Goal: Task Accomplishment & Management: Complete application form

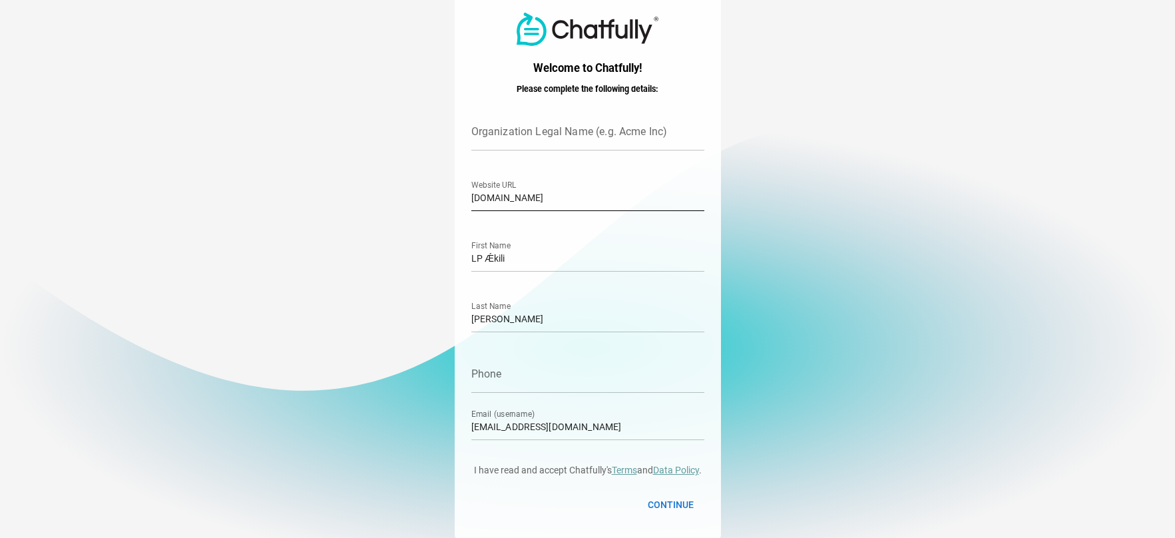
scroll to position [5, 0]
drag, startPoint x: 526, startPoint y: 254, endPoint x: 407, endPoint y: 254, distance: 118.5
click at [407, 254] on main "Welcome to Chatfully! Please complete the following details: Organization Legal…" at bounding box center [587, 266] width 1175 height 543
type input "L"
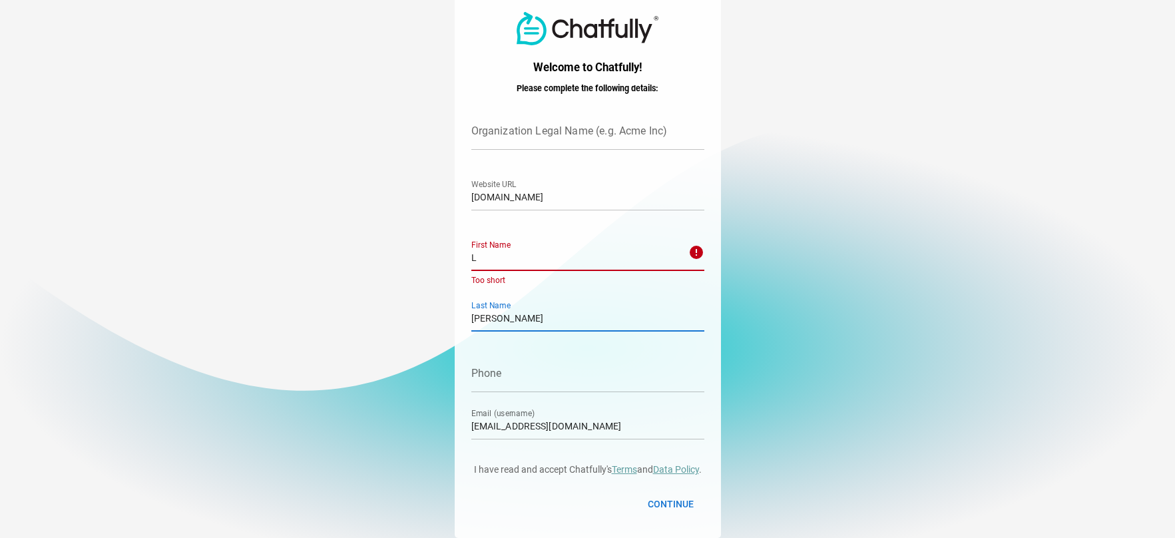
click at [494, 314] on input "[PERSON_NAME]" at bounding box center [587, 312] width 233 height 37
type input "P"
click at [481, 258] on input "L" at bounding box center [575, 252] width 209 height 37
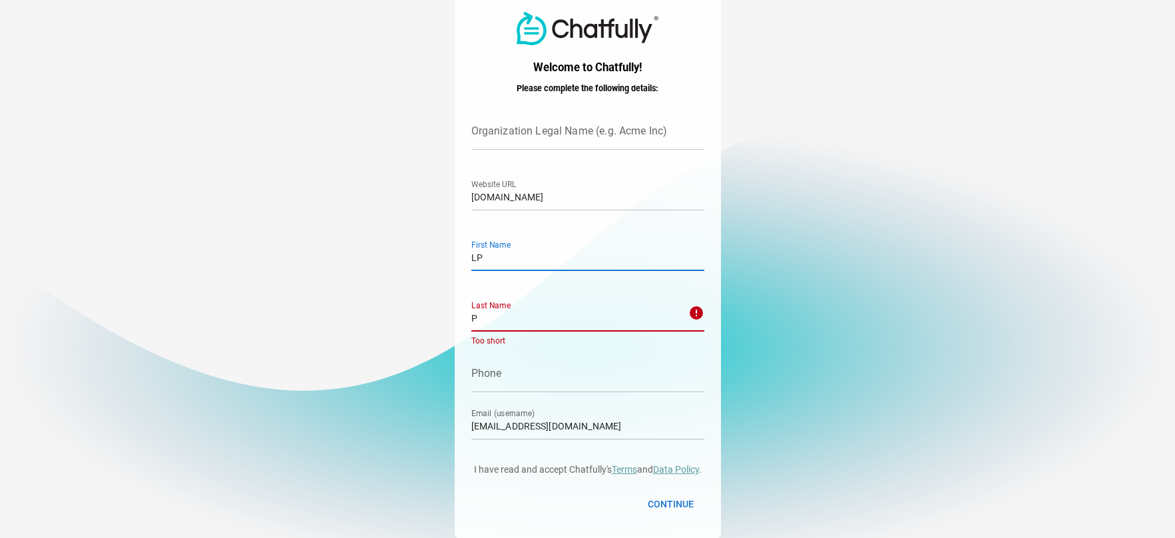
type input "LP"
click at [493, 321] on input "P" at bounding box center [575, 312] width 209 height 37
type input "[PERSON_NAME]"
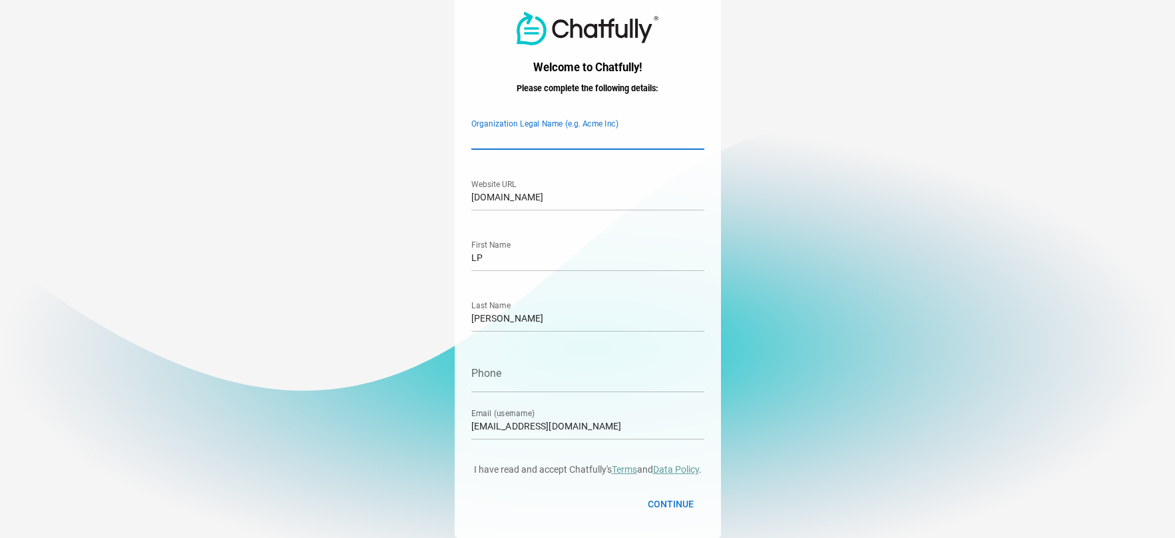
click at [563, 140] on input "Organization Legal Name (e.g. Acme Inc)" at bounding box center [587, 131] width 233 height 37
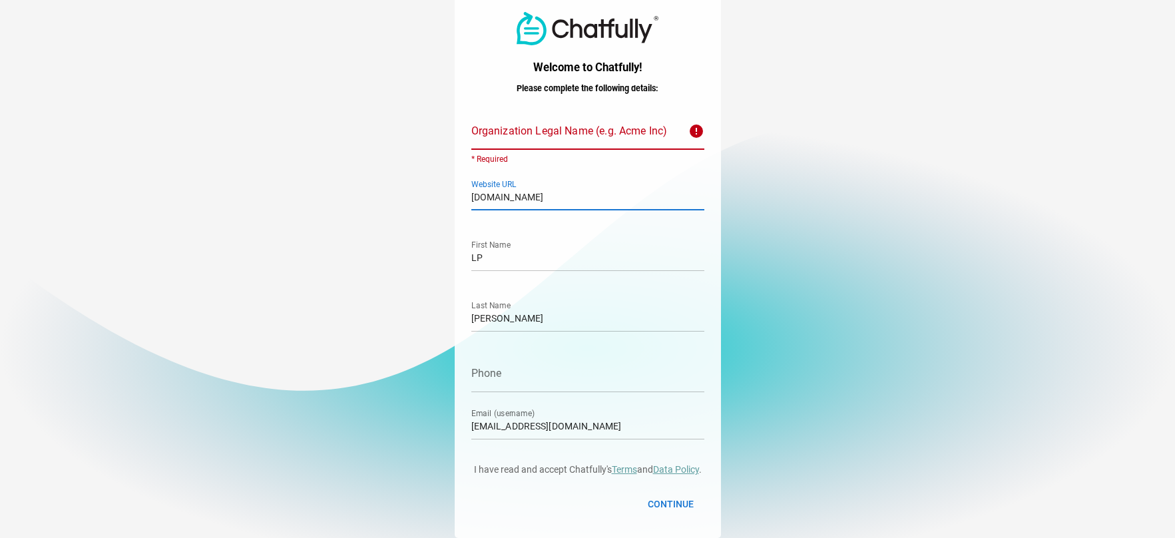
drag, startPoint x: 643, startPoint y: 200, endPoint x: 435, endPoint y: 204, distance: 207.1
click at [435, 204] on main "Welcome to Chatfully! Please complete the following details: Organization Legal…" at bounding box center [587, 266] width 1175 height 543
type input "[DOMAIN_NAME]"
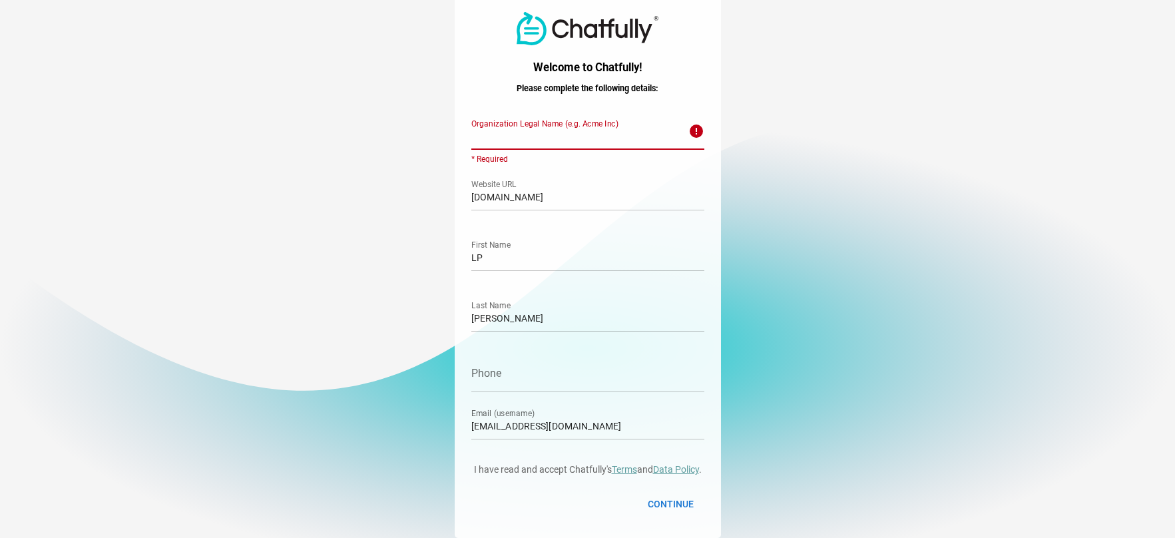
click at [529, 138] on input "Organization Legal Name (e.g. Acme Inc) error * Required" at bounding box center [575, 131] width 209 height 37
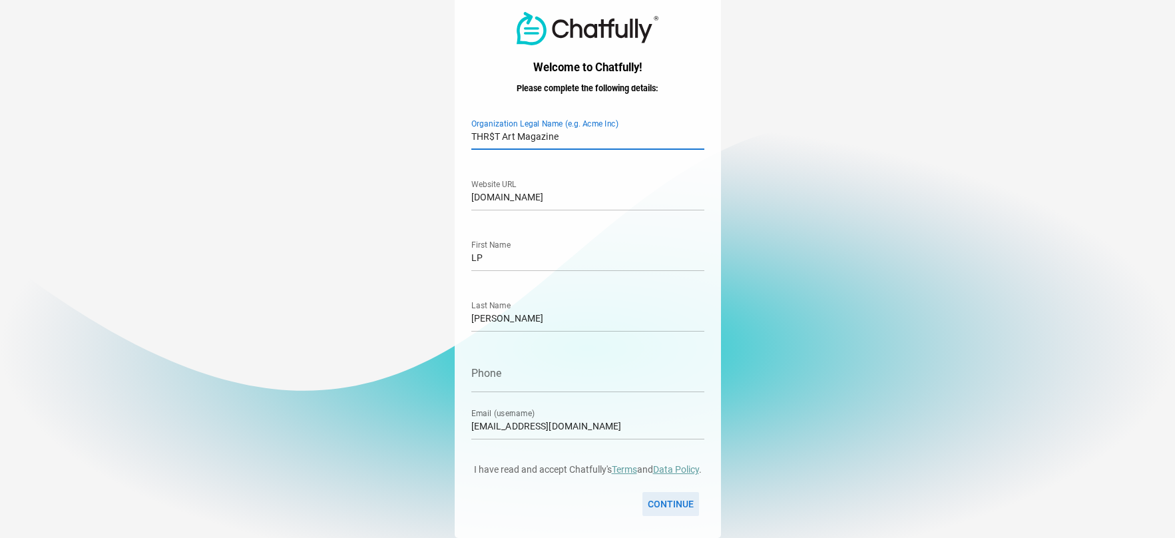
type input "THR$T Art Magazine"
click at [672, 505] on span "Continue" at bounding box center [671, 504] width 46 height 16
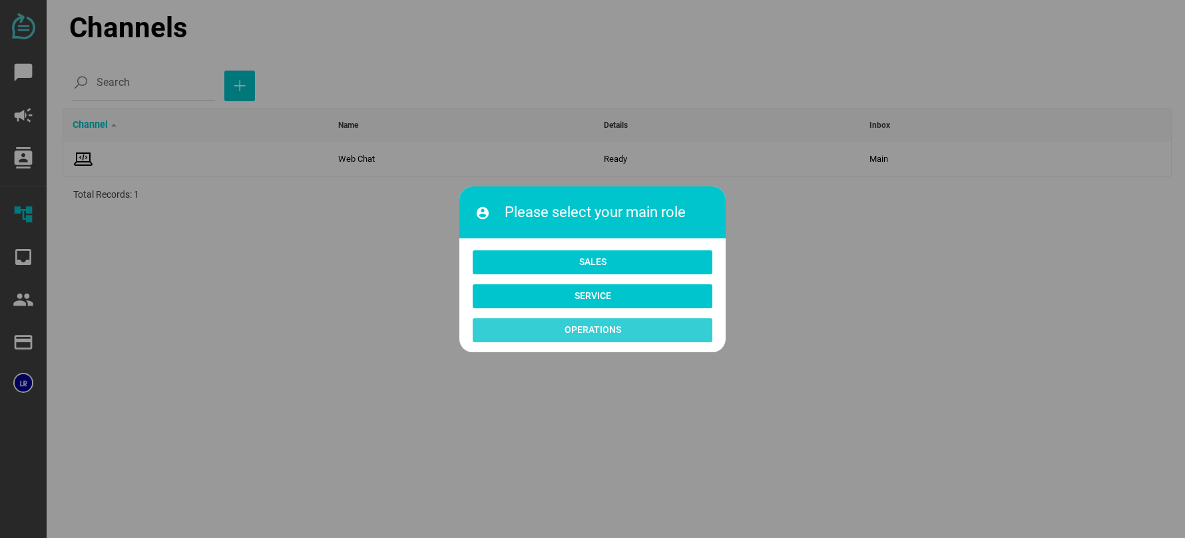
click at [607, 330] on span "Operations" at bounding box center [593, 330] width 57 height 16
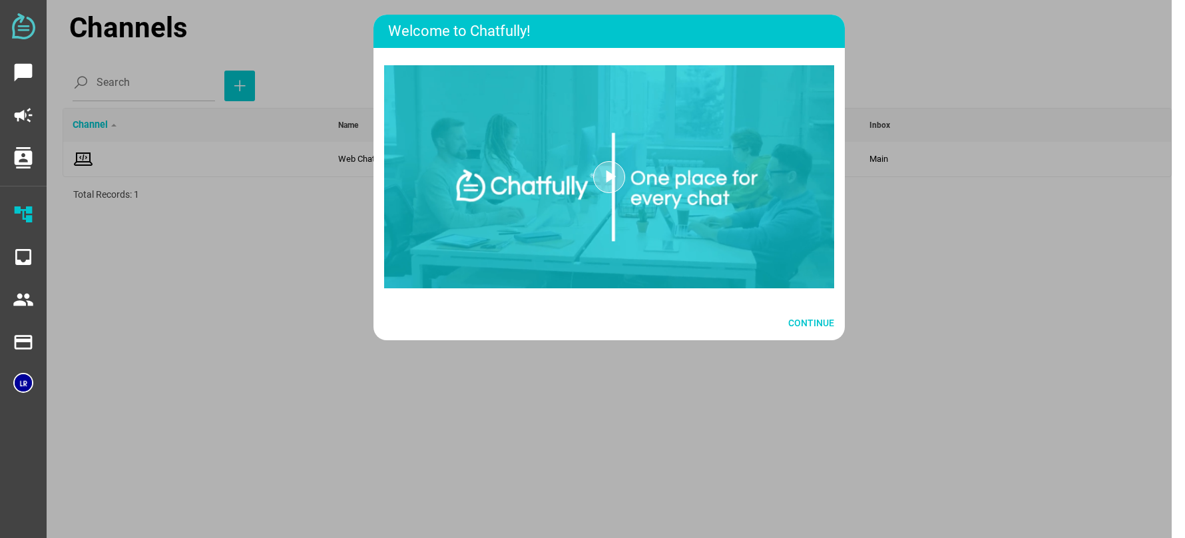
click at [565, 199] on video "To view this video please enable JavaScript and/or consider upgrading to a brow…" at bounding box center [609, 176] width 450 height 223
click at [570, 179] on video "To view this video please enable JavaScript and/or consider upgrading to a brow…" at bounding box center [609, 176] width 450 height 223
click at [609, 185] on icon "play_arrow" at bounding box center [609, 191] width 21 height 21
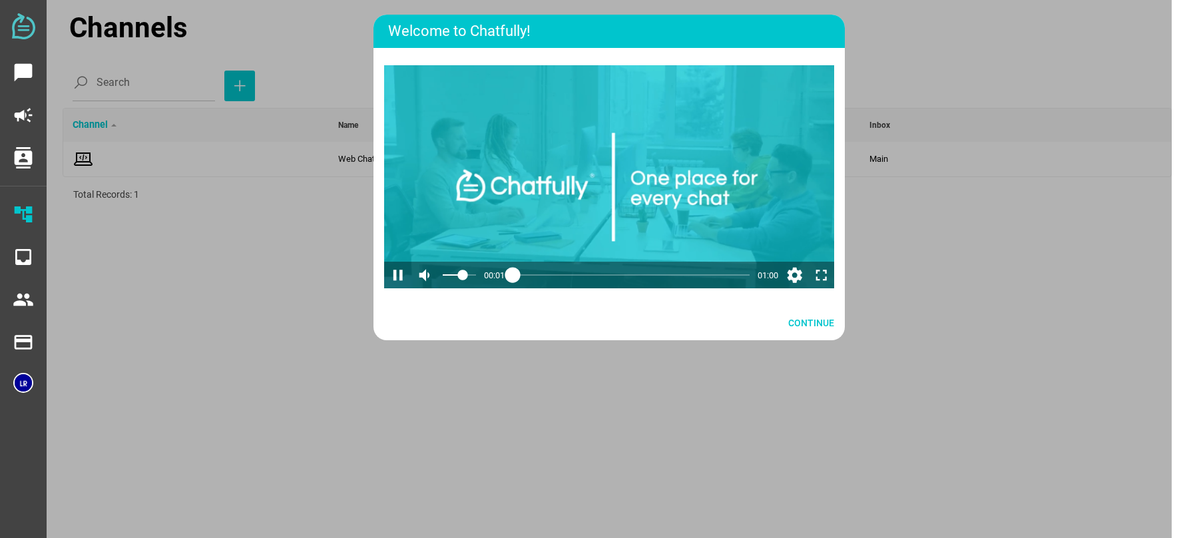
drag, startPoint x: 523, startPoint y: 307, endPoint x: 476, endPoint y: 310, distance: 46.7
click at [478, 310] on html "chat_bubble campaign contacts account_tree inbox people payment payment Channel…" at bounding box center [592, 269] width 1185 height 538
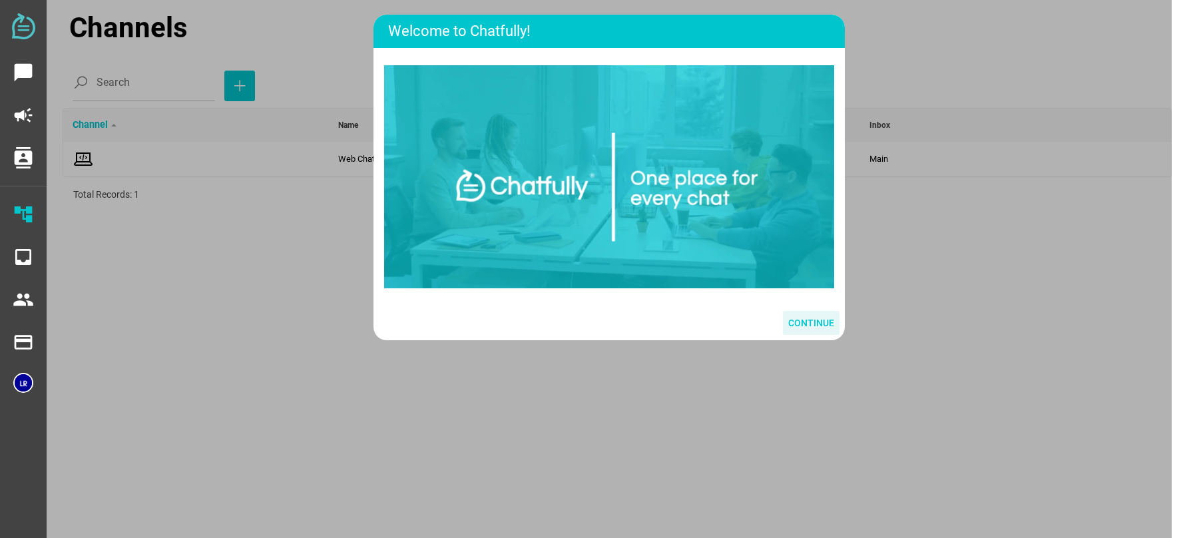
click at [824, 331] on span "Continue" at bounding box center [811, 323] width 46 height 16
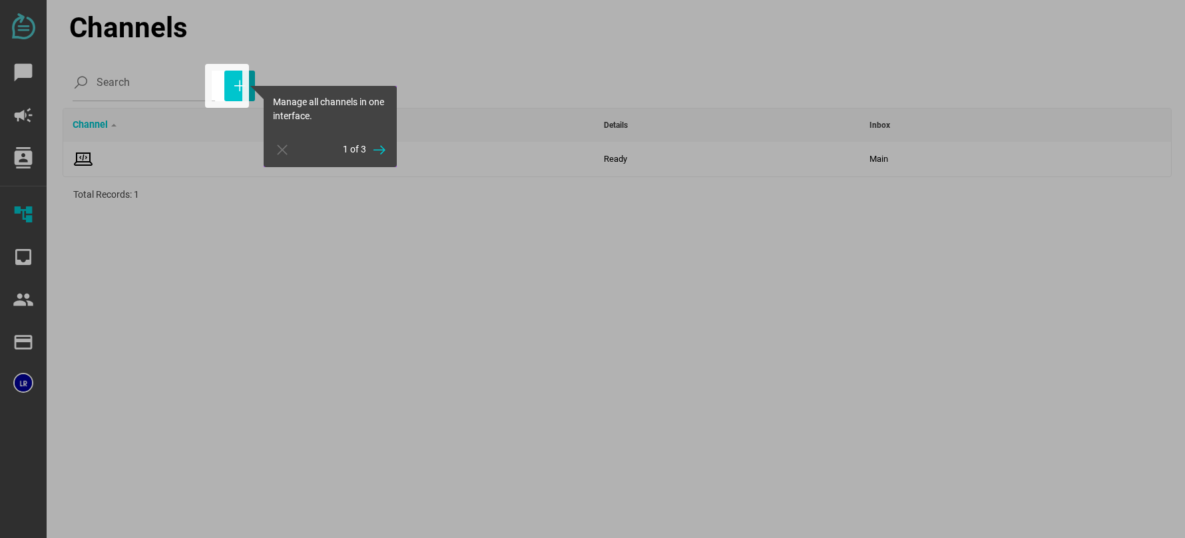
click at [397, 240] on div at bounding box center [713, 269] width 943 height 538
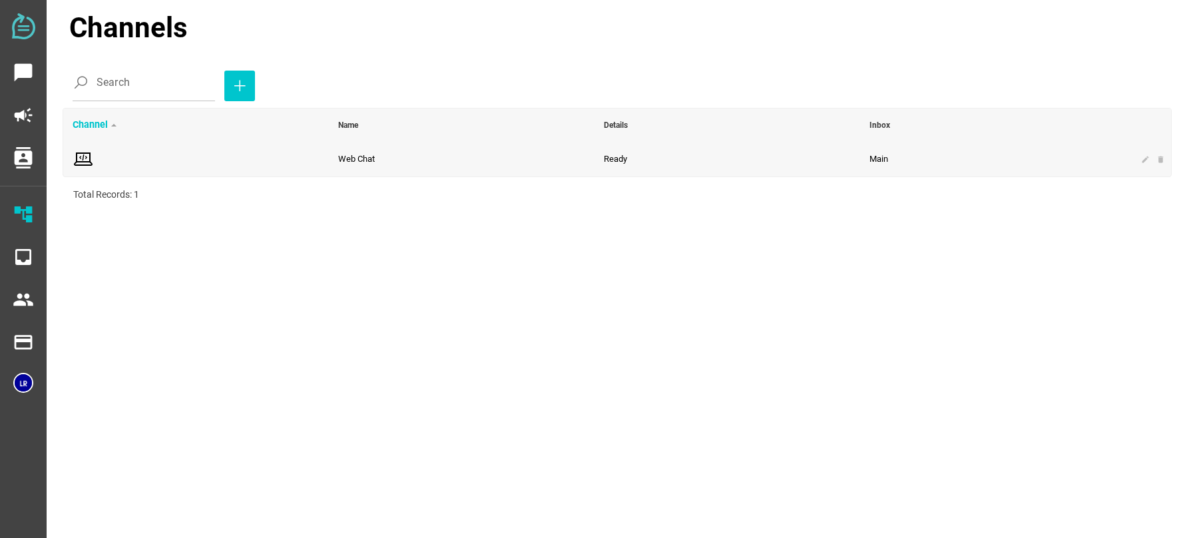
click at [370, 158] on span "Web Chat" at bounding box center [356, 159] width 37 height 10
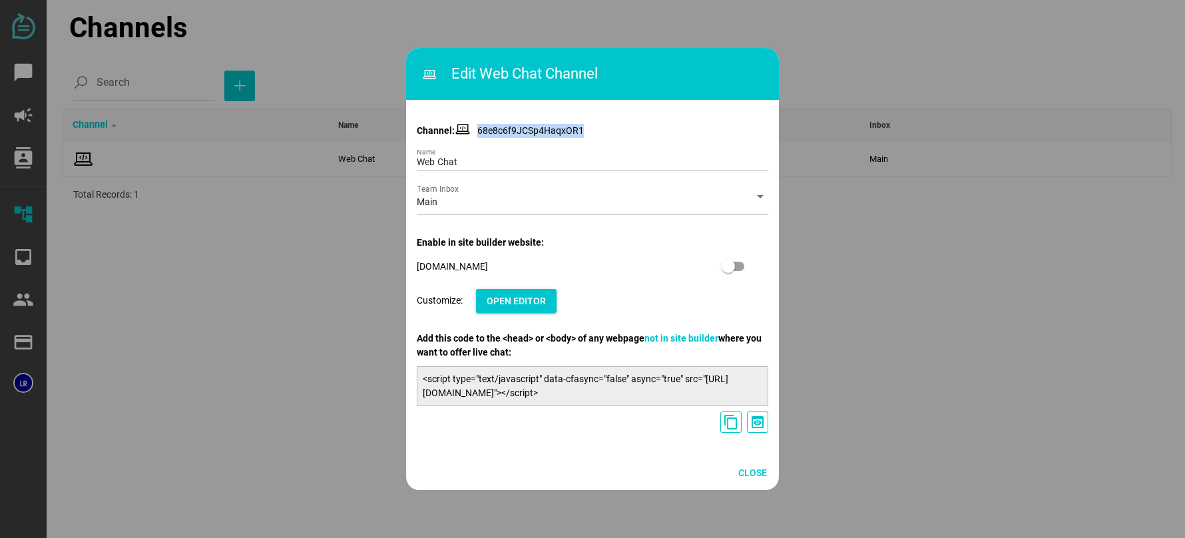
drag, startPoint x: 481, startPoint y: 130, endPoint x: 606, endPoint y: 129, distance: 125.2
click at [606, 129] on p "Channel: 68e8c6f9JCSp4HaqxOR1" at bounding box center [593, 131] width 352 height 14
click at [453, 160] on input "Web Chat" at bounding box center [593, 157] width 352 height 27
click at [446, 197] on div "Main" at bounding box center [581, 204] width 328 height 21
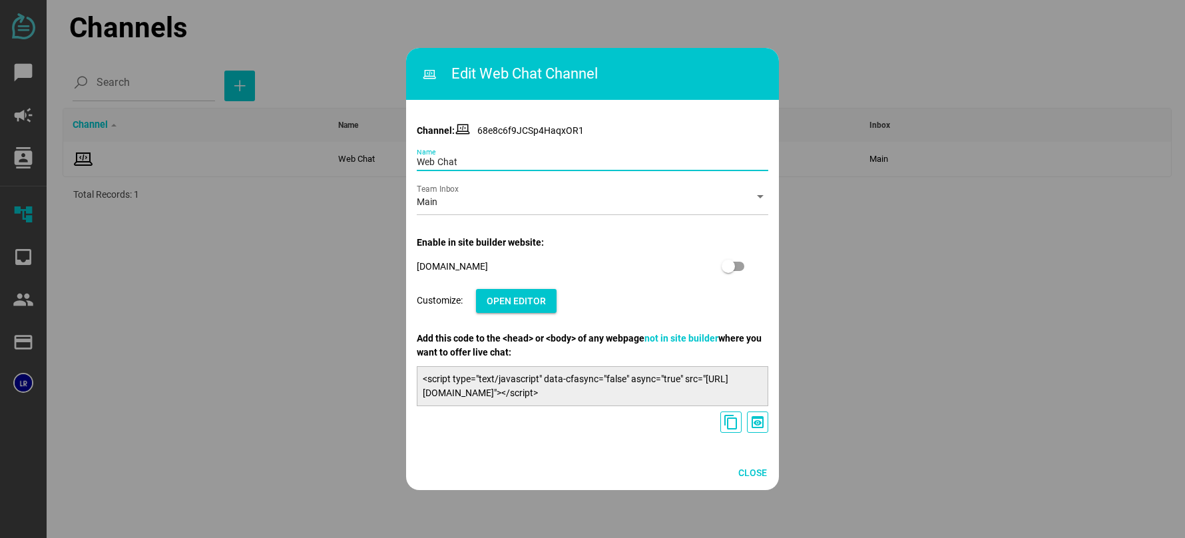
click at [485, 167] on input "Web Chat" at bounding box center [593, 157] width 352 height 27
click at [755, 200] on icon "arrow_drop_down" at bounding box center [760, 196] width 16 height 16
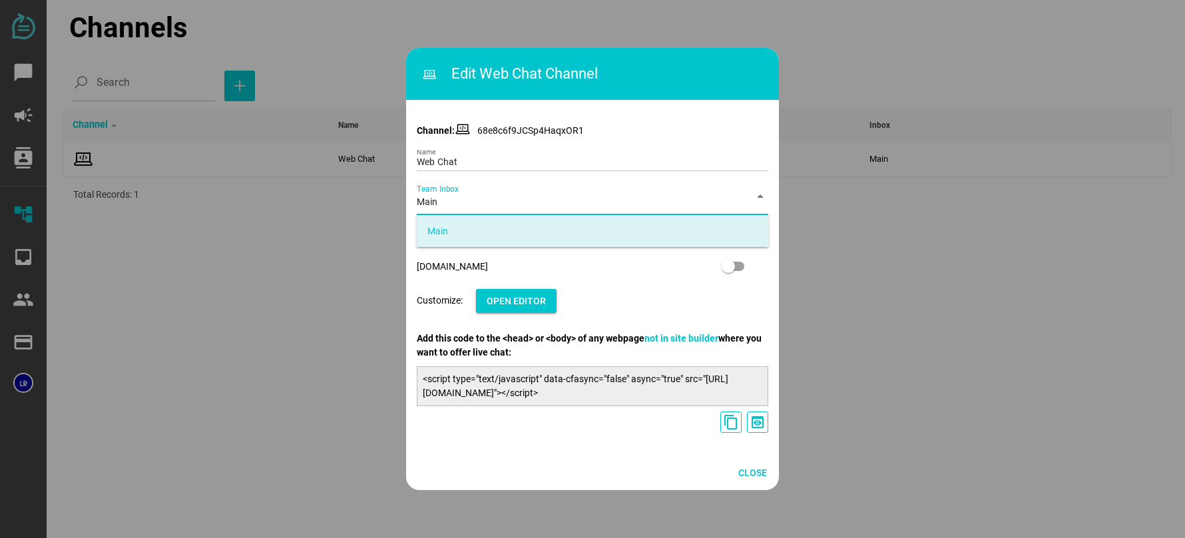
click at [755, 200] on icon "arrow_drop_down" at bounding box center [760, 196] width 16 height 16
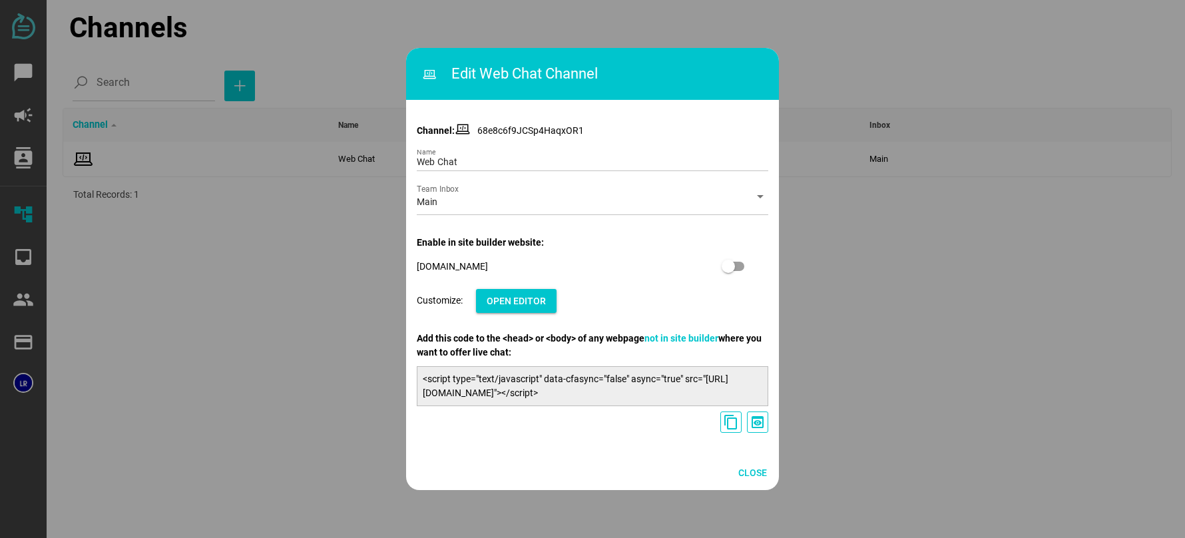
click at [477, 244] on strong "Enable in site builder website:" at bounding box center [480, 242] width 127 height 11
click at [515, 298] on span "Open Editor" at bounding box center [516, 301] width 59 height 16
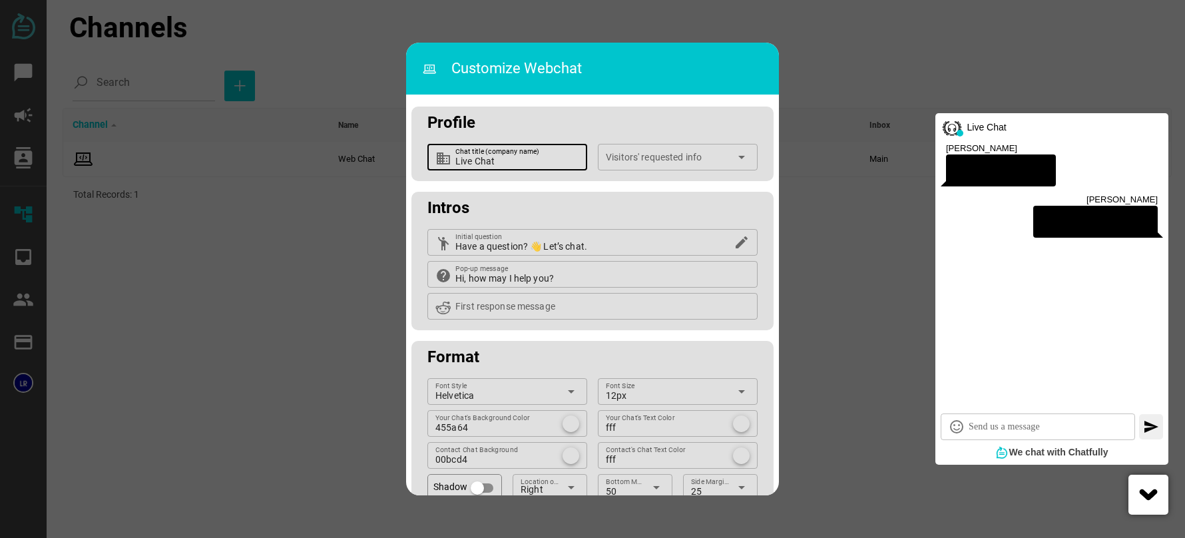
click at [550, 156] on input "Live Chat" at bounding box center [517, 157] width 124 height 27
drag, startPoint x: 550, startPoint y: 156, endPoint x: 415, endPoint y: 159, distance: 135.2
click at [415, 159] on div "business Live Chat Chat title (company name) Visitors' requested info arrow_dro…" at bounding box center [592, 162] width 362 height 37
type input "THR$T CHAT"
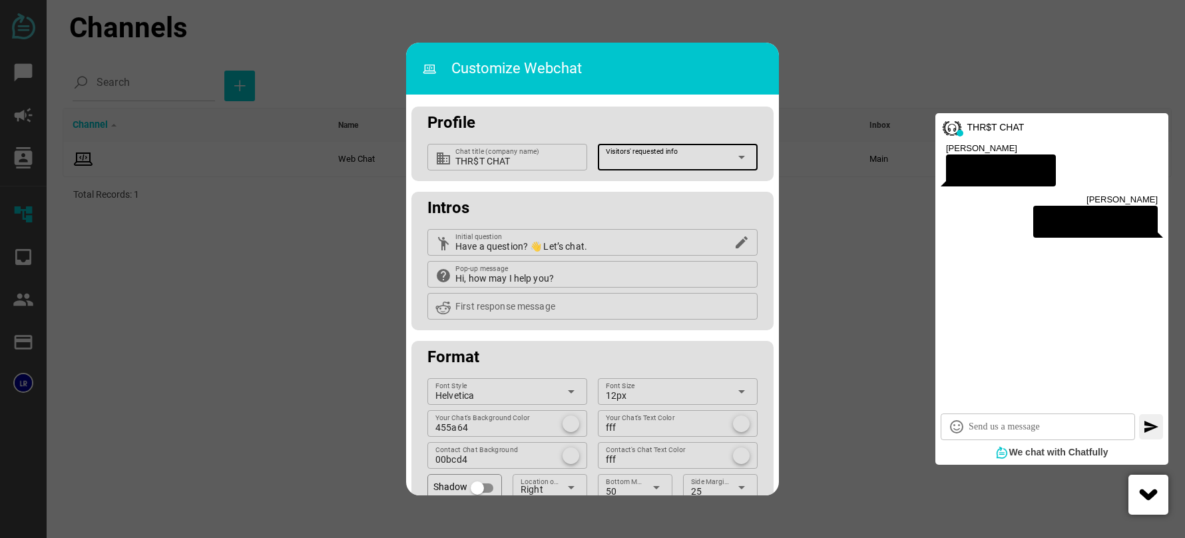
click at [696, 156] on div at bounding box center [668, 161] width 124 height 17
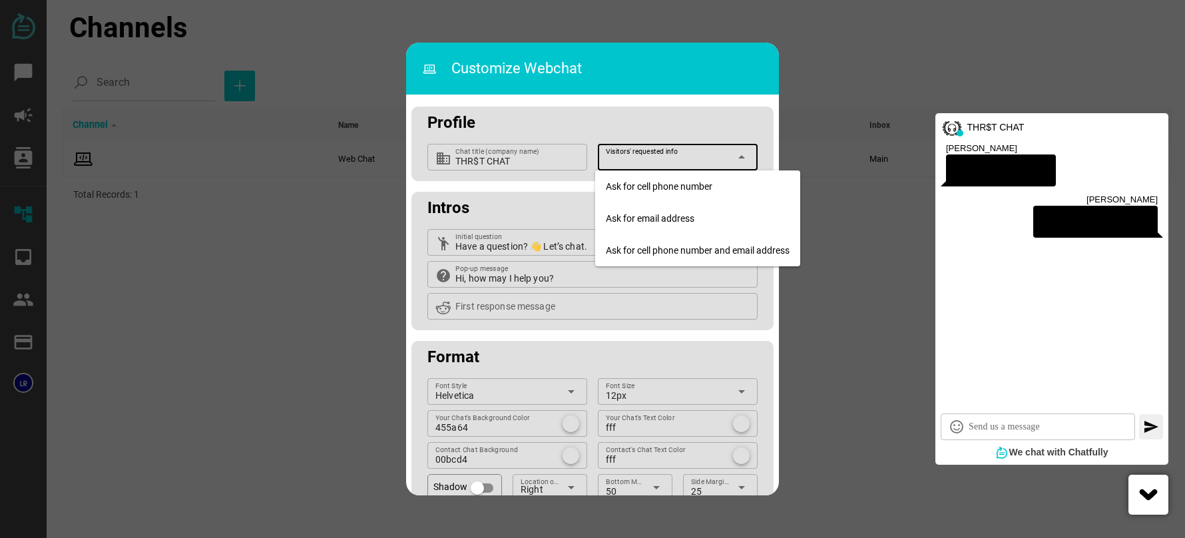
click at [705, 129] on div "Profile" at bounding box center [592, 120] width 362 height 27
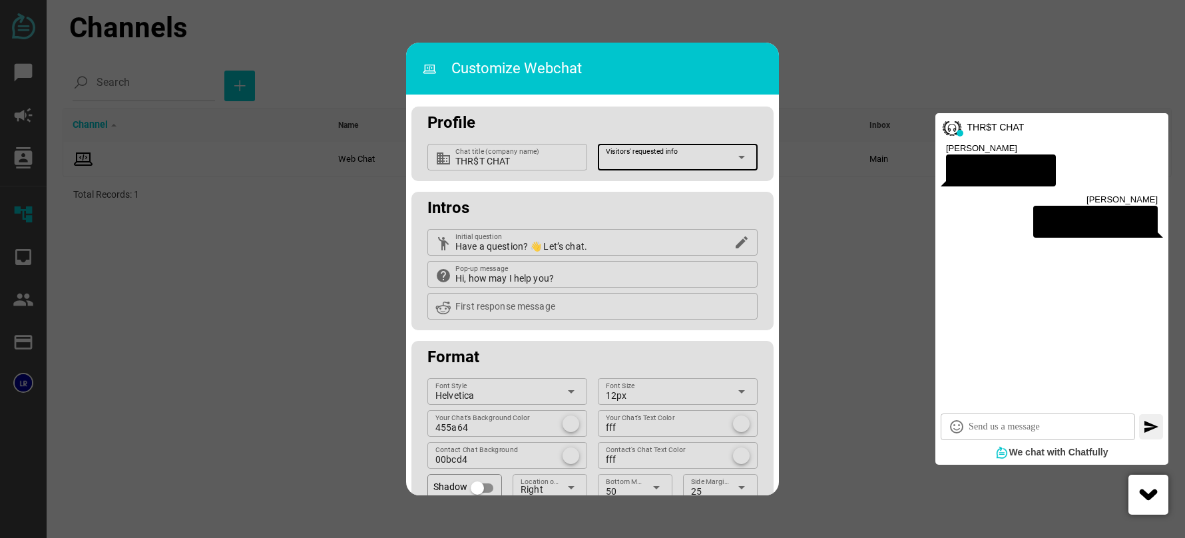
click at [684, 151] on div "Visitors' requested info" at bounding box center [668, 157] width 124 height 27
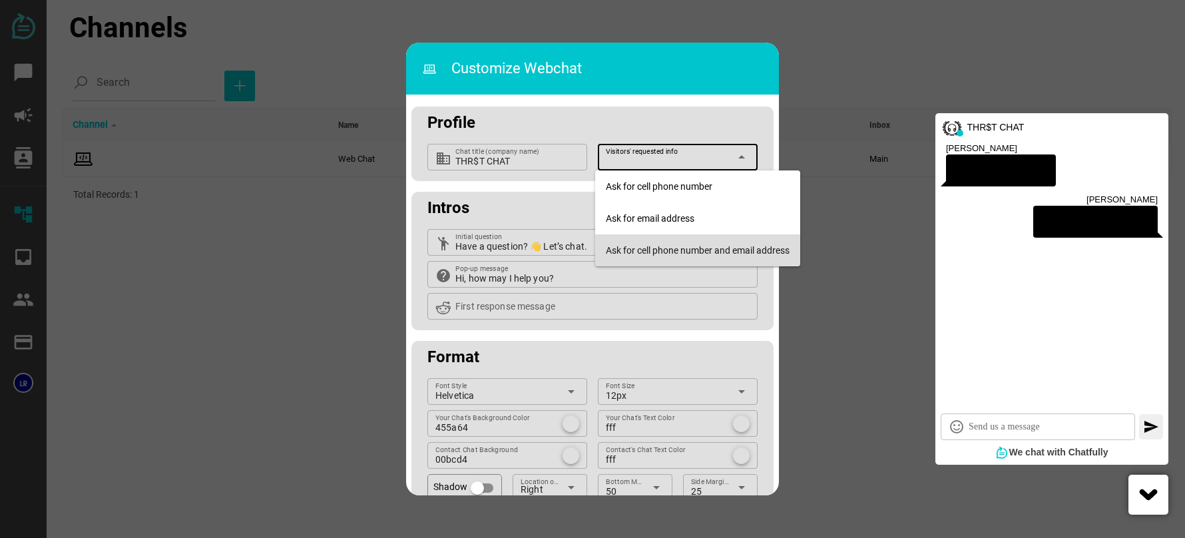
click at [679, 242] on div "Ask for cell phone number and email address" at bounding box center [698, 250] width 184 height 21
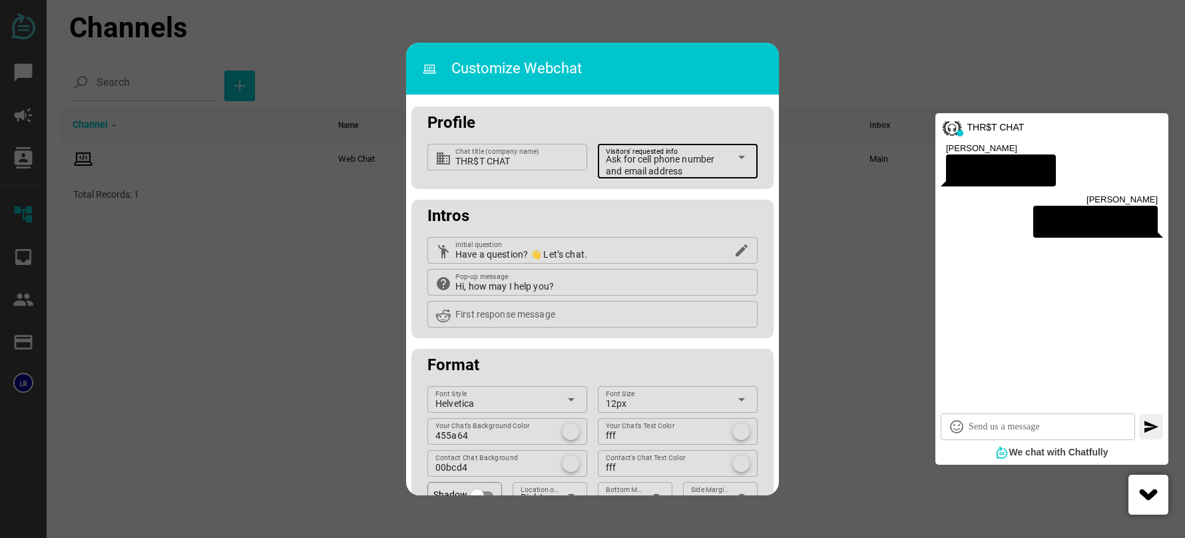
click at [668, 157] on span "Ask for cell phone number and email address" at bounding box center [668, 165] width 124 height 24
click at [676, 127] on div "Profile" at bounding box center [592, 120] width 362 height 27
click at [519, 252] on input "Have a question? 👋 Let’s chat." at bounding box center [592, 250] width 274 height 27
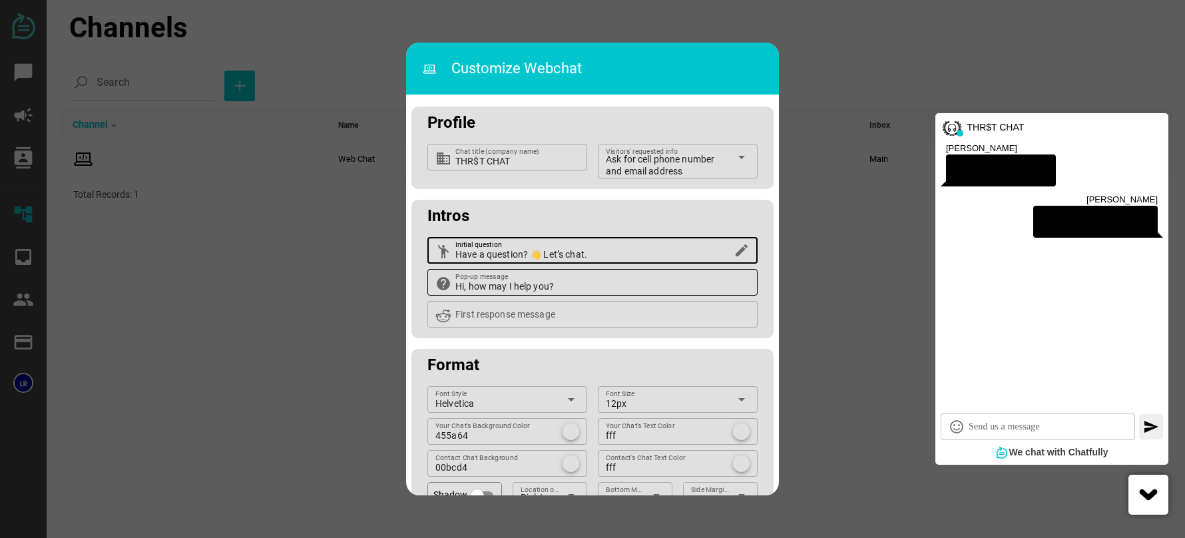
click at [519, 291] on input "Hi, how may I help you?" at bounding box center [602, 282] width 294 height 27
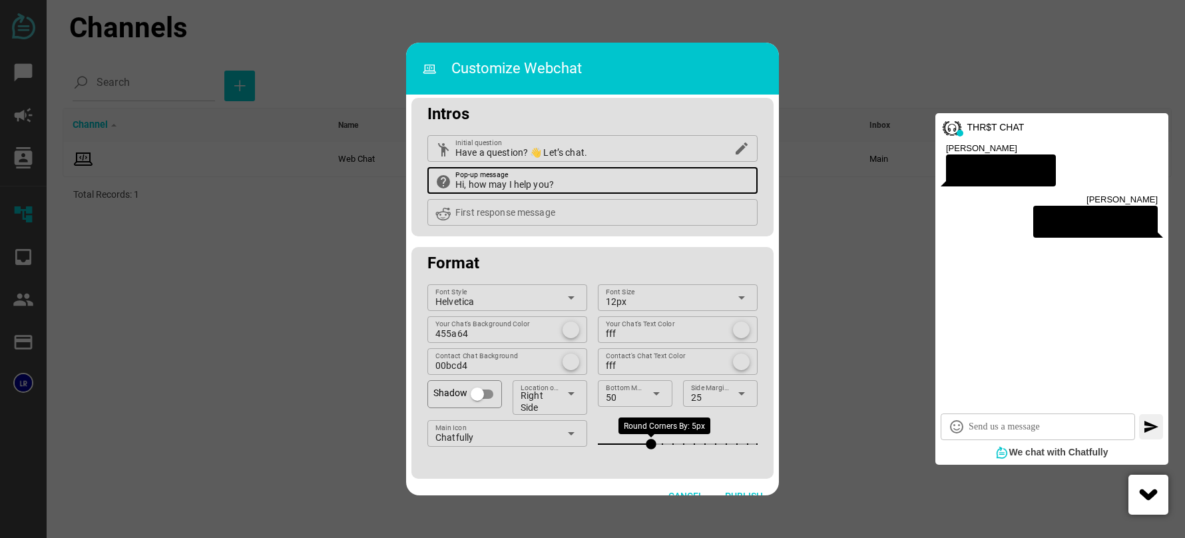
scroll to position [123, 0]
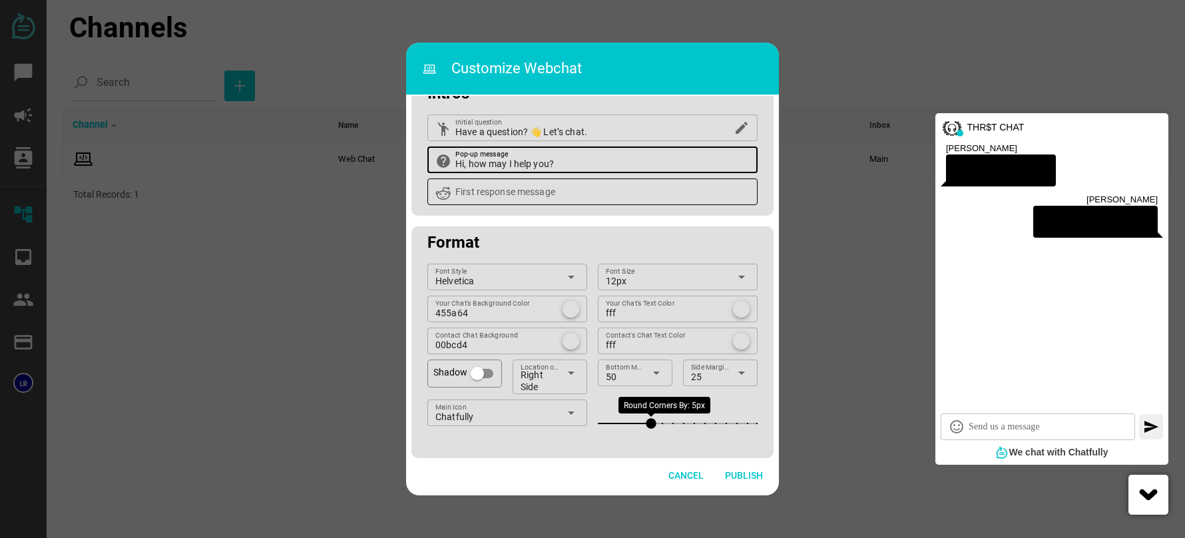
click at [539, 192] on input "First response message" at bounding box center [602, 191] width 294 height 27
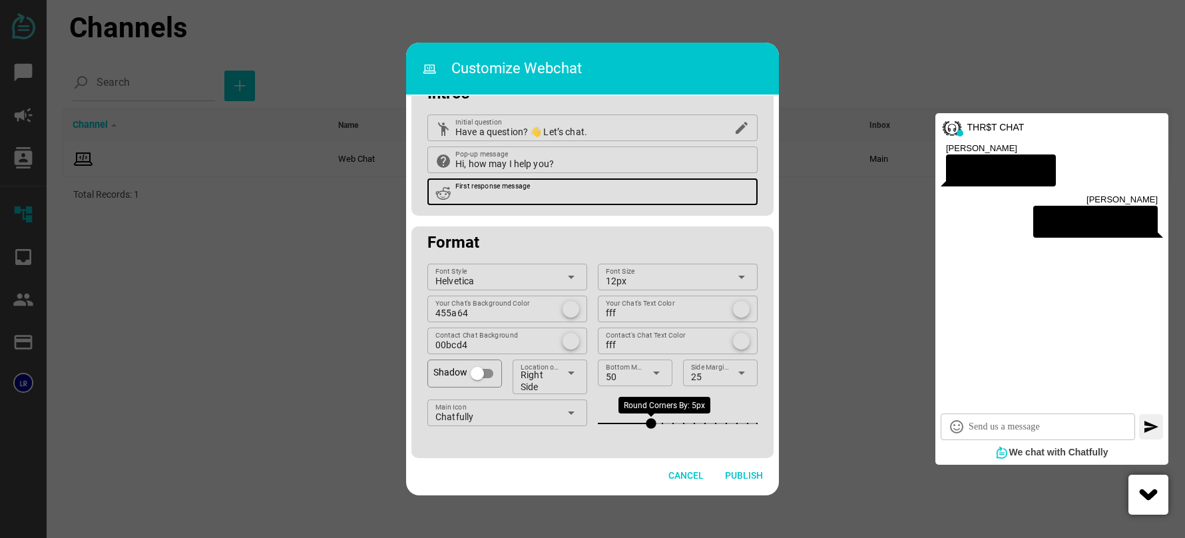
click at [446, 200] on icon at bounding box center [443, 193] width 16 height 16
click at [501, 185] on input "First response message" at bounding box center [602, 191] width 294 height 27
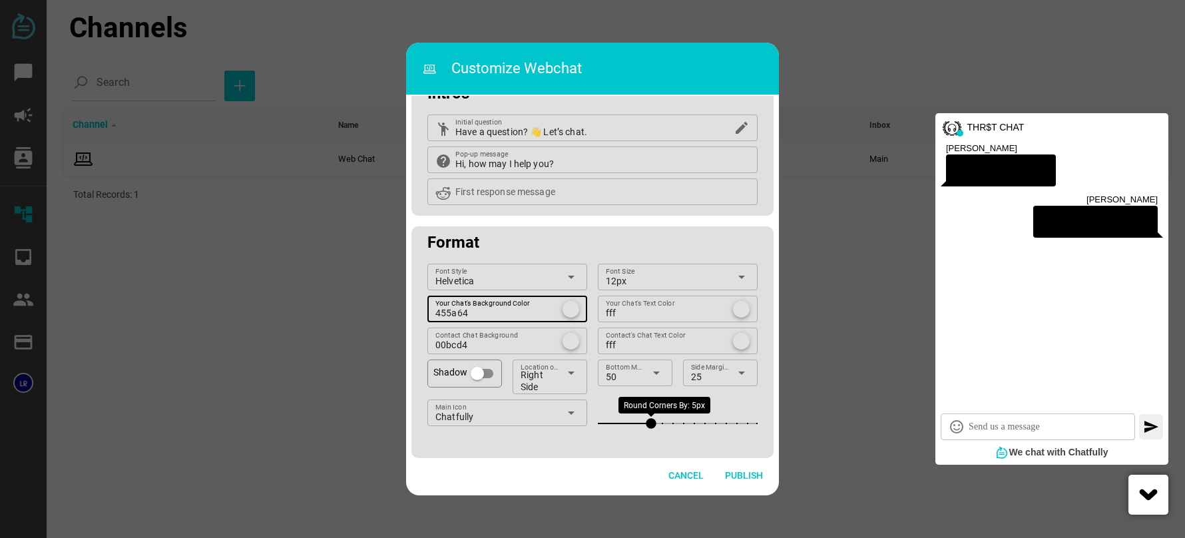
click at [506, 316] on input "455a64" at bounding box center [496, 309] width 123 height 27
click at [629, 317] on input "fff" at bounding box center [662, 309] width 113 height 27
click at [569, 306] on div at bounding box center [571, 309] width 17 height 17
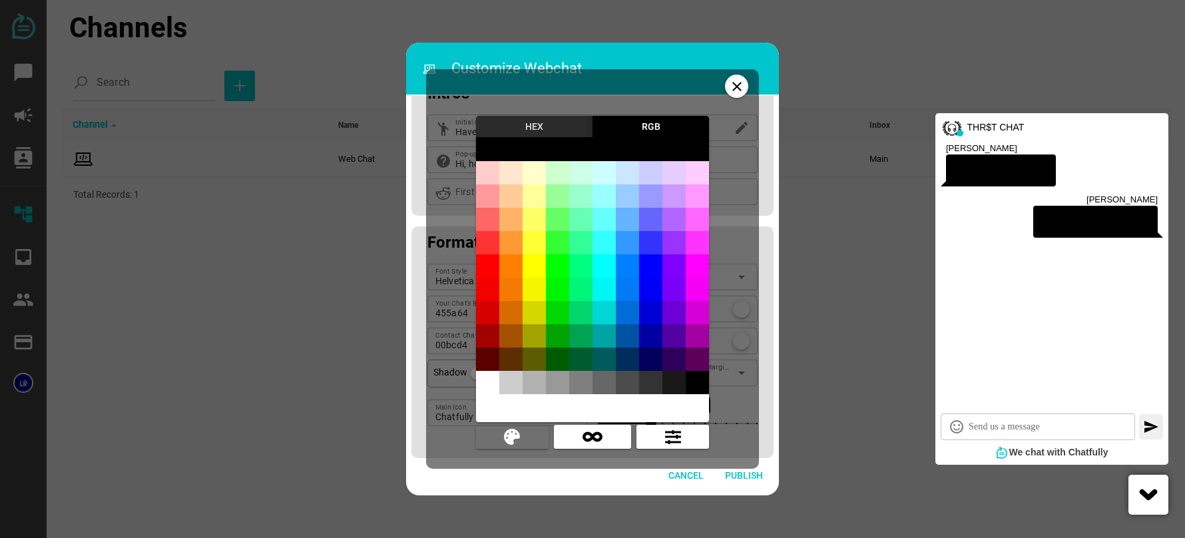
click at [510, 380] on div at bounding box center [510, 382] width 23 height 23
type input "rgb(205,205,205)"
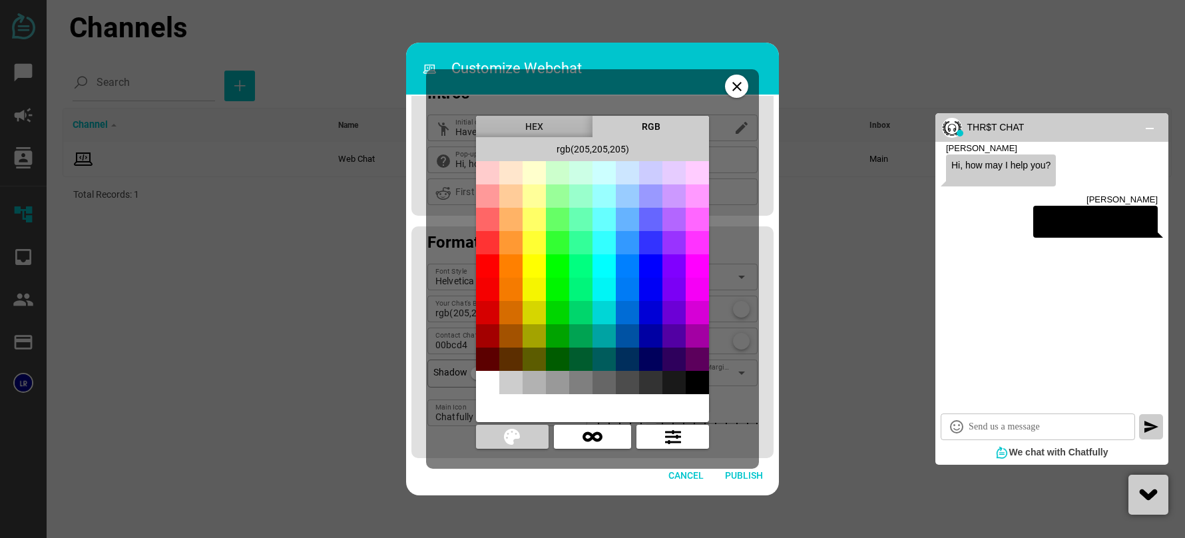
click at [465, 449] on div "close HEX RGB chevron_left chevron_right rgb(205,205,205) warning" at bounding box center [592, 268] width 333 height 399
drag, startPoint x: 740, startPoint y: 83, endPoint x: 740, endPoint y: 91, distance: 8.0
click at [741, 83] on icon "close" at bounding box center [737, 87] width 16 height 16
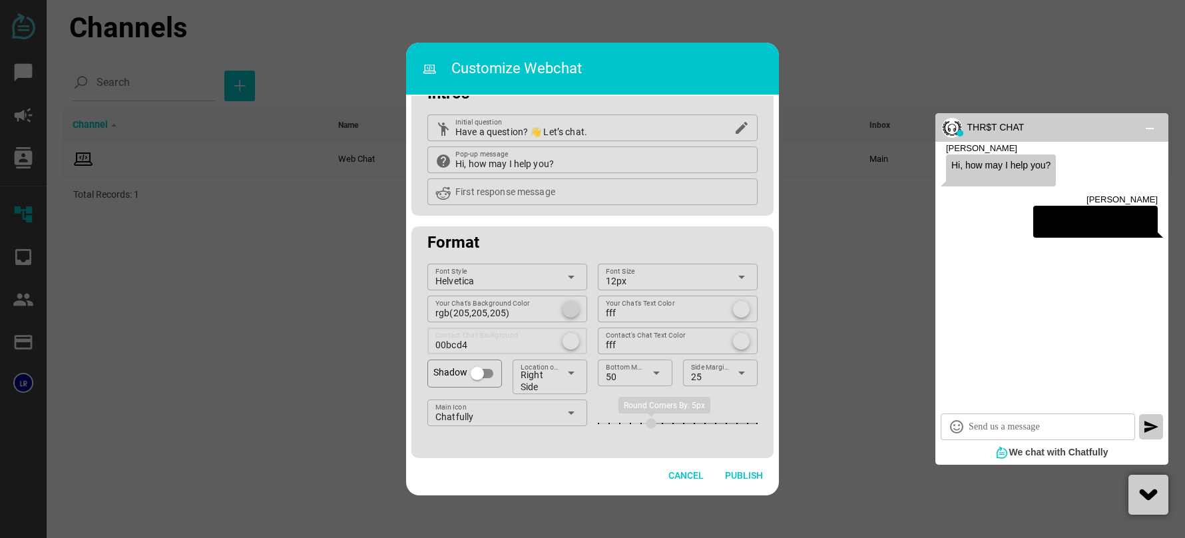
click at [566, 340] on div at bounding box center [571, 341] width 17 height 17
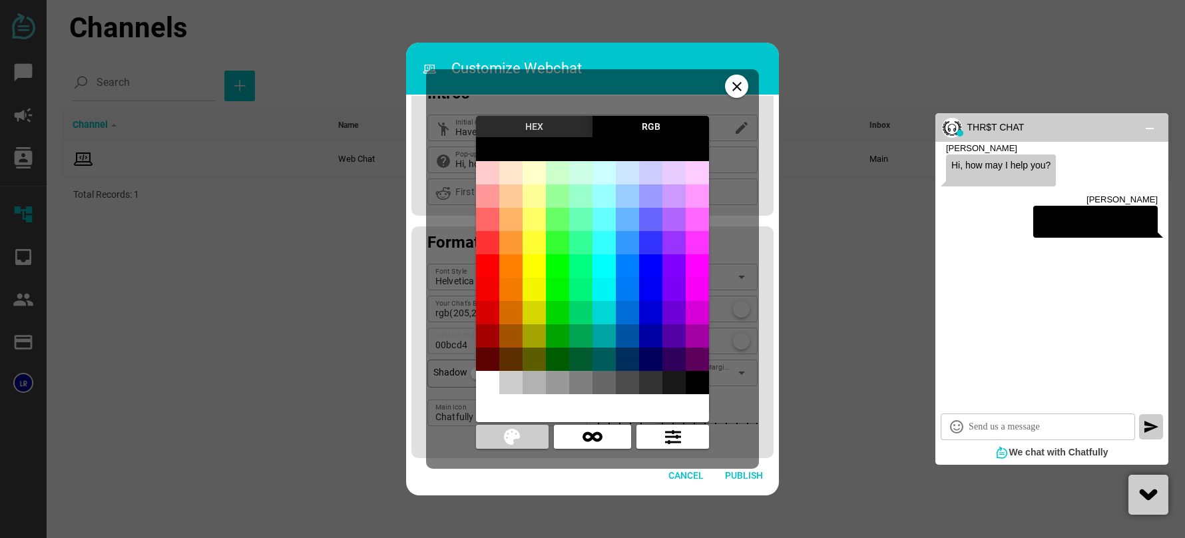
click at [689, 378] on div at bounding box center [697, 382] width 23 height 23
type input "rgb(0,0,0)"
click at [740, 82] on icon "close" at bounding box center [737, 87] width 16 height 16
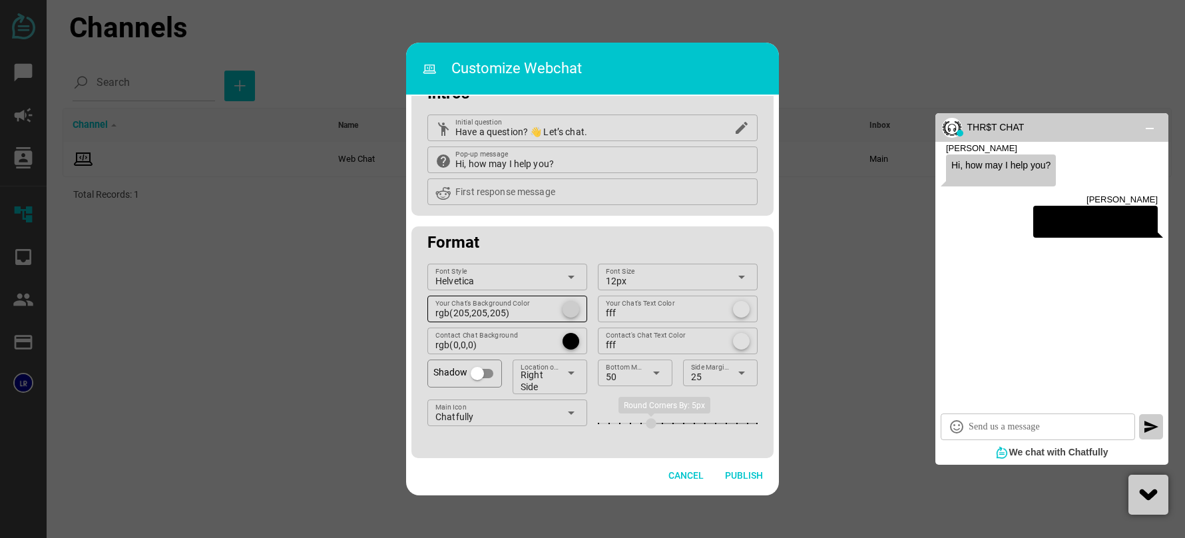
click at [569, 314] on div at bounding box center [571, 309] width 17 height 17
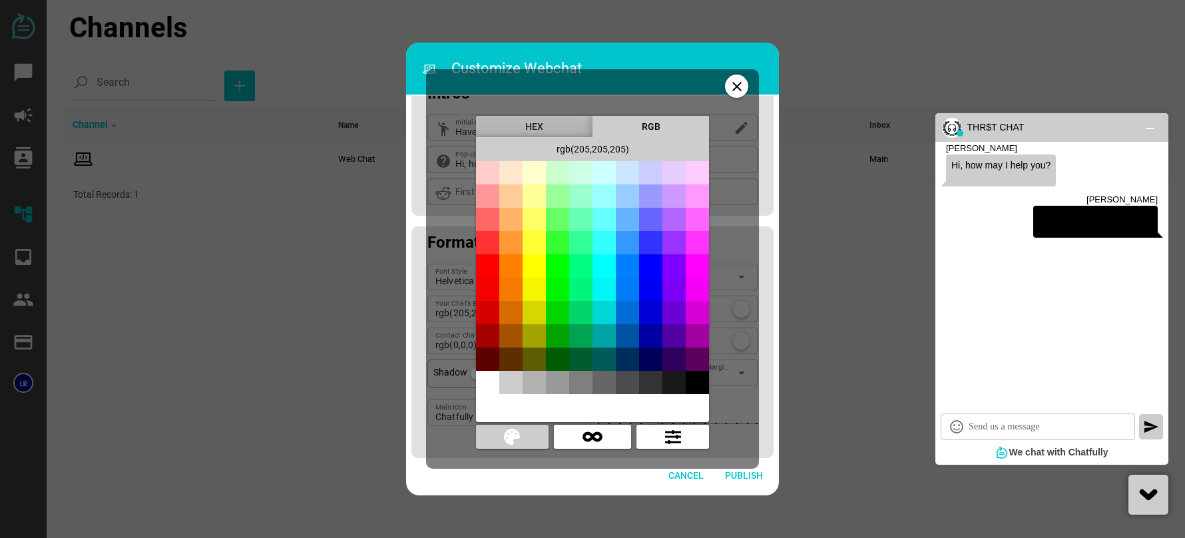
click at [693, 382] on div at bounding box center [697, 382] width 23 height 23
type input "rgb(0,0,0)"
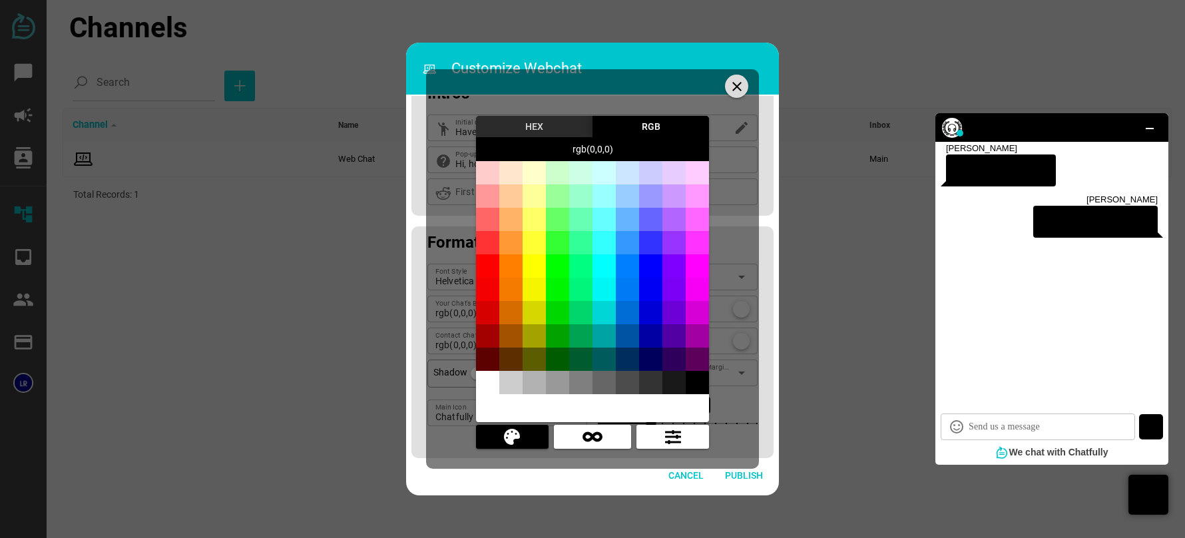
click at [734, 83] on icon "close" at bounding box center [737, 87] width 16 height 16
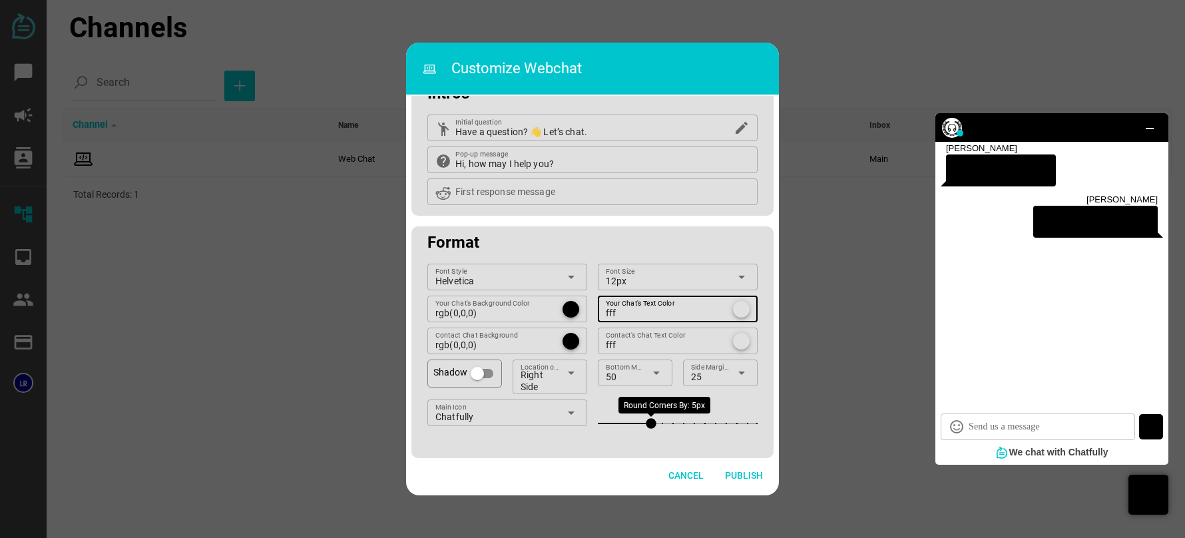
click at [733, 304] on div at bounding box center [741, 309] width 17 height 17
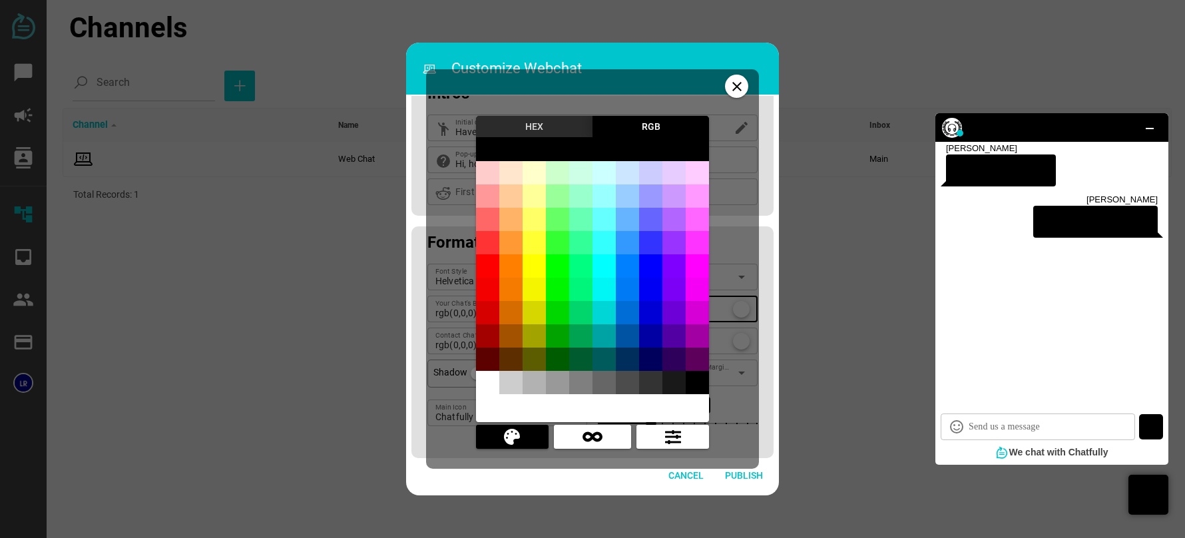
click at [481, 378] on div at bounding box center [487, 382] width 23 height 23
type input "rgb(255,255,255)"
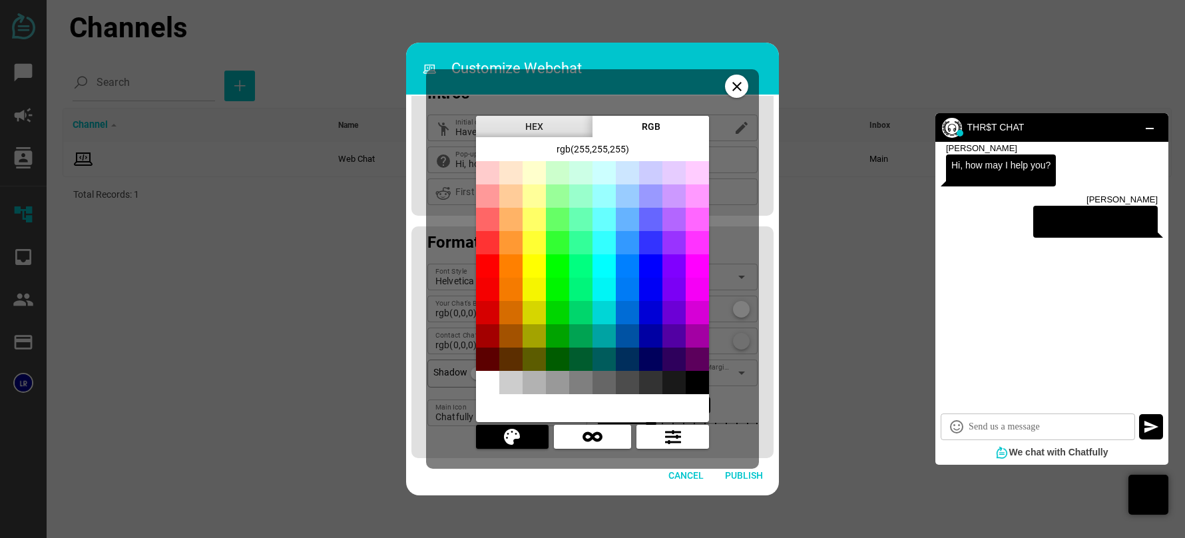
click at [728, 270] on div "close HEX RGB chevron_left chevron_right rgb(255,255,255) warning" at bounding box center [592, 268] width 333 height 399
click at [734, 81] on icon "close" at bounding box center [737, 87] width 16 height 16
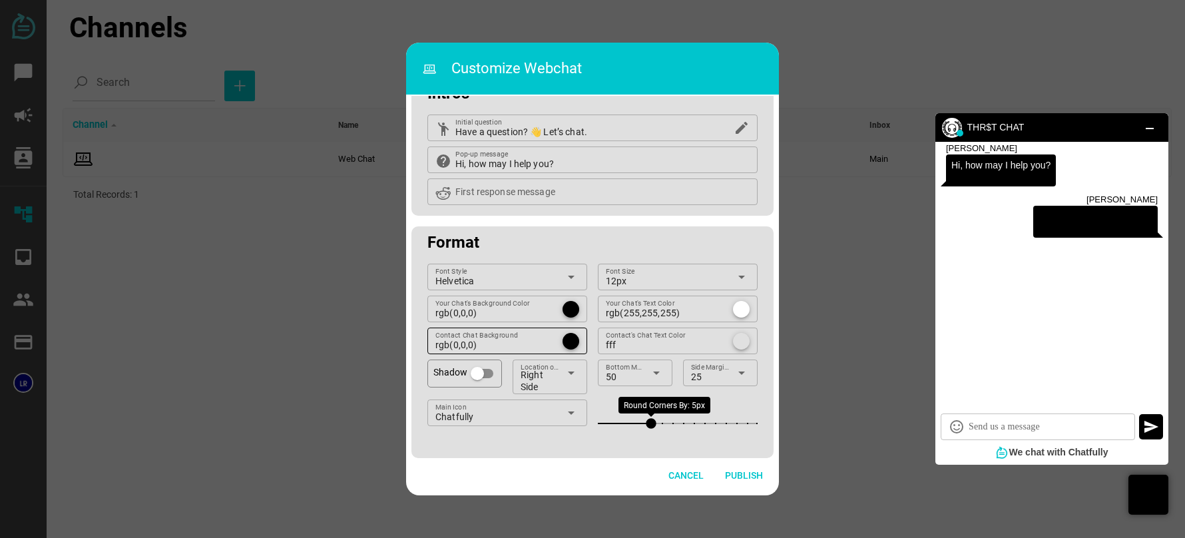
click at [563, 344] on div at bounding box center [571, 341] width 17 height 17
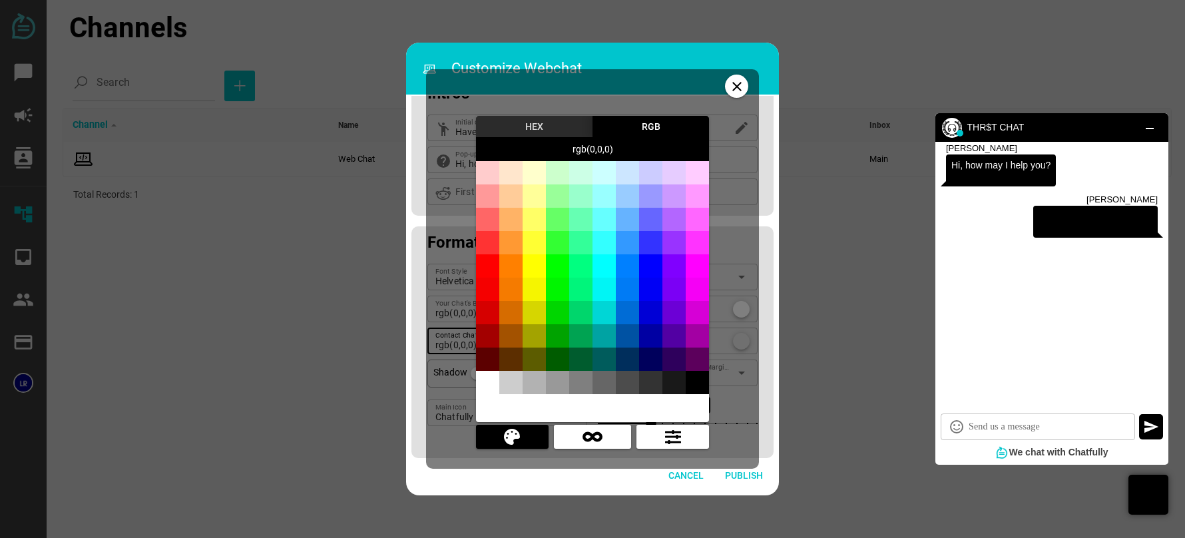
click at [669, 376] on div at bounding box center [674, 382] width 23 height 23
type input "rgb(25,25,25)"
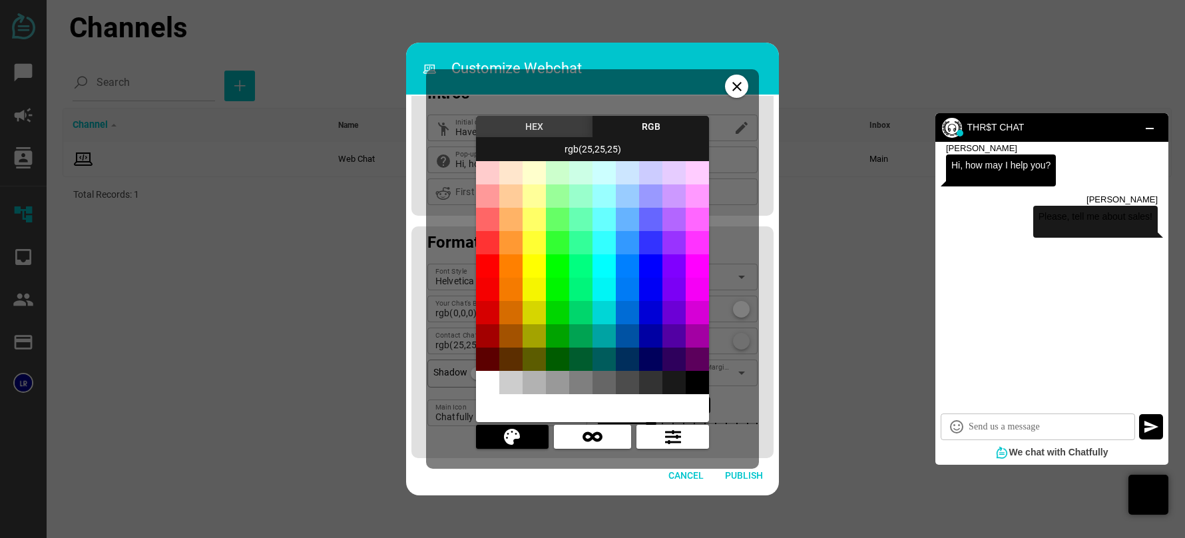
click at [650, 378] on div at bounding box center [650, 382] width 23 height 23
type input "rgb(51,51,51)"
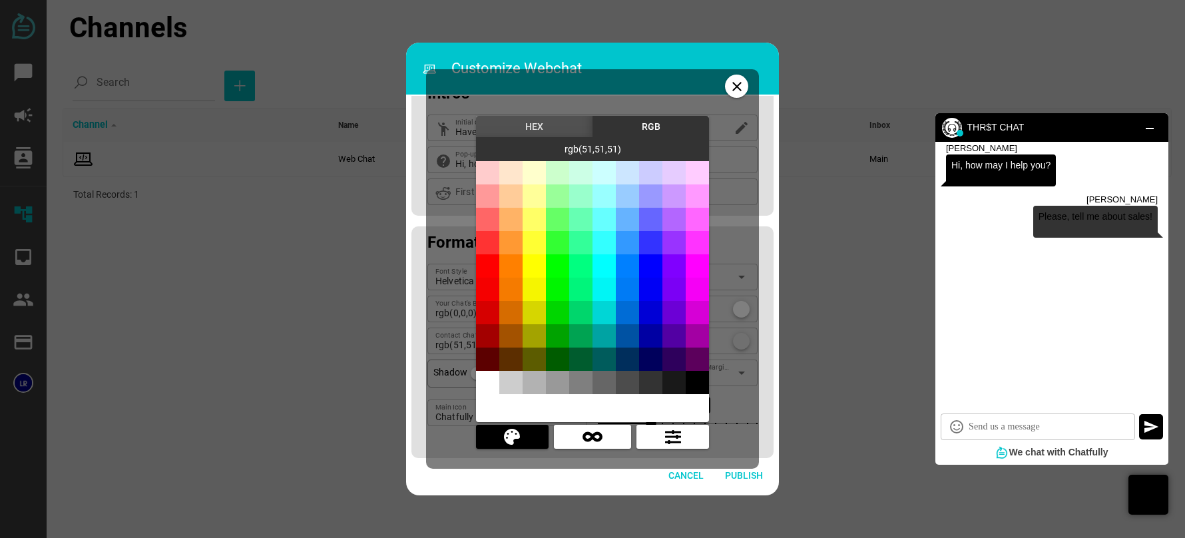
click at [627, 378] on div at bounding box center [627, 382] width 23 height 23
type input "rgb(76,76,76)"
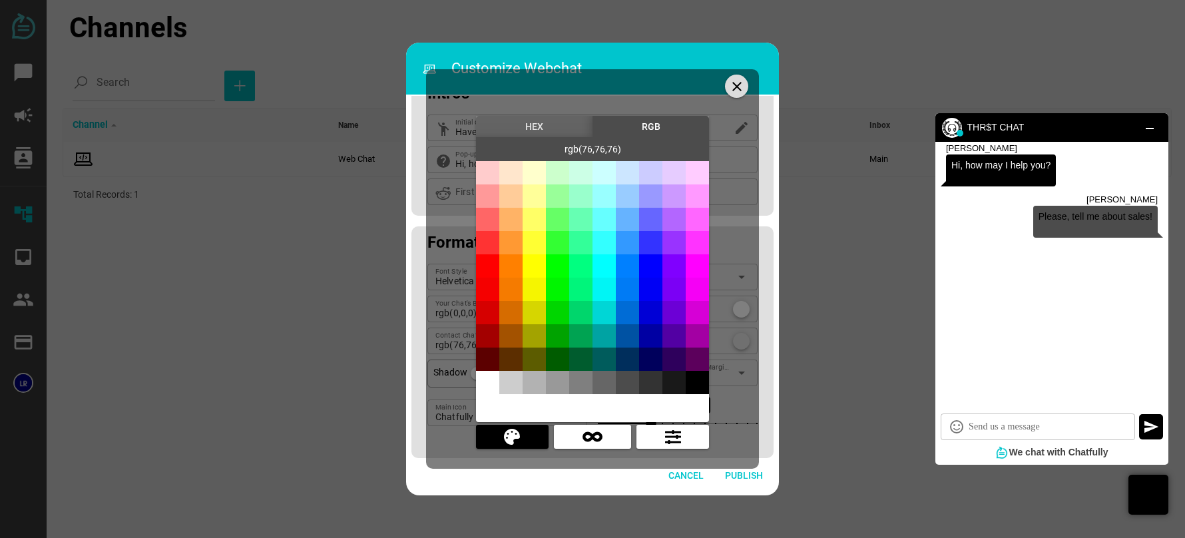
click at [739, 82] on icon "close" at bounding box center [737, 87] width 16 height 16
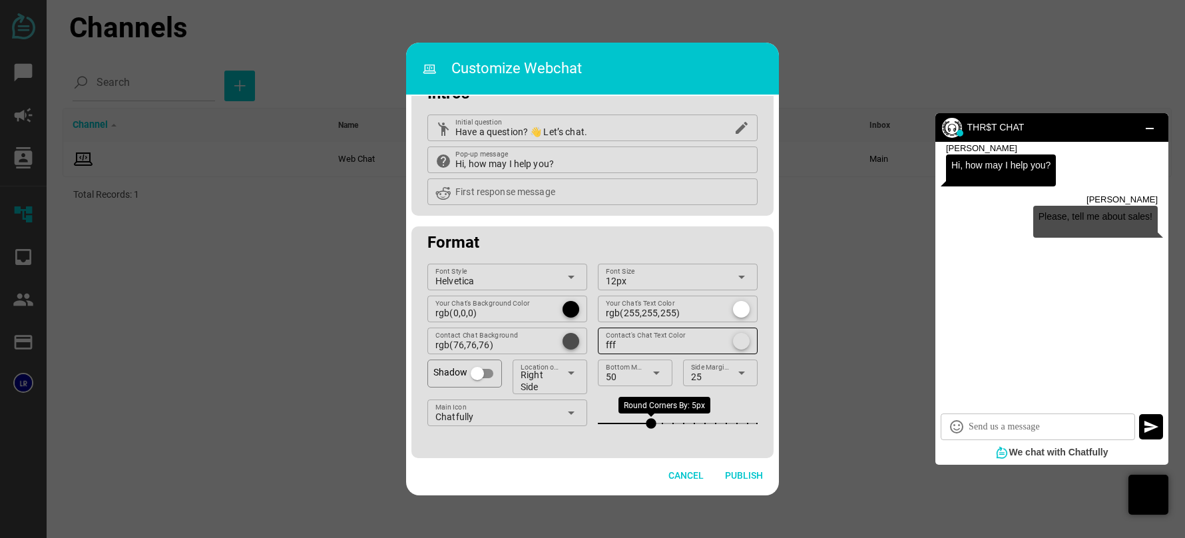
click at [744, 343] on div "fff Contact's Chat Text Color" at bounding box center [678, 341] width 160 height 27
click at [718, 343] on input "fff" at bounding box center [662, 341] width 113 height 27
click at [733, 342] on div at bounding box center [741, 341] width 17 height 17
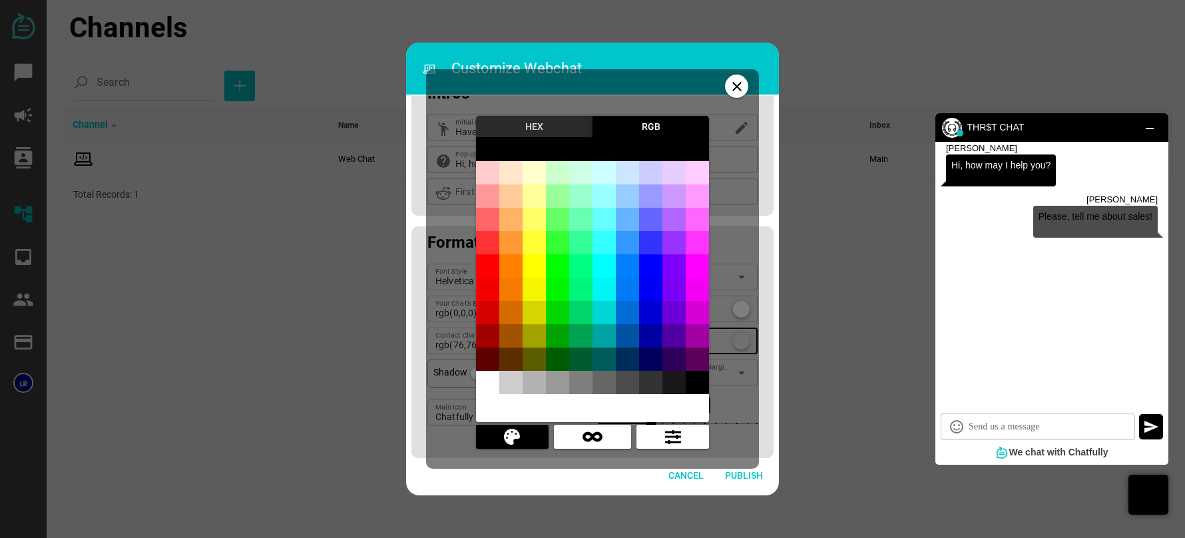
click at [497, 382] on div at bounding box center [487, 382] width 23 height 23
type input "rgb(255,255,255)"
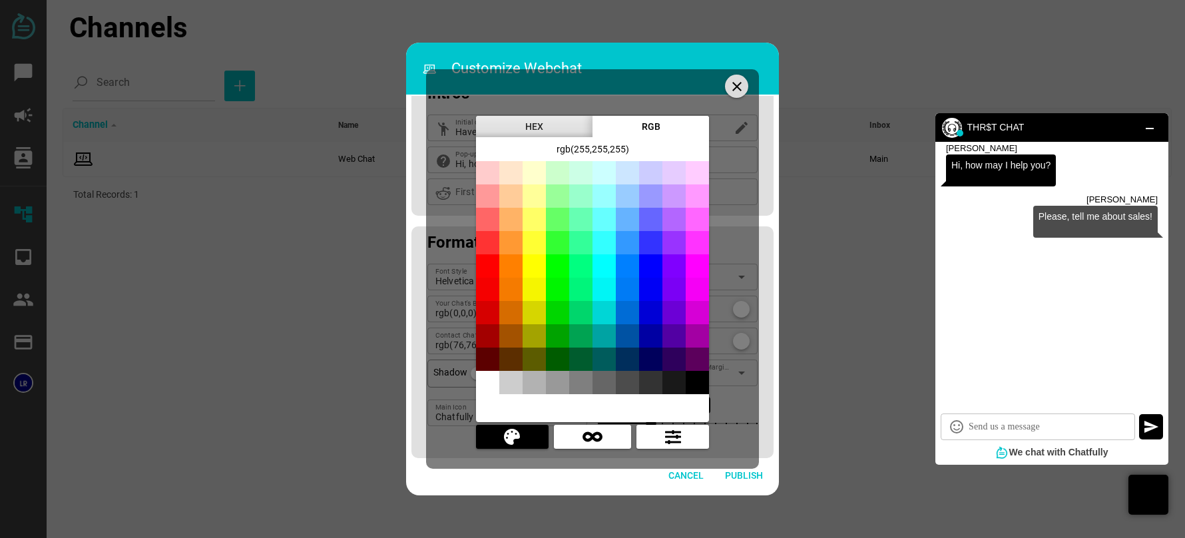
click at [738, 86] on icon "close" at bounding box center [737, 87] width 16 height 16
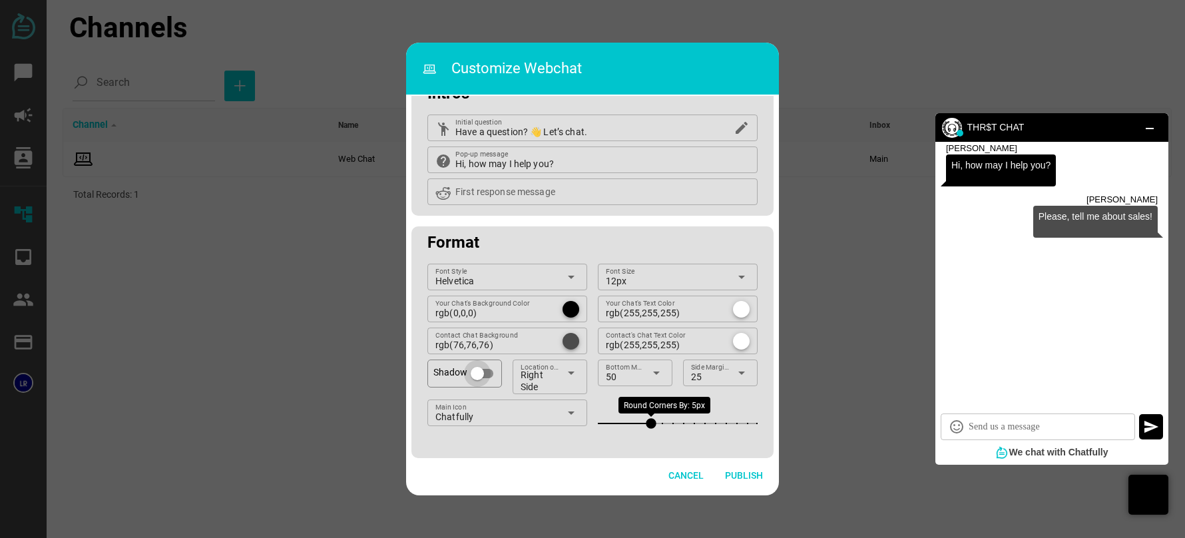
click at [491, 373] on div at bounding box center [482, 373] width 21 height 9
click at [491, 373] on div at bounding box center [487, 373] width 13 height 13
click at [563, 370] on icon "arrow_drop_down" at bounding box center [571, 373] width 16 height 16
click at [539, 437] on div "Left Side" at bounding box center [548, 442] width 52 height 11
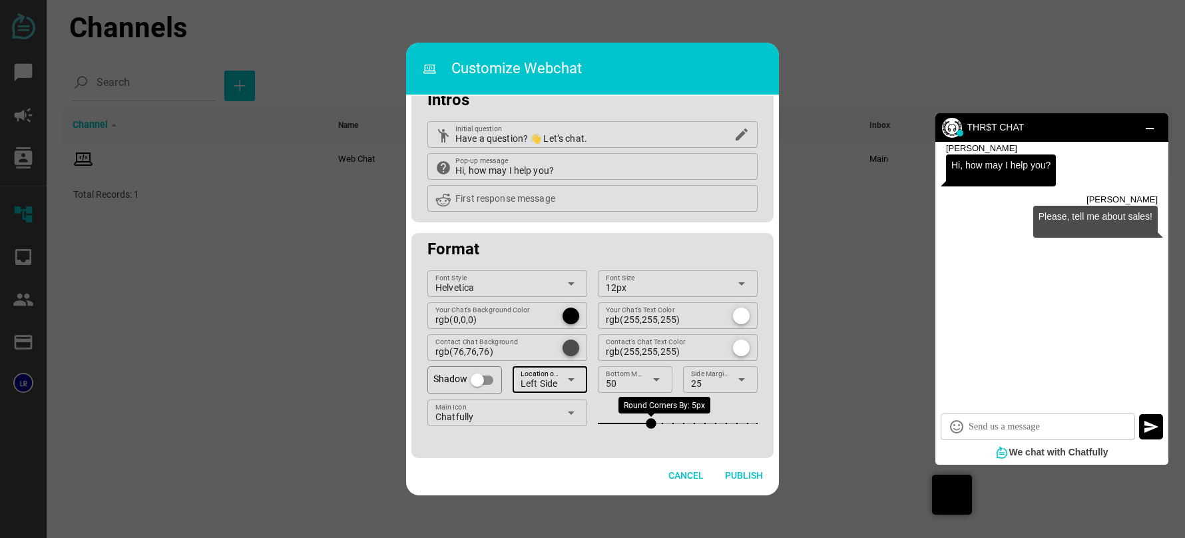
click at [555, 366] on div "Left Side Location on website" at bounding box center [540, 379] width 39 height 27
click at [543, 409] on div "Right Side" at bounding box center [548, 410] width 52 height 11
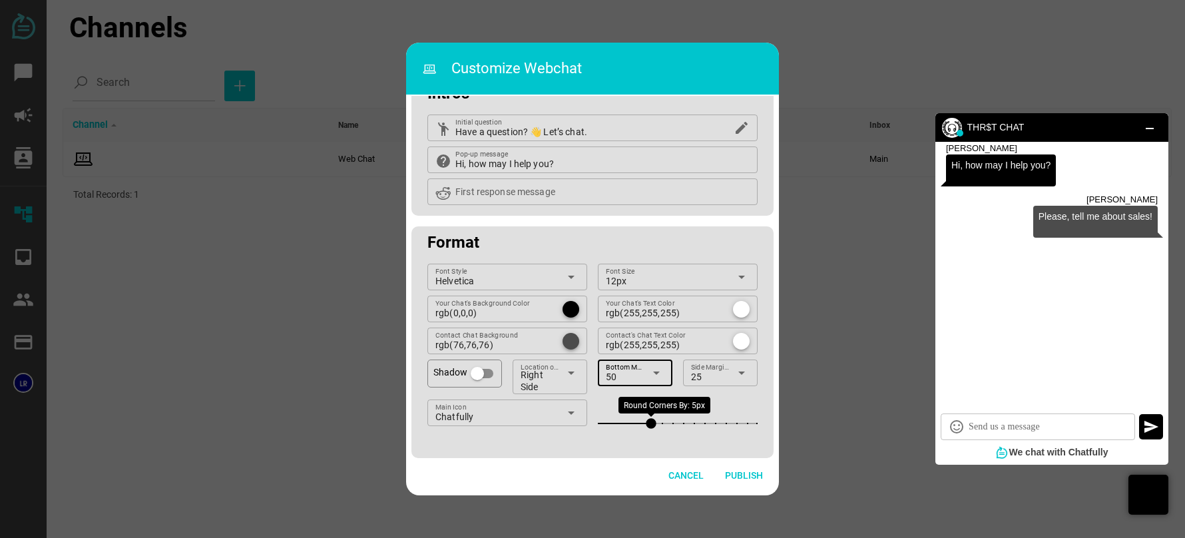
click at [650, 369] on icon "arrow_drop_down" at bounding box center [657, 373] width 16 height 16
click at [633, 410] on div "25" at bounding box center [632, 402] width 52 height 21
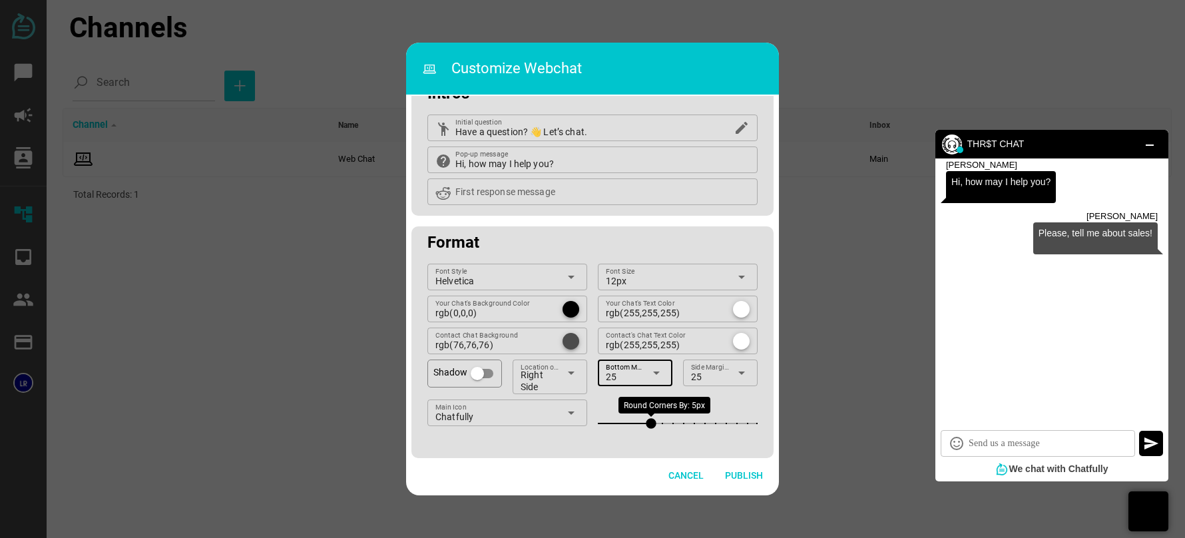
click at [635, 377] on div "25" at bounding box center [625, 377] width 39 height 17
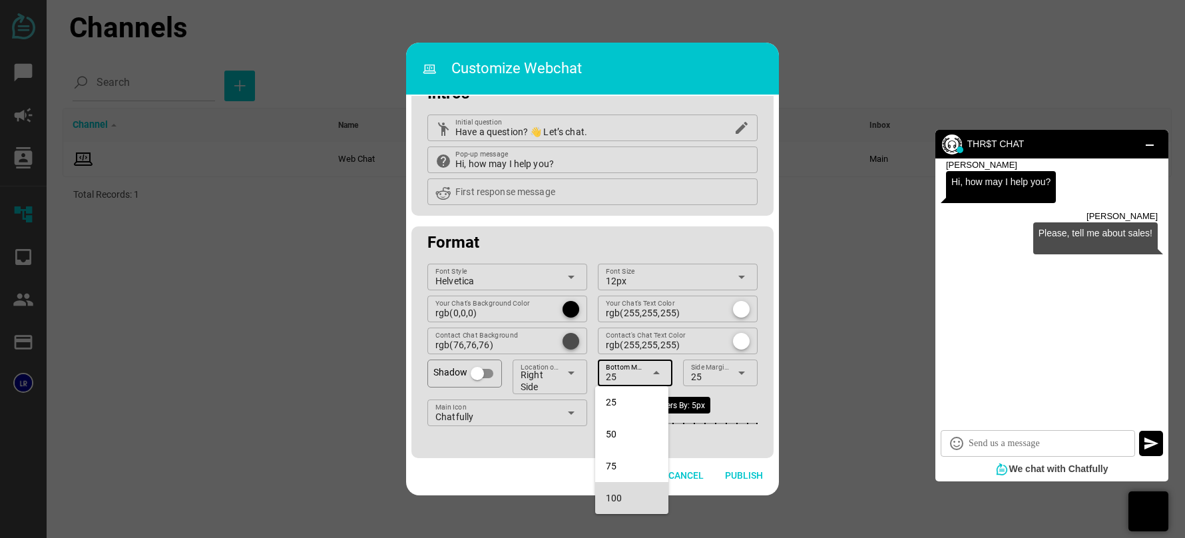
click at [618, 495] on div "100" at bounding box center [632, 498] width 52 height 11
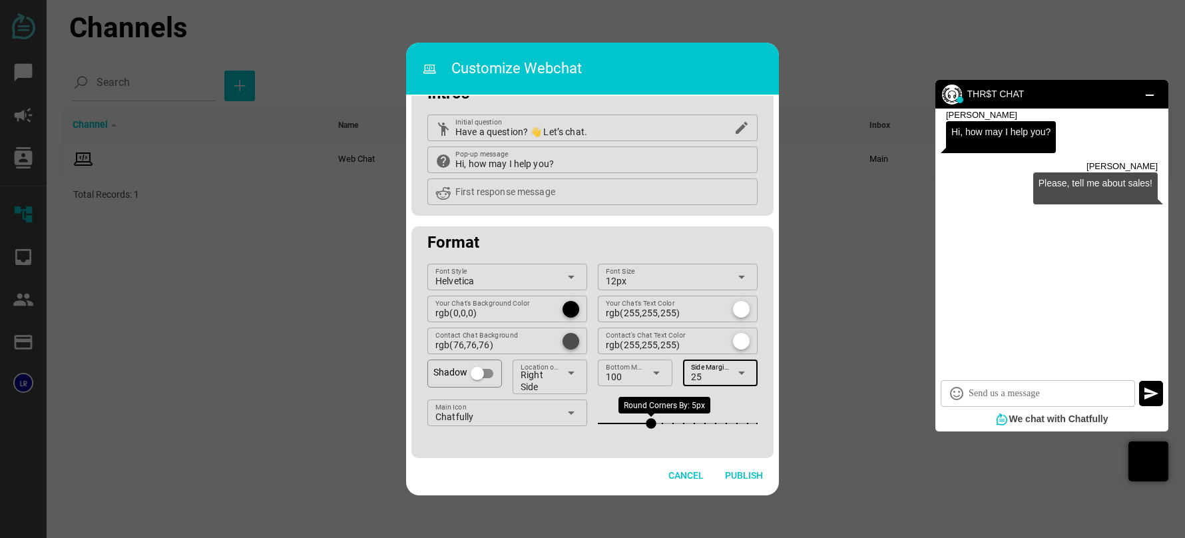
click at [723, 373] on div "25" at bounding box center [710, 377] width 39 height 17
click at [710, 405] on div "25" at bounding box center [716, 402] width 52 height 11
click at [720, 362] on div "25 Side Margin px" at bounding box center [710, 373] width 39 height 27
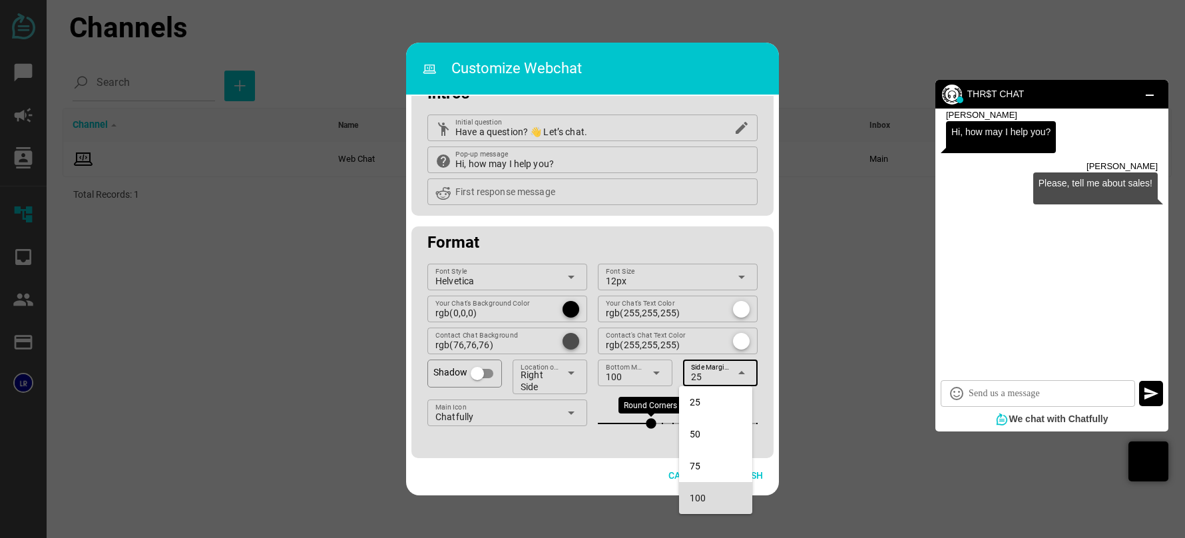
click at [696, 491] on div "100" at bounding box center [716, 497] width 52 height 21
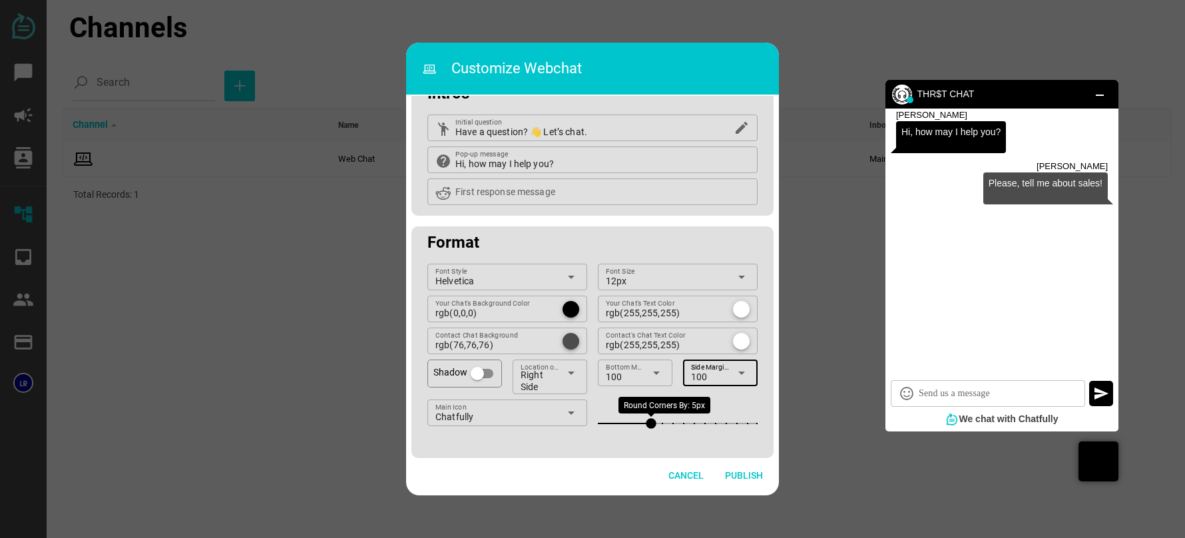
click at [721, 372] on div "100" at bounding box center [710, 377] width 39 height 17
click at [704, 405] on div "25" at bounding box center [716, 402] width 52 height 11
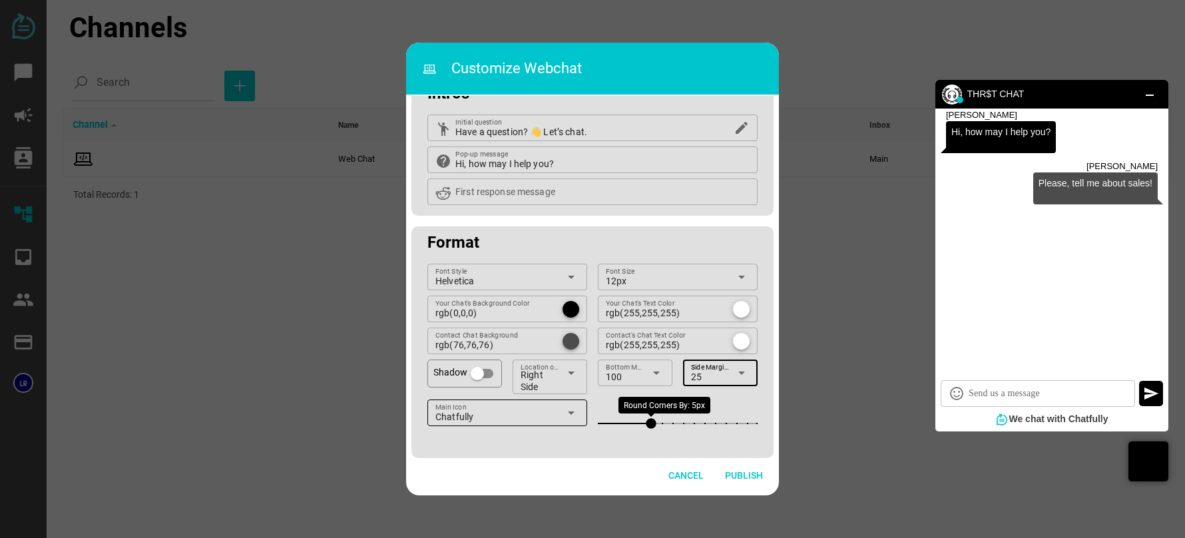
click at [541, 418] on div "Chatfully" at bounding box center [497, 417] width 124 height 17
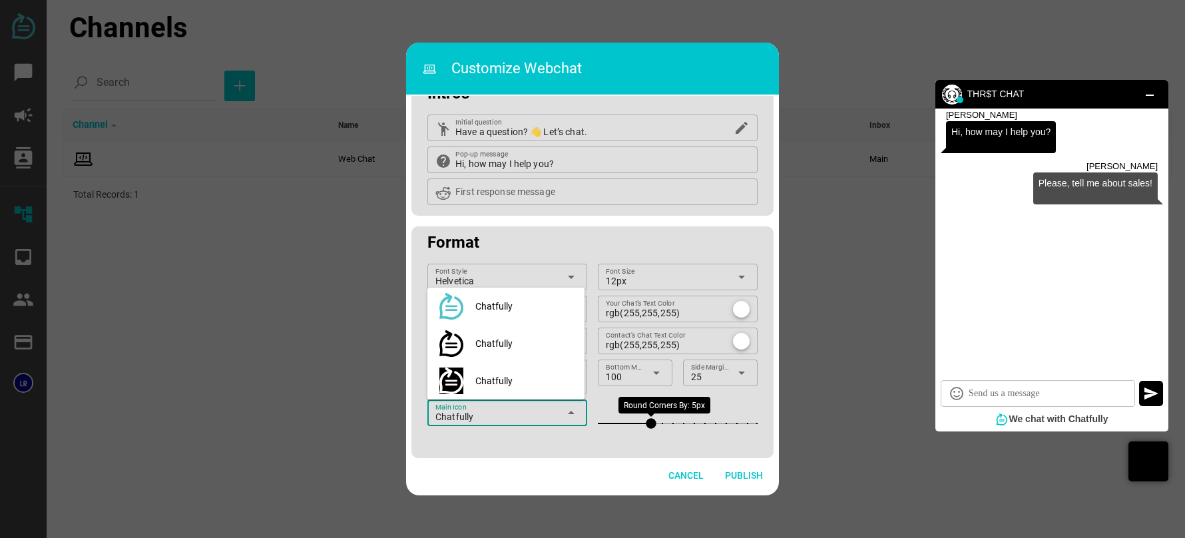
click at [450, 354] on img at bounding box center [451, 343] width 24 height 27
click at [446, 344] on img at bounding box center [451, 343] width 24 height 27
click at [486, 303] on div "Chatfully" at bounding box center [524, 306] width 99 height 11
click at [481, 374] on div "Chatfully" at bounding box center [524, 381] width 99 height 27
click at [563, 401] on div "arrow_drop_down" at bounding box center [569, 412] width 20 height 27
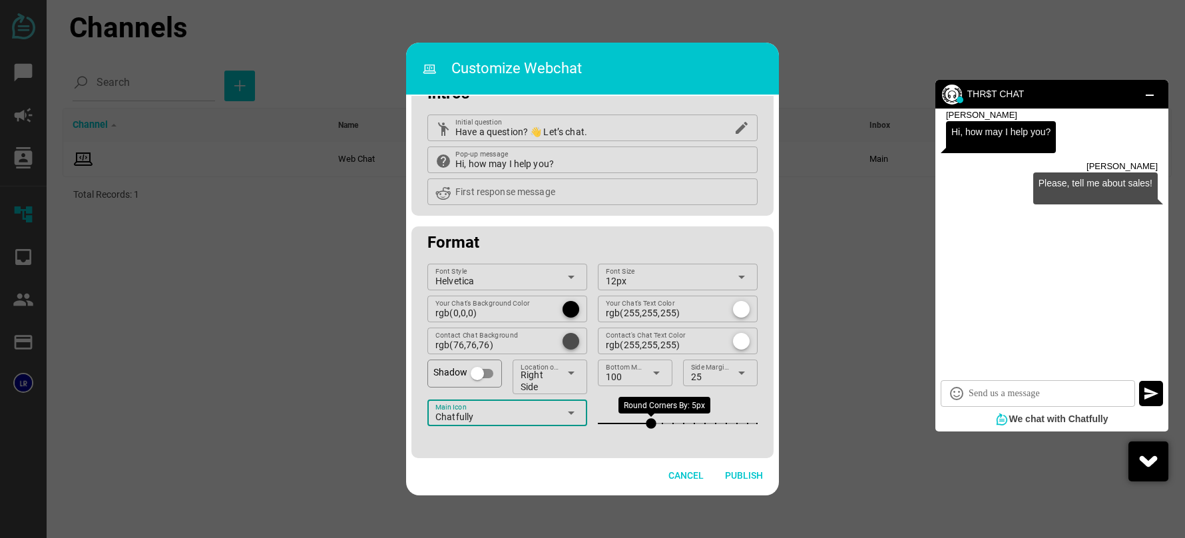
click at [559, 409] on div "arrow_drop_down" at bounding box center [569, 412] width 20 height 27
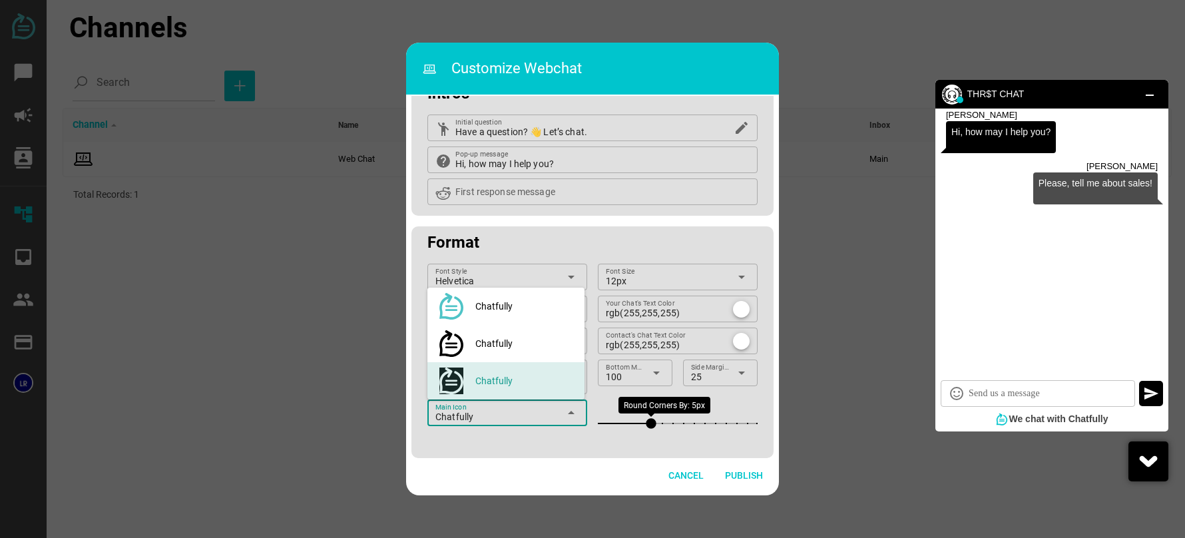
click at [544, 394] on div "Chatfully" at bounding box center [524, 381] width 99 height 27
click at [537, 337] on div "Chatfully" at bounding box center [524, 343] width 99 height 27
click at [546, 305] on div "Chatfully" at bounding box center [524, 306] width 99 height 11
click at [541, 419] on div "Chatfully" at bounding box center [497, 417] width 124 height 17
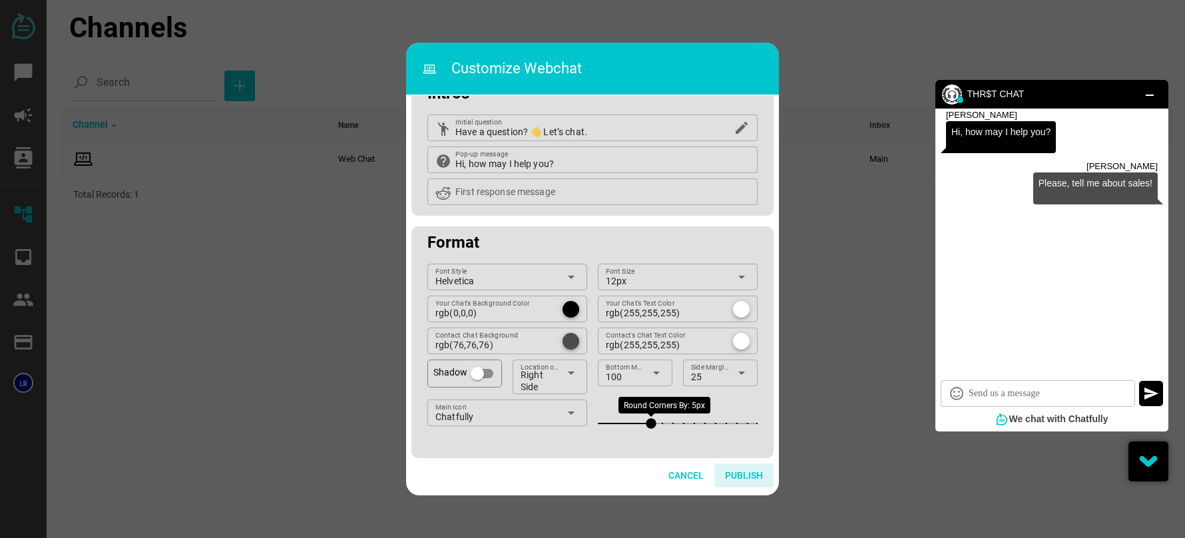
click at [736, 477] on span "Publish" at bounding box center [744, 475] width 38 height 16
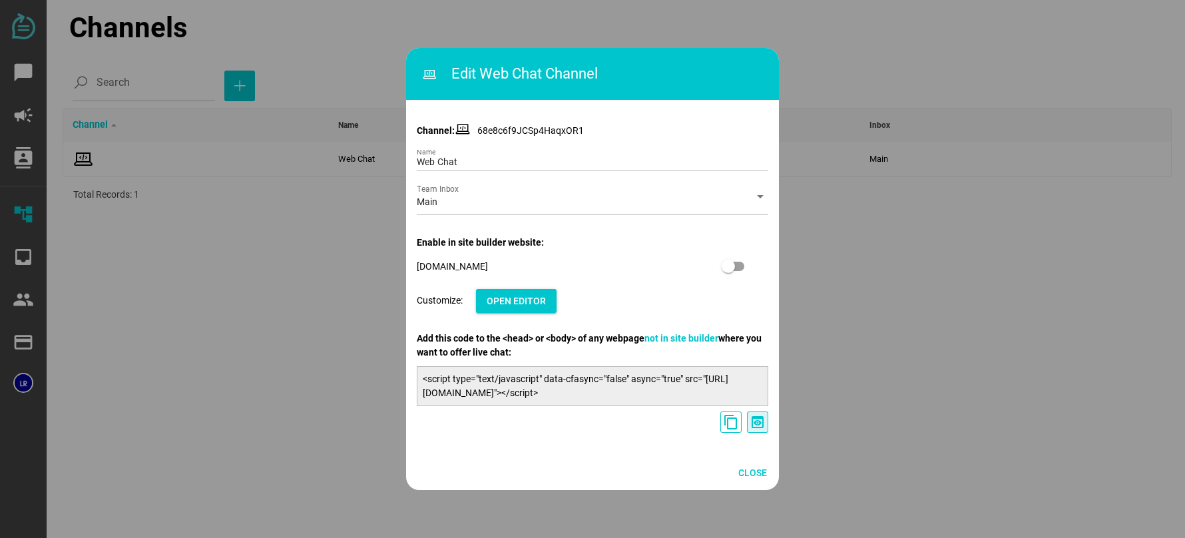
click at [756, 421] on icon "preview" at bounding box center [758, 422] width 16 height 16
click at [737, 426] on icon "content_copy" at bounding box center [731, 422] width 16 height 16
click at [760, 473] on span "Close" at bounding box center [752, 473] width 29 height 16
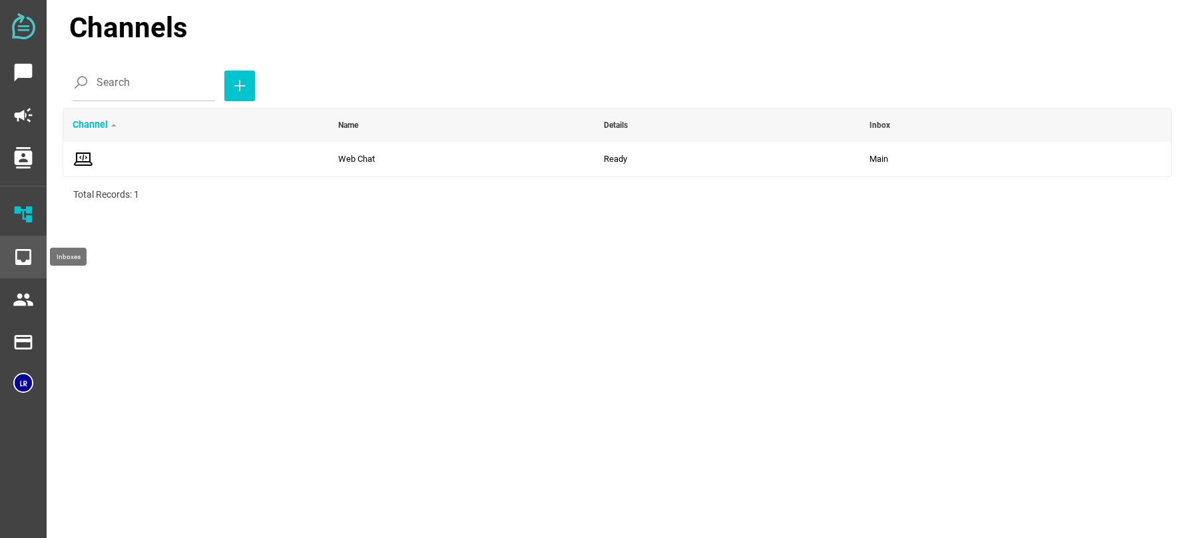
click at [24, 259] on icon "inbox" at bounding box center [23, 256] width 21 height 21
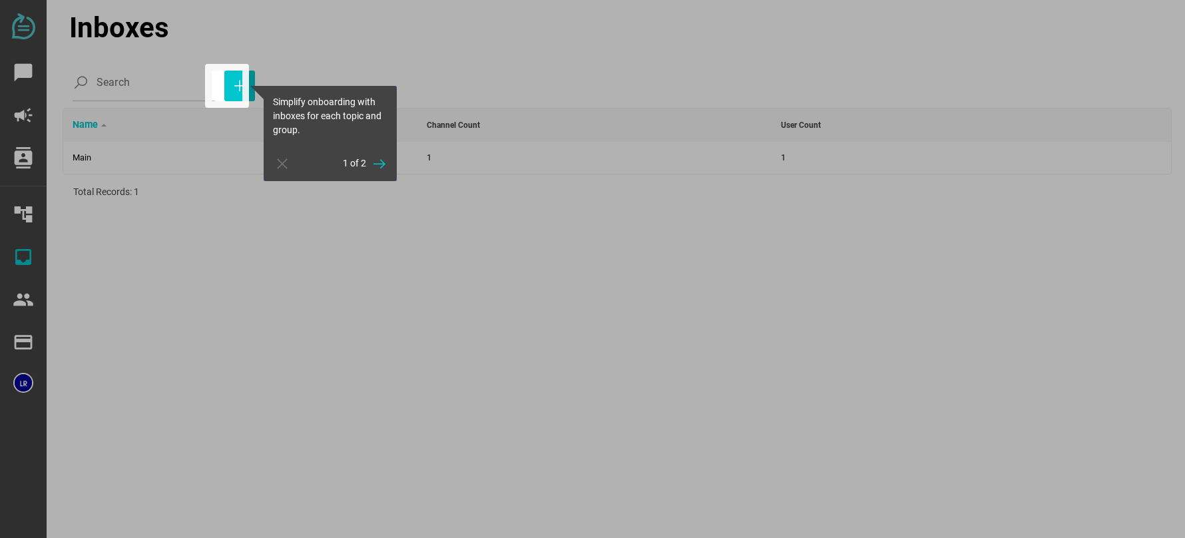
click at [30, 290] on div at bounding box center [106, 269] width 212 height 538
click at [220, 96] on div at bounding box center [227, 86] width 44 height 44
click at [388, 164] on icon "button" at bounding box center [380, 164] width 16 height 16
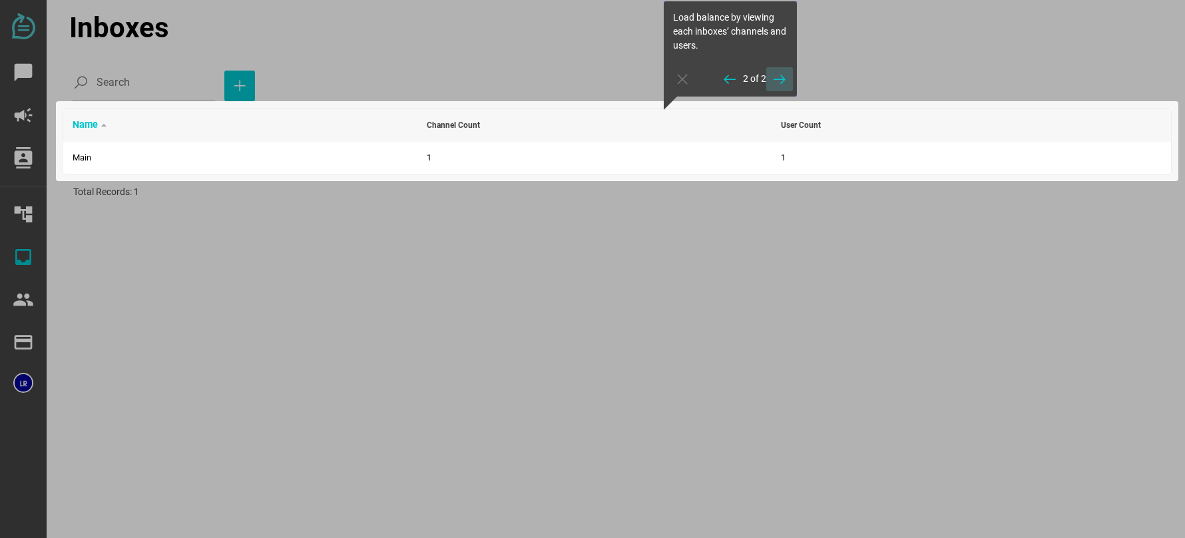
click at [788, 81] on span "button" at bounding box center [779, 79] width 27 height 24
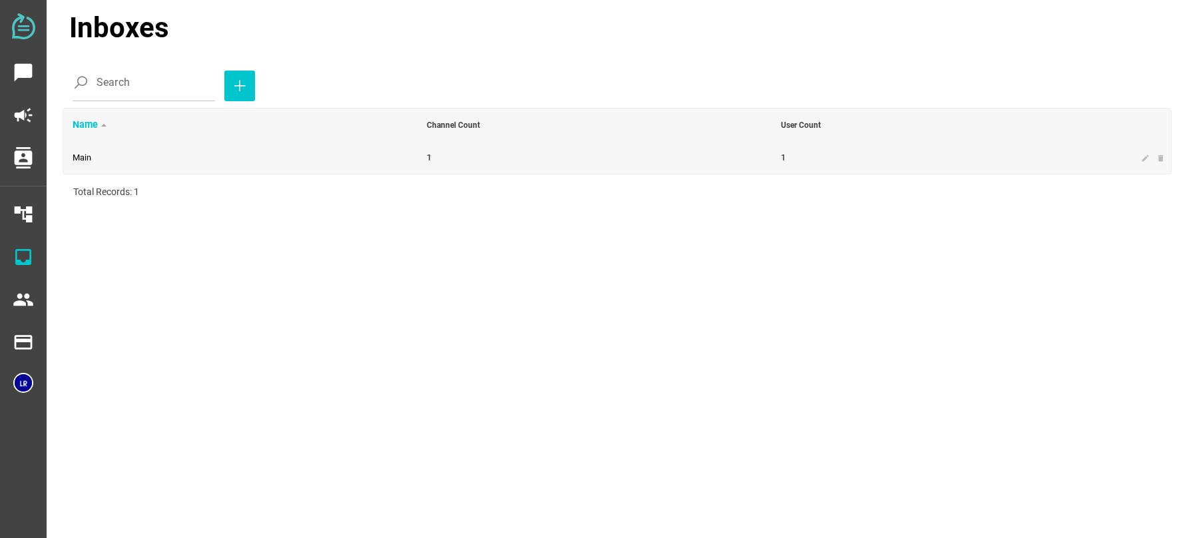
click at [101, 156] on td "Main" at bounding box center [240, 158] width 354 height 32
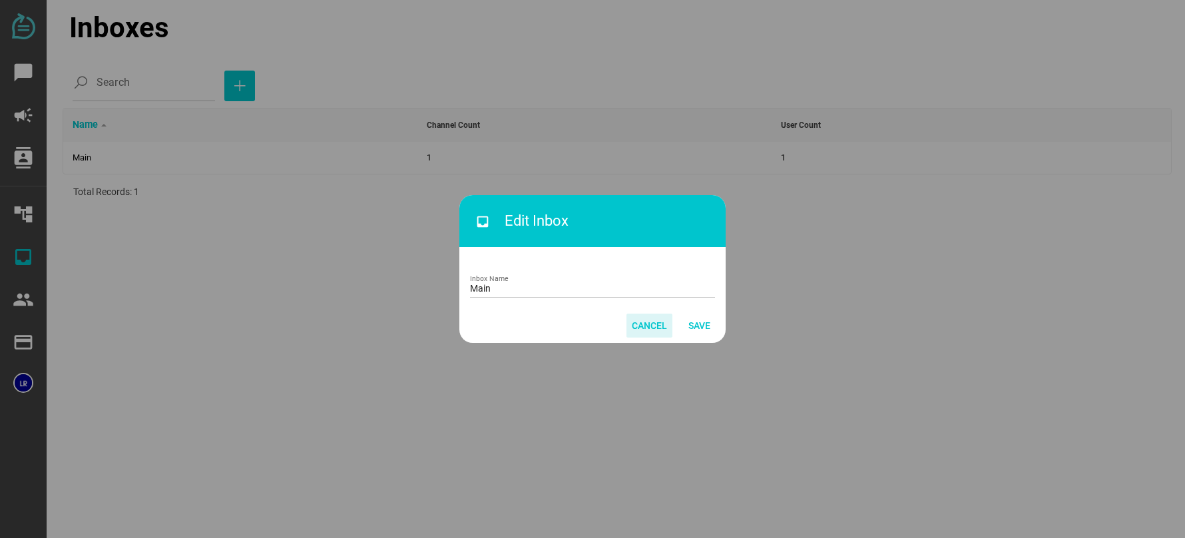
click at [644, 322] on span "Cancel" at bounding box center [649, 326] width 35 height 16
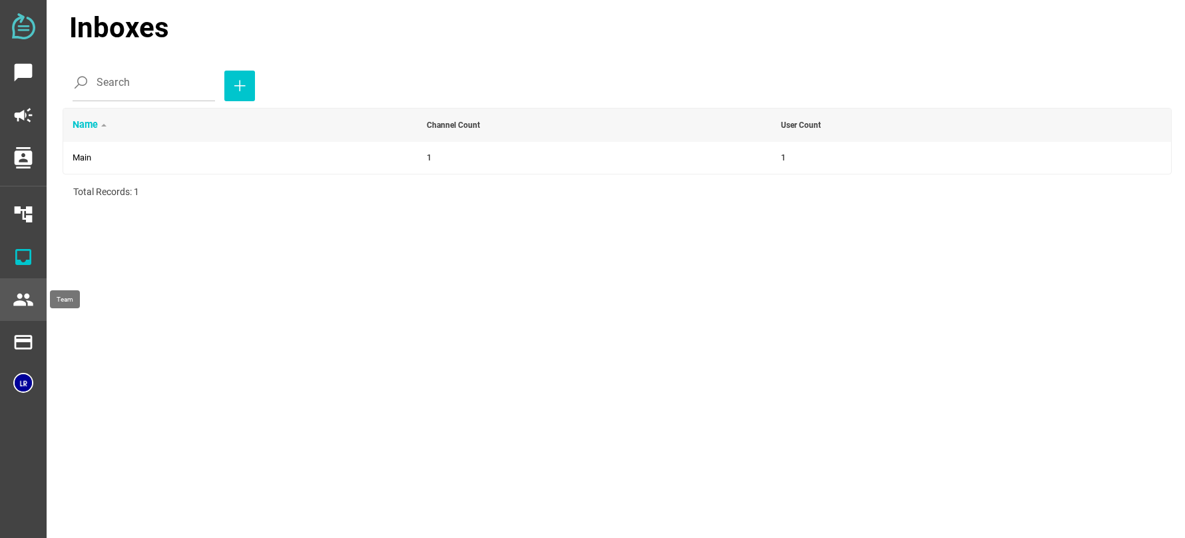
click at [33, 300] on div "people" at bounding box center [23, 299] width 47 height 43
click at [20, 301] on icon "people" at bounding box center [23, 299] width 21 height 21
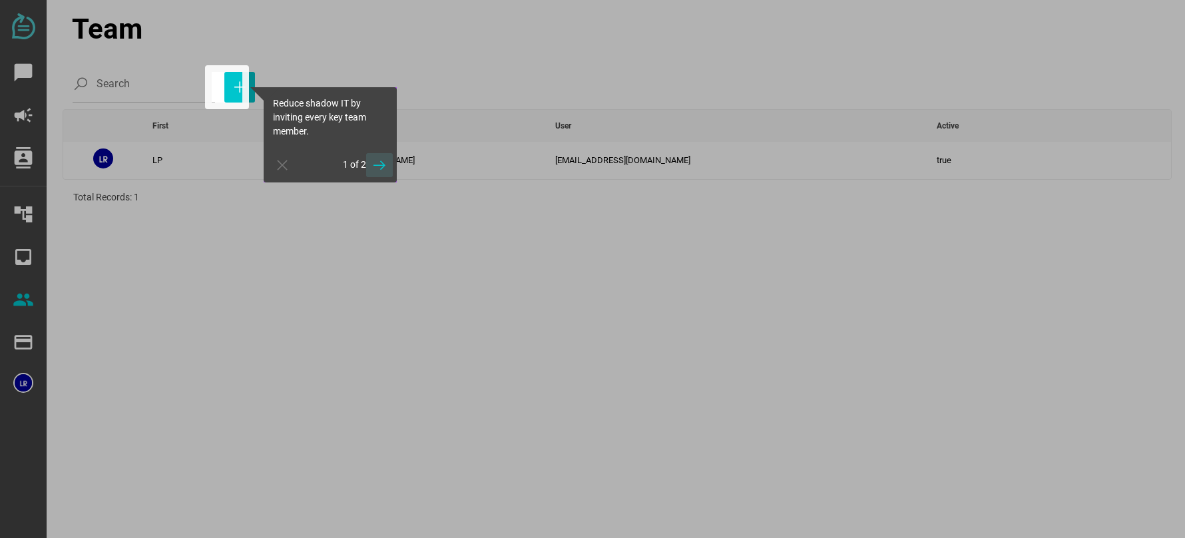
click at [366, 165] on span "button" at bounding box center [379, 165] width 27 height 24
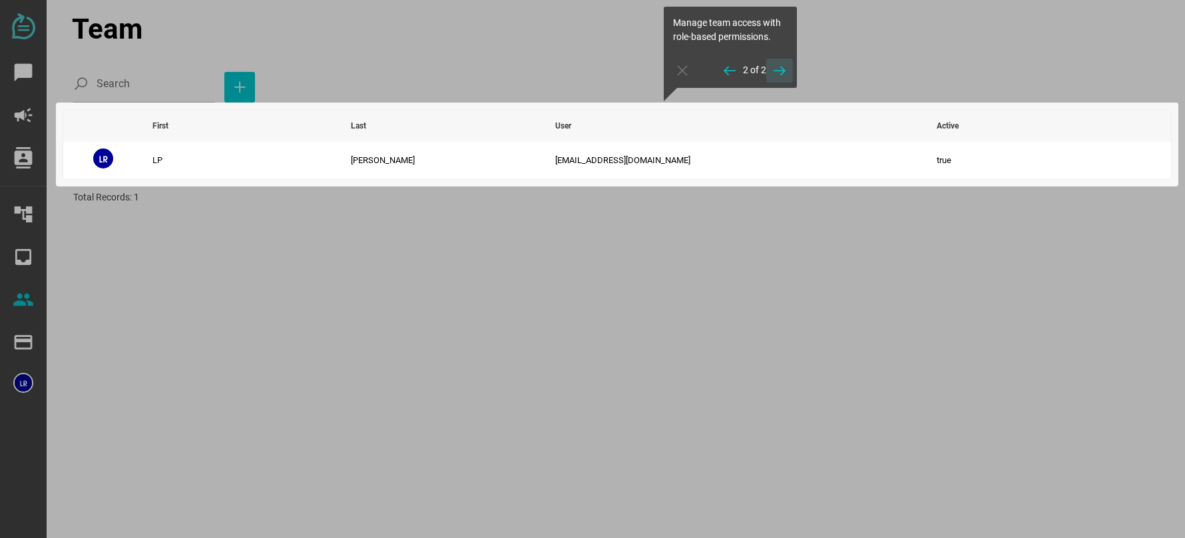
click at [782, 74] on icon "button" at bounding box center [780, 71] width 16 height 16
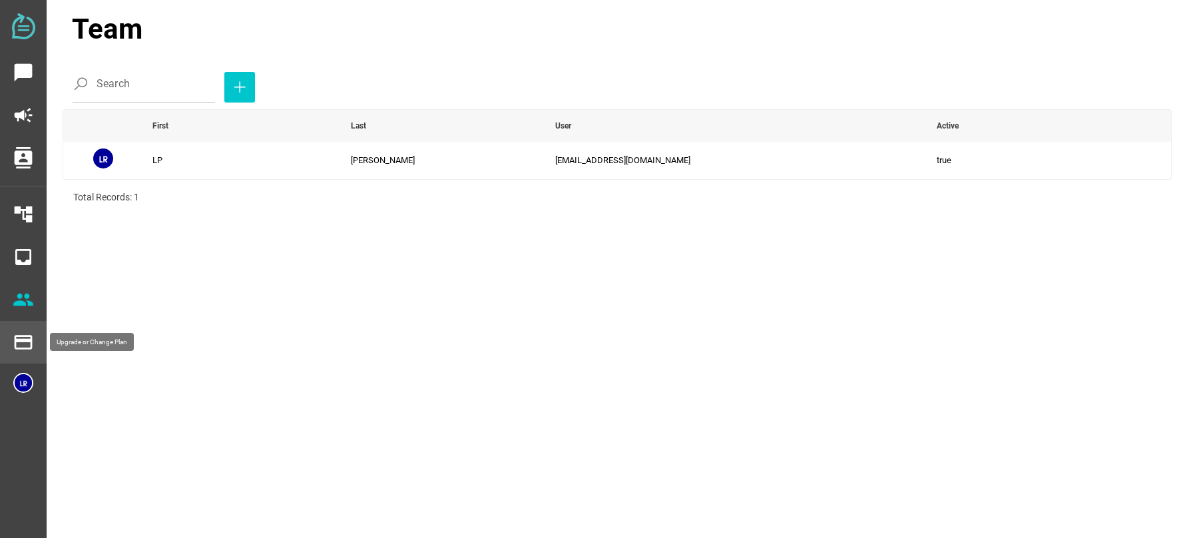
click at [25, 344] on icon "payment" at bounding box center [23, 342] width 21 height 21
click at [31, 260] on icon "inbox" at bounding box center [23, 256] width 21 height 21
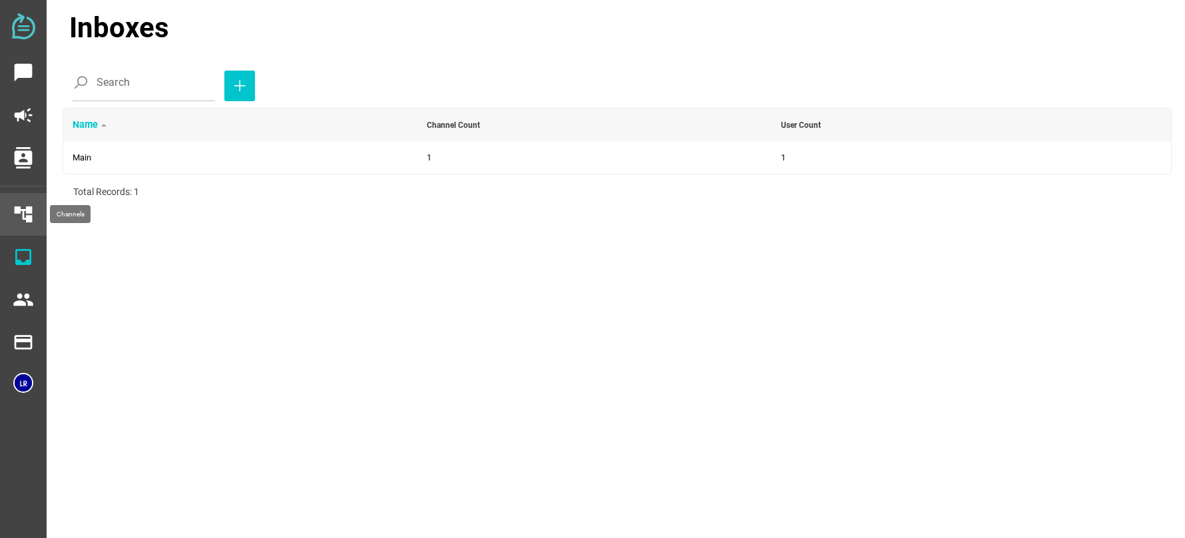
click at [42, 203] on div "account_tree" at bounding box center [23, 214] width 47 height 43
click at [32, 207] on icon "account_tree" at bounding box center [23, 214] width 21 height 21
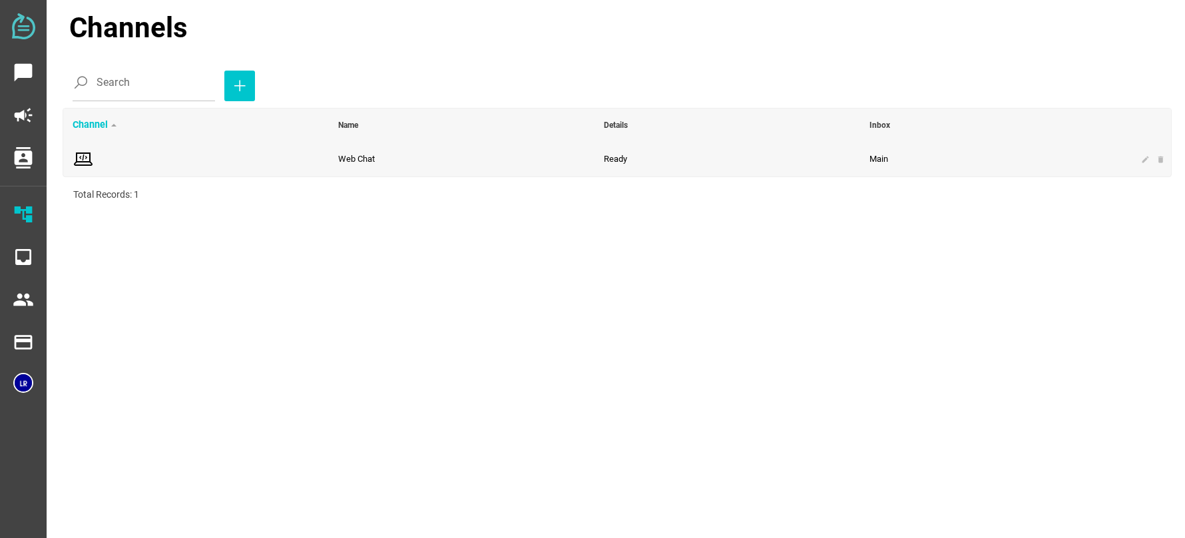
click at [89, 154] on icon at bounding box center [83, 158] width 21 height 21
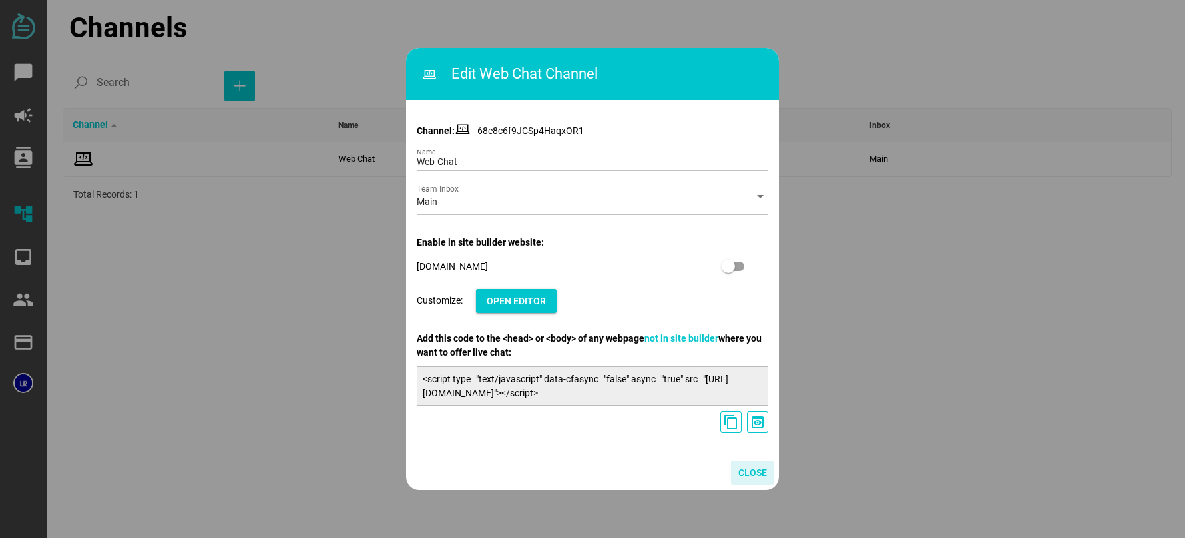
click at [757, 471] on span "Close" at bounding box center [752, 473] width 29 height 16
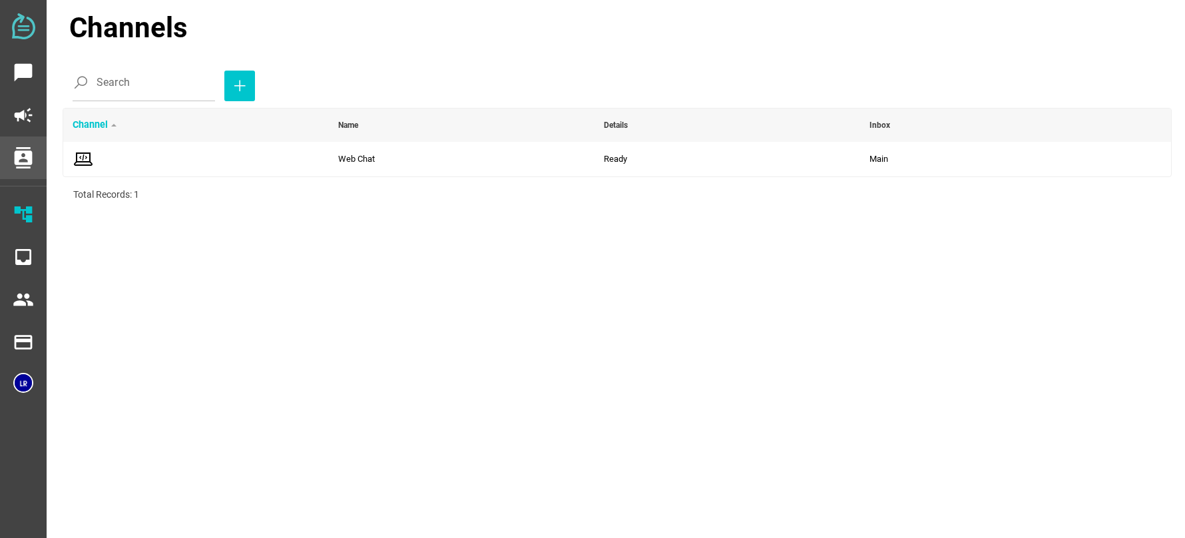
click at [15, 158] on icon "contacts" at bounding box center [23, 157] width 21 height 21
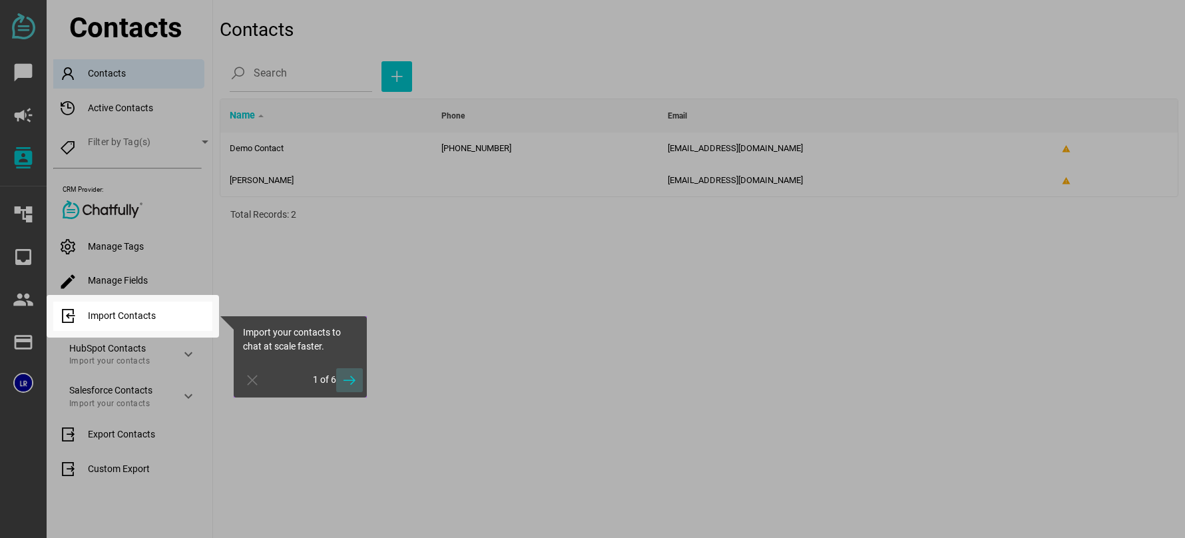
click at [360, 388] on span "button" at bounding box center [349, 380] width 27 height 24
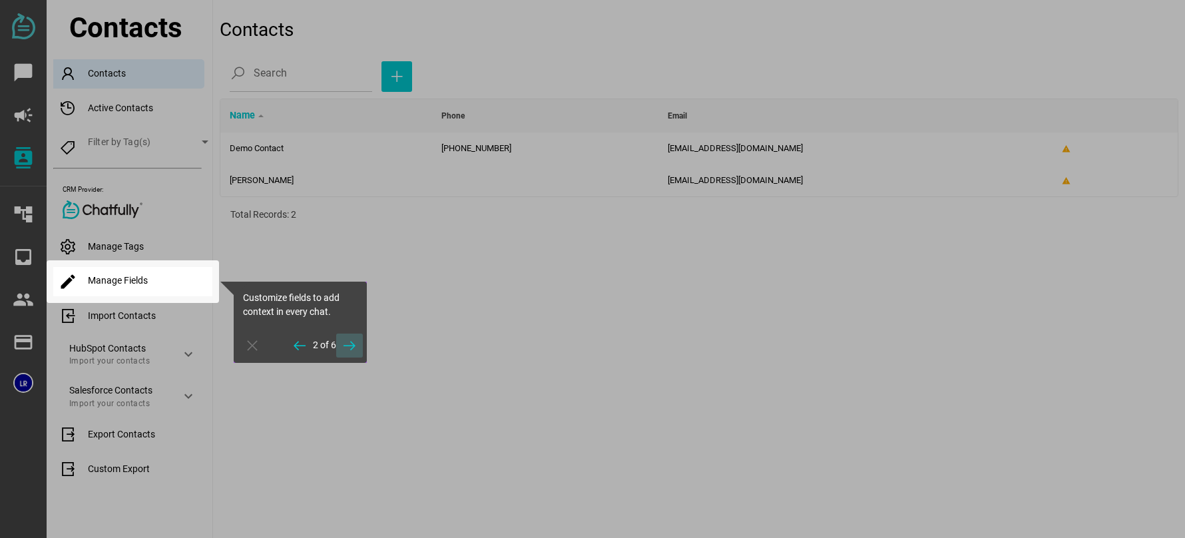
click at [349, 348] on icon "button" at bounding box center [350, 346] width 16 height 16
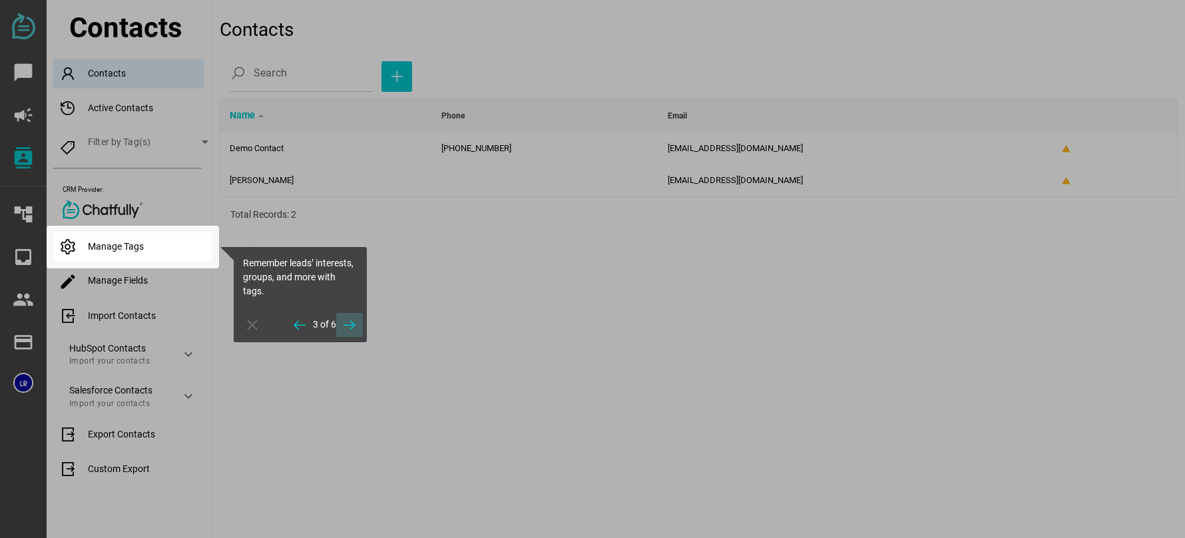
click at [348, 328] on icon "button" at bounding box center [350, 325] width 16 height 16
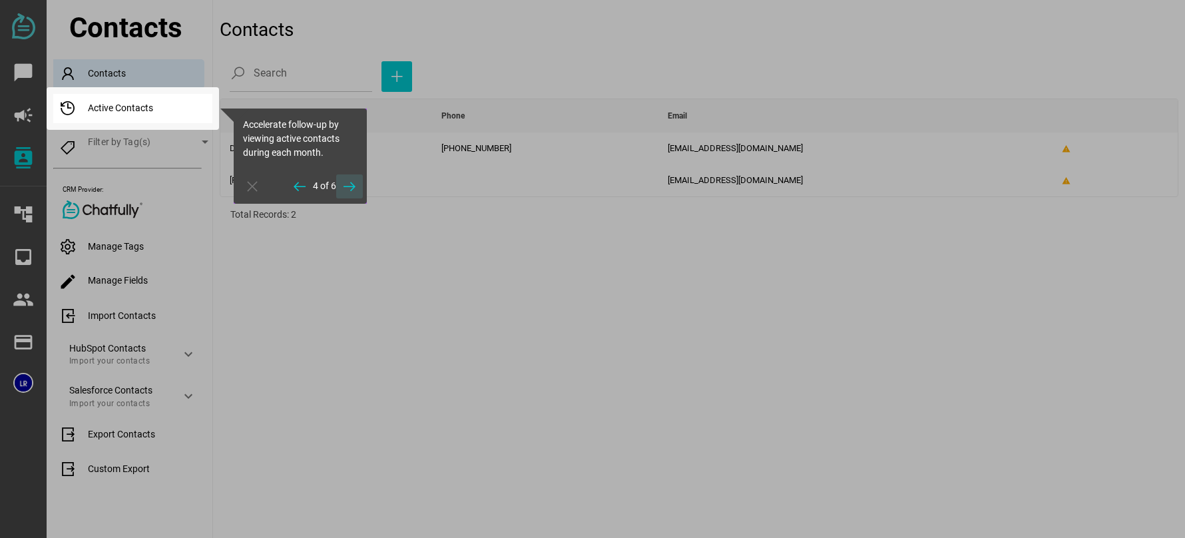
click at [358, 197] on span "button" at bounding box center [349, 186] width 27 height 24
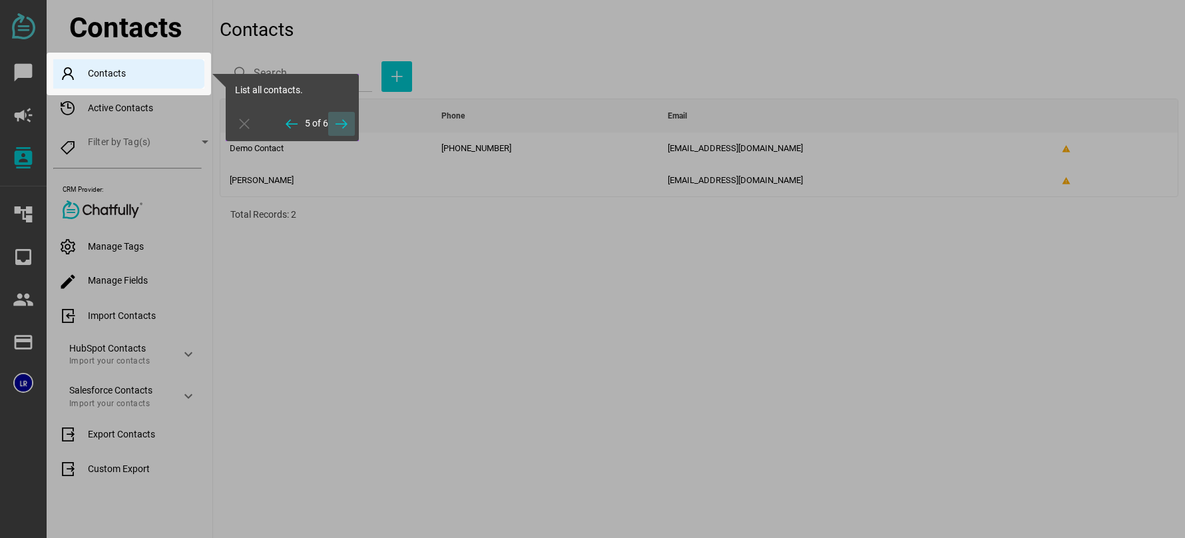
click at [347, 119] on icon "button" at bounding box center [342, 124] width 16 height 16
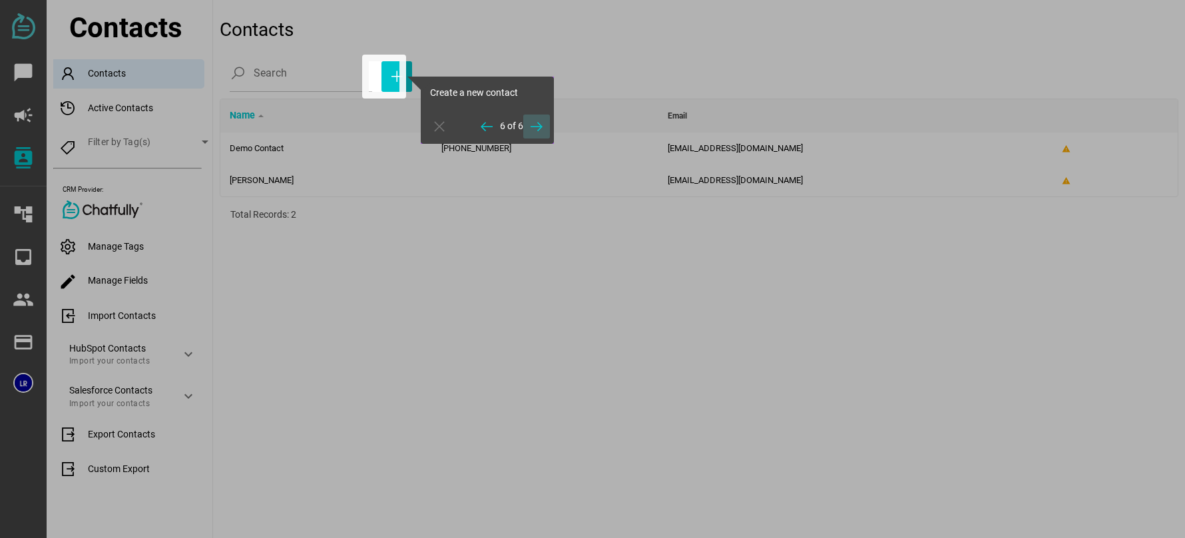
click at [533, 125] on icon "button" at bounding box center [537, 127] width 16 height 16
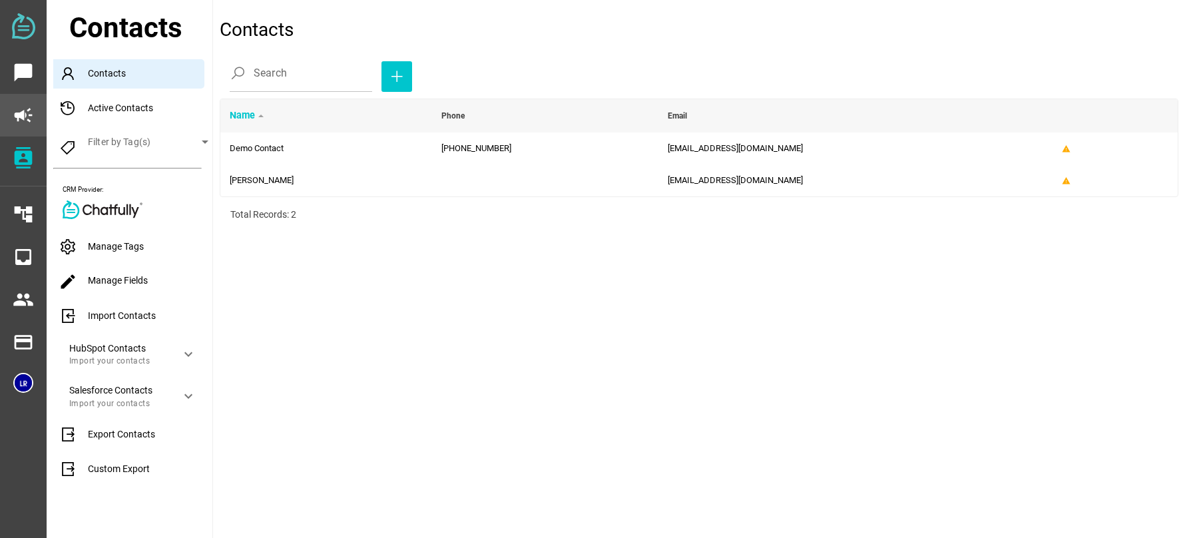
click at [18, 113] on icon "campaign" at bounding box center [23, 115] width 21 height 21
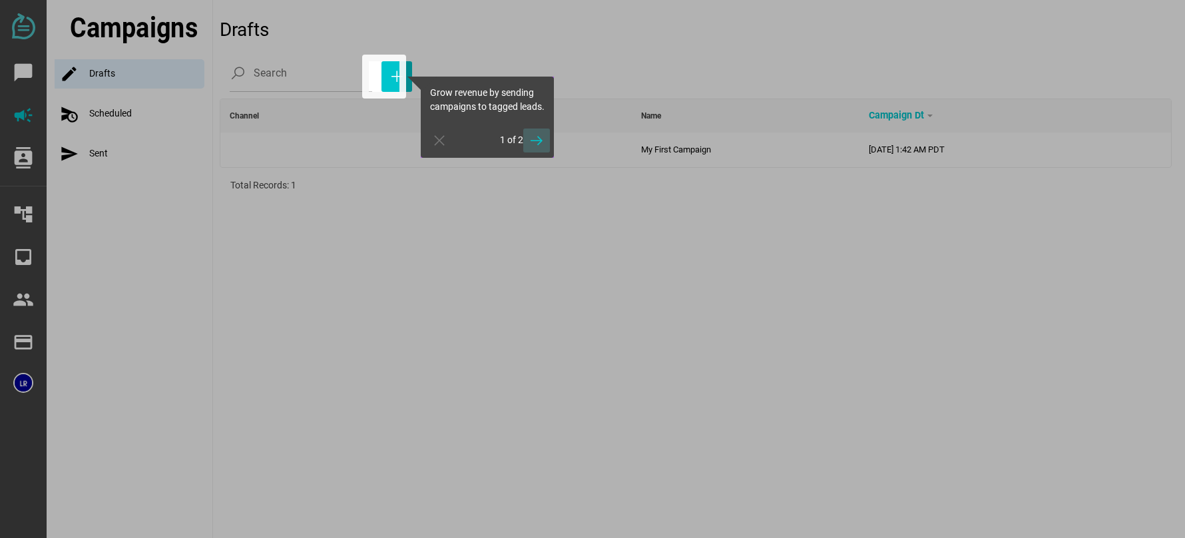
click at [530, 148] on icon "button" at bounding box center [537, 141] width 16 height 16
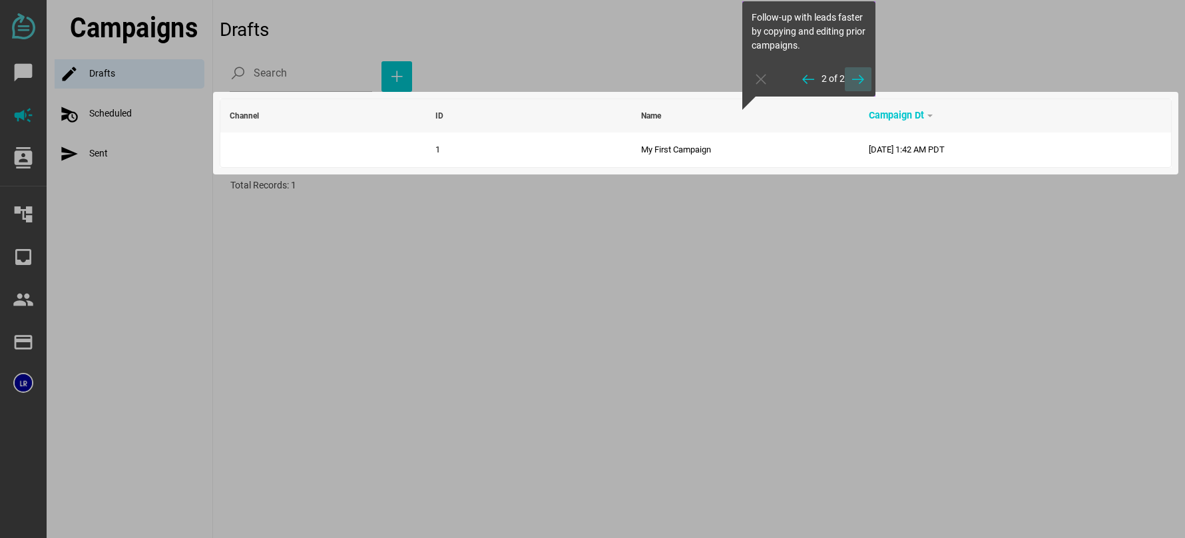
click at [855, 72] on icon "button" at bounding box center [858, 79] width 16 height 16
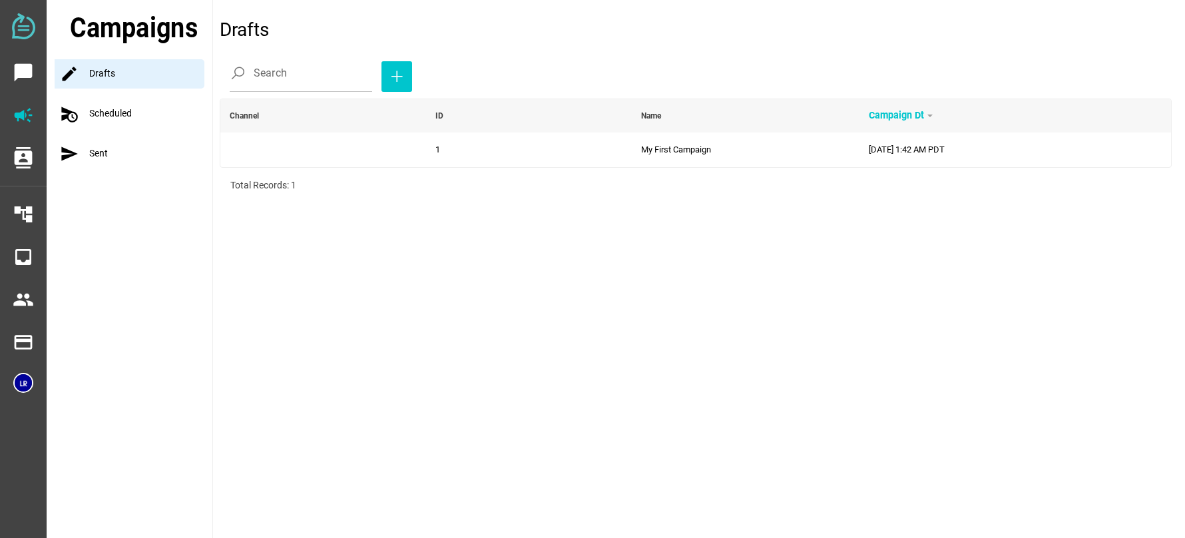
click at [31, 31] on img at bounding box center [23, 26] width 23 height 26
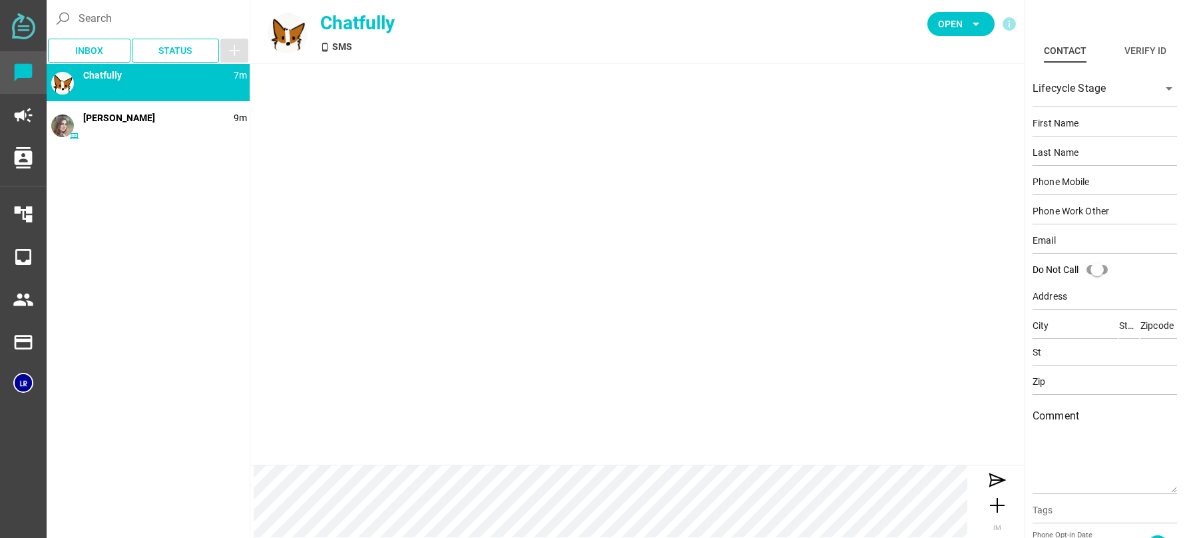
type input "Demo"
type input "Contact"
type input "15554443333"
type input "demo@example.com"
type input "123 Main St"
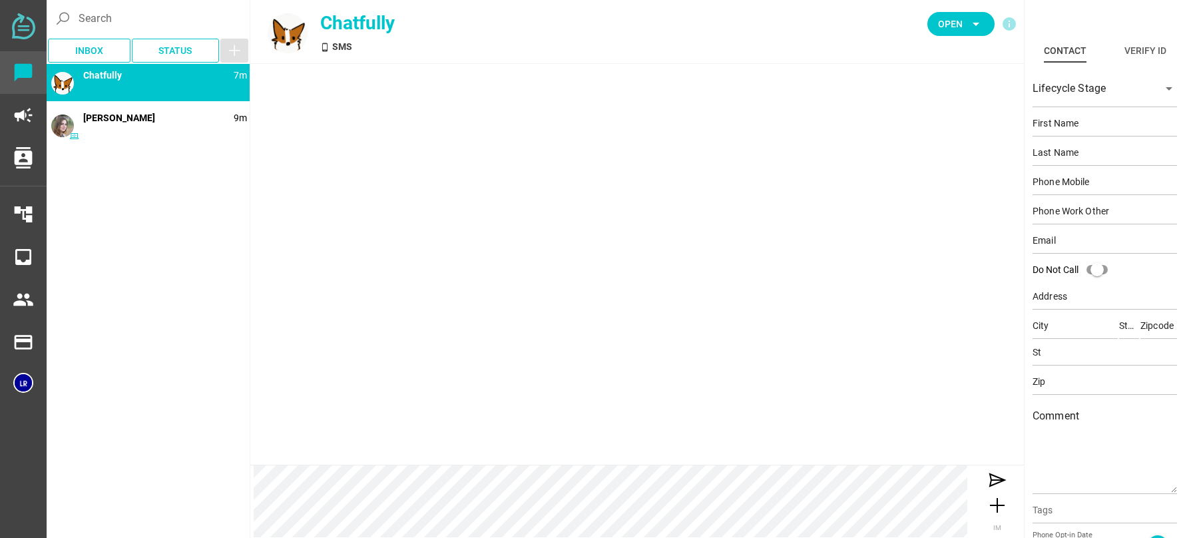
type input "Beverly Hills"
type input "CA"
type input "90210"
type input "CA"
type input "90210"
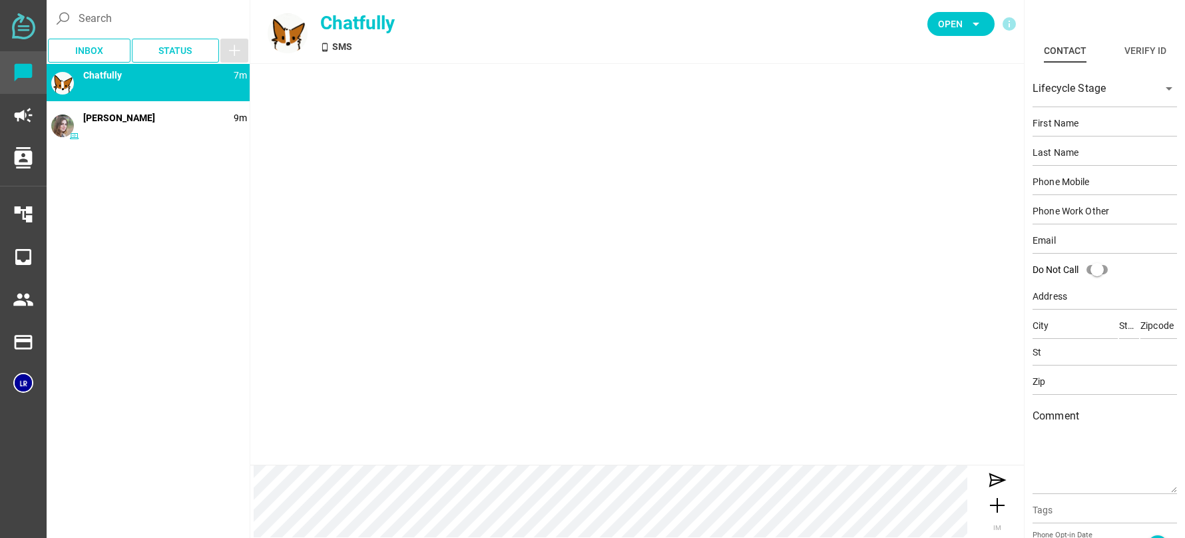
type textarea "This is an example contact for demo purposes."
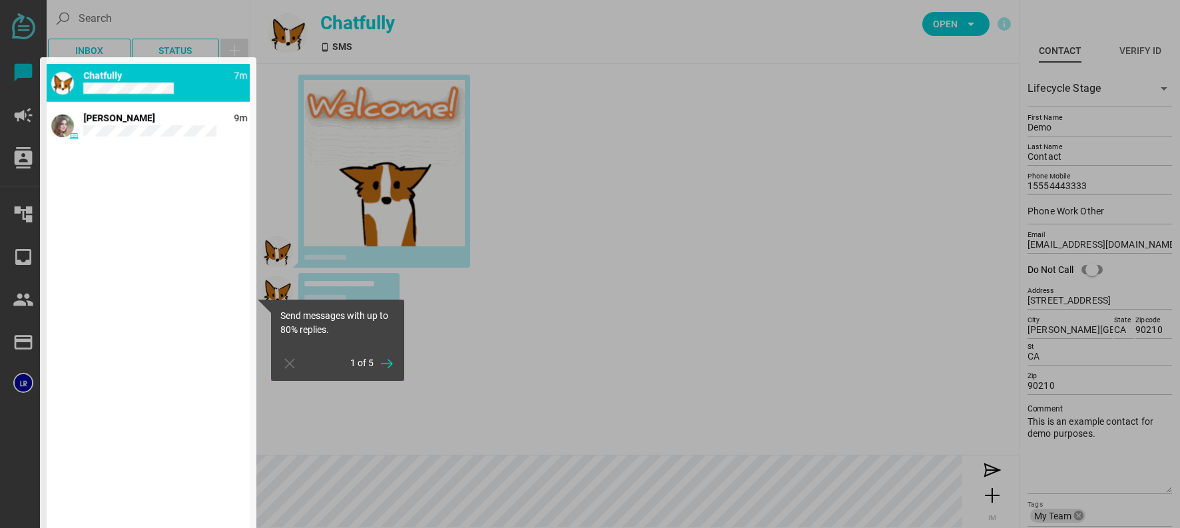
click at [192, 129] on div at bounding box center [148, 299] width 216 height 485
click at [113, 127] on div at bounding box center [148, 299] width 216 height 485
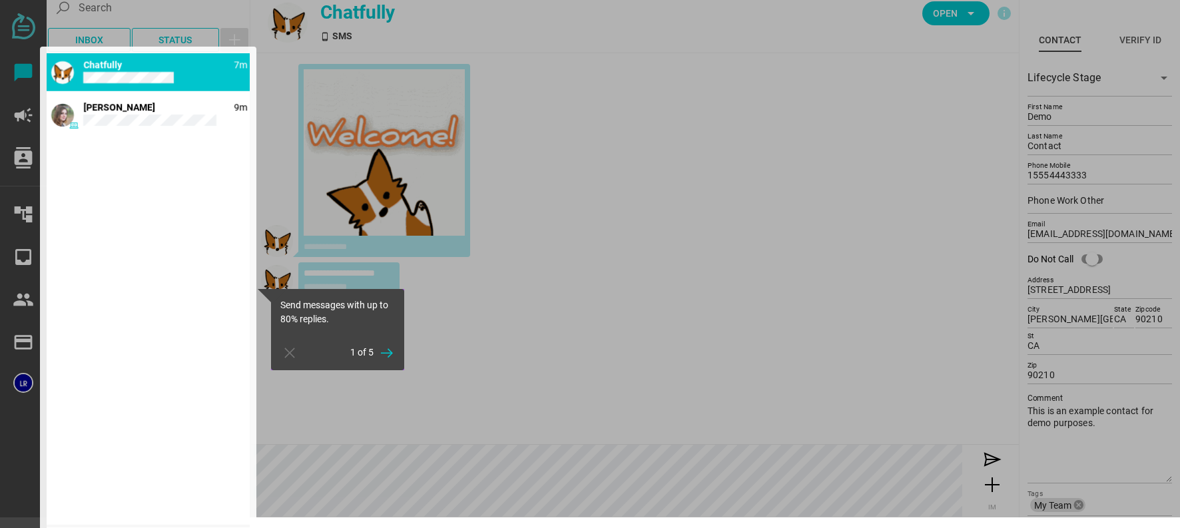
scroll to position [14, 0]
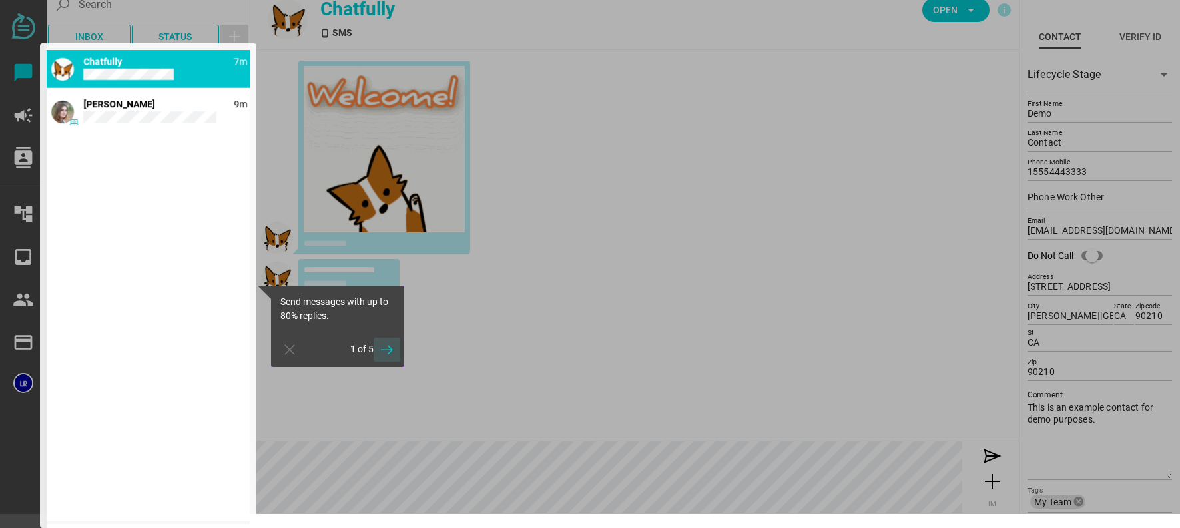
click at [390, 358] on icon "button" at bounding box center [387, 350] width 16 height 16
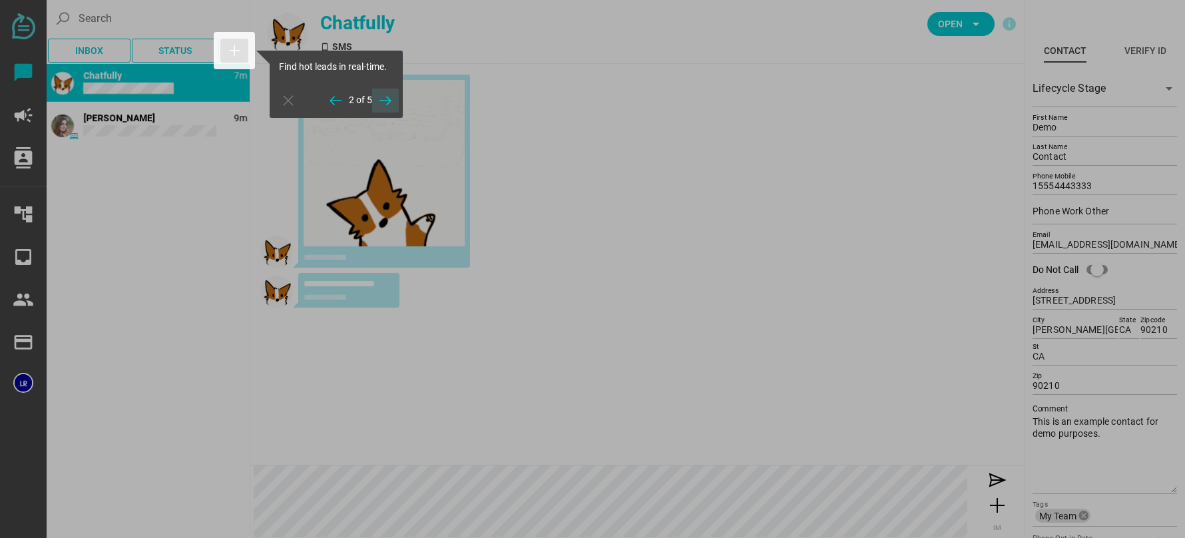
click at [383, 99] on icon "button" at bounding box center [386, 101] width 16 height 16
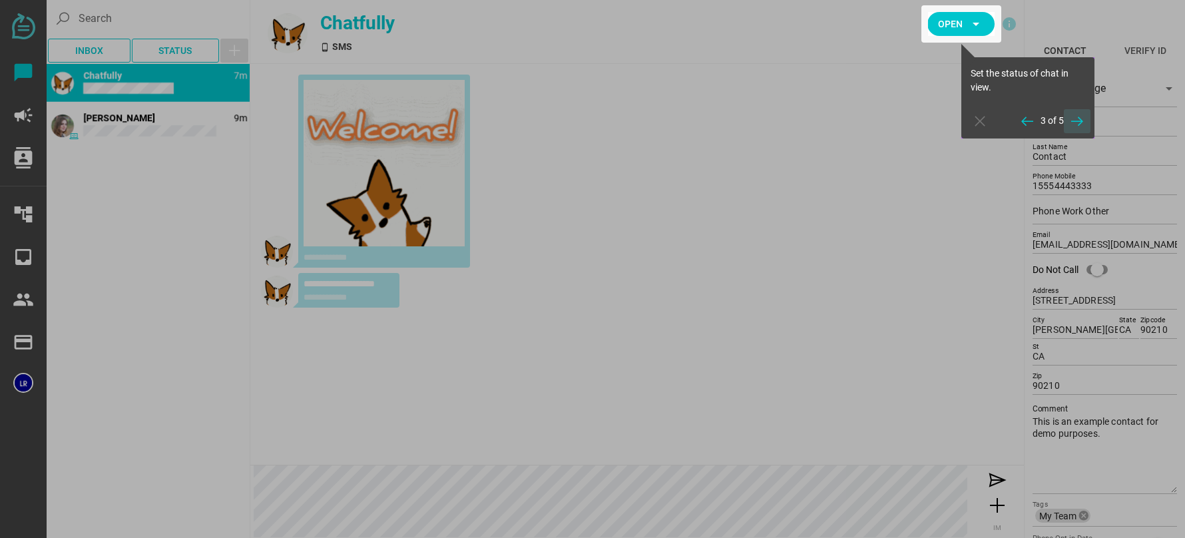
click at [1073, 123] on icon "button" at bounding box center [1077, 121] width 16 height 16
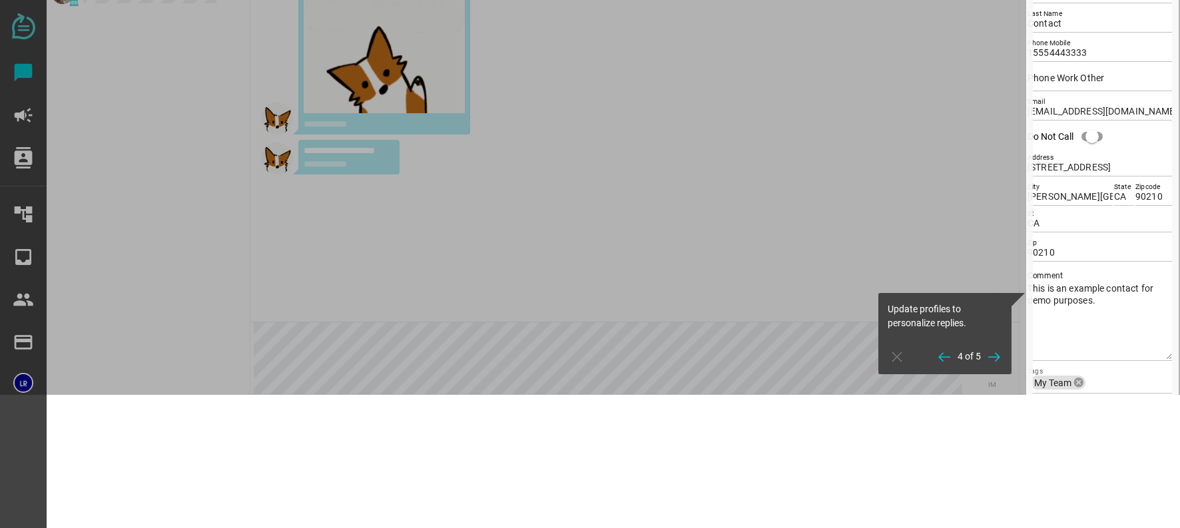
scroll to position [67, 0]
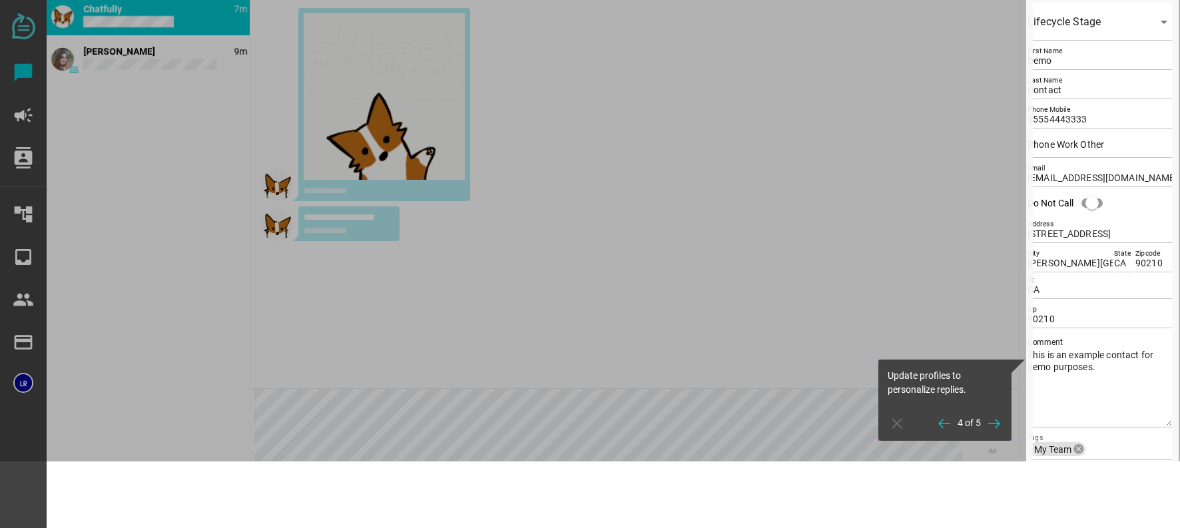
click at [1001, 413] on span "button" at bounding box center [994, 423] width 16 height 24
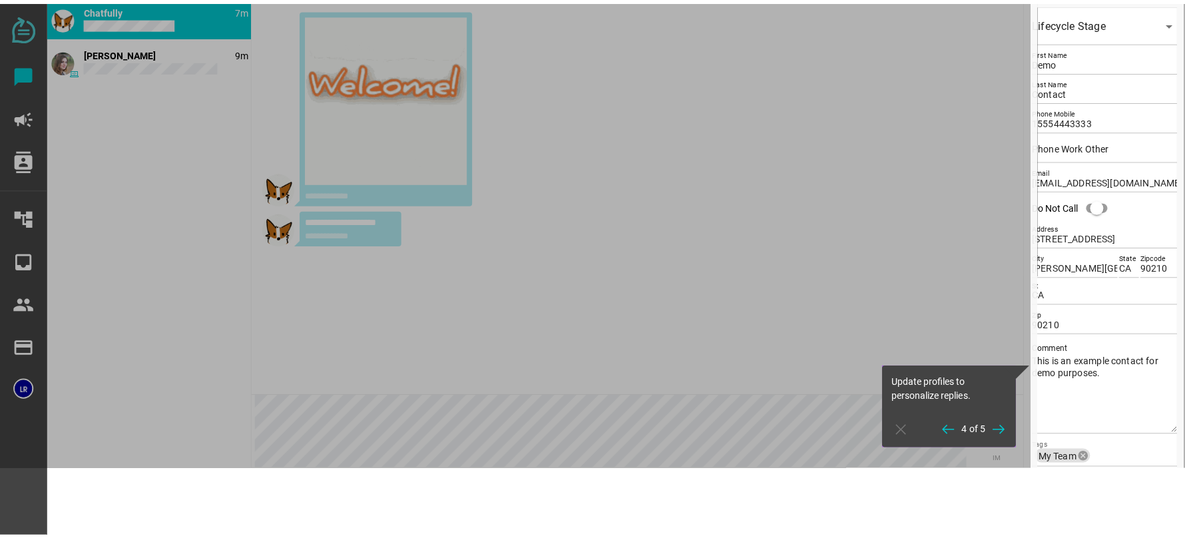
scroll to position [0, 0]
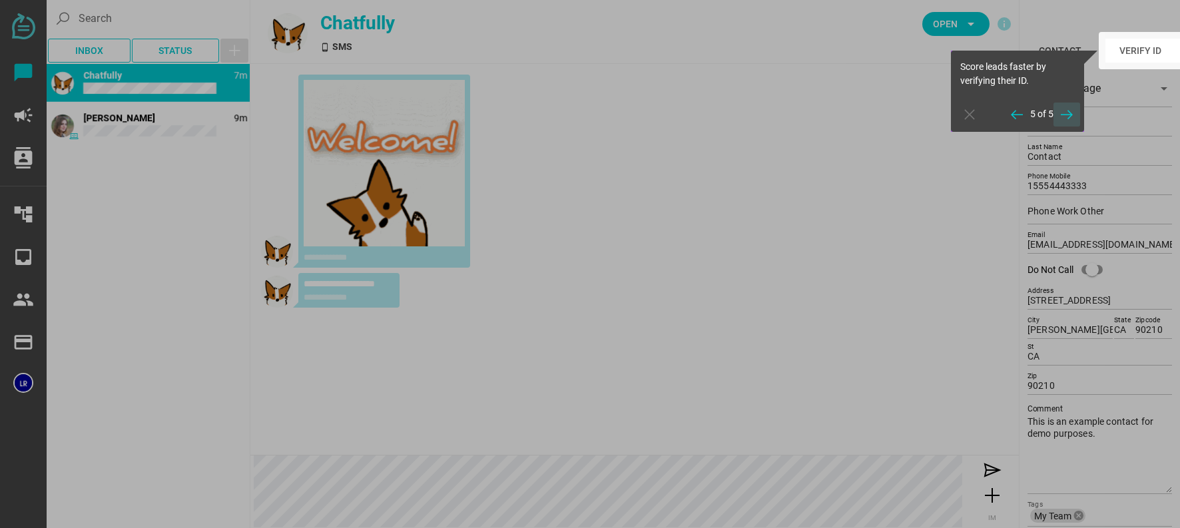
click at [1068, 110] on icon "button" at bounding box center [1067, 115] width 16 height 16
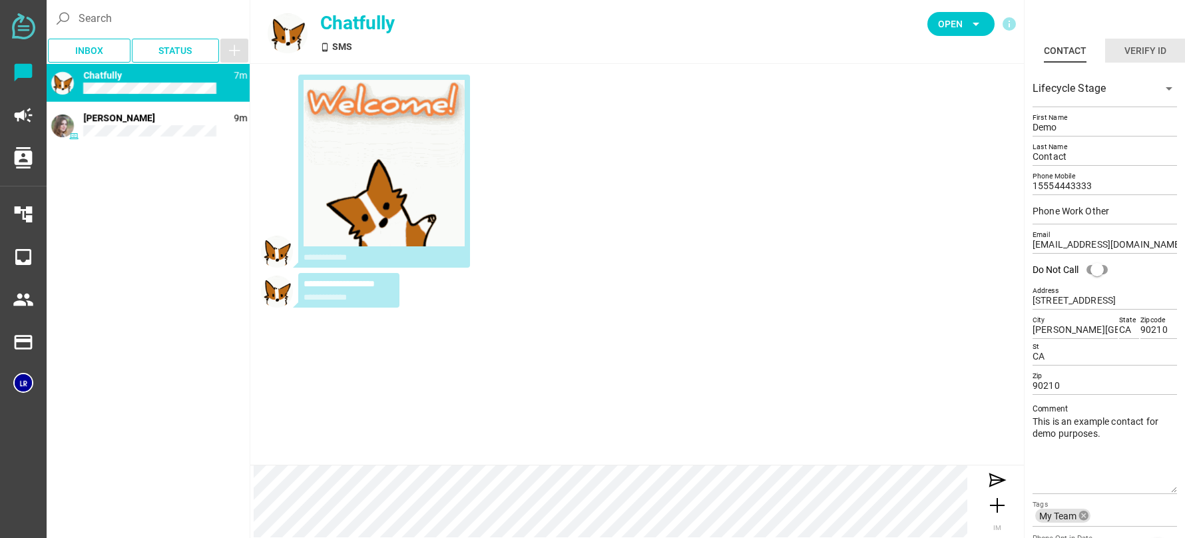
click at [1129, 48] on div "Verify ID" at bounding box center [1146, 51] width 42 height 16
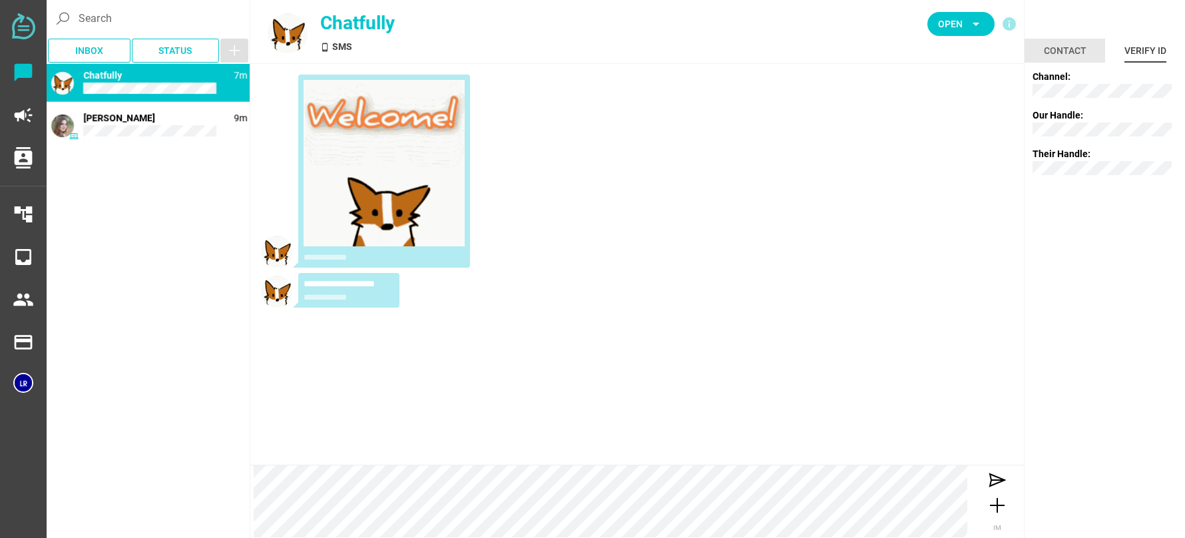
click at [1057, 52] on div "Contact" at bounding box center [1065, 51] width 43 height 16
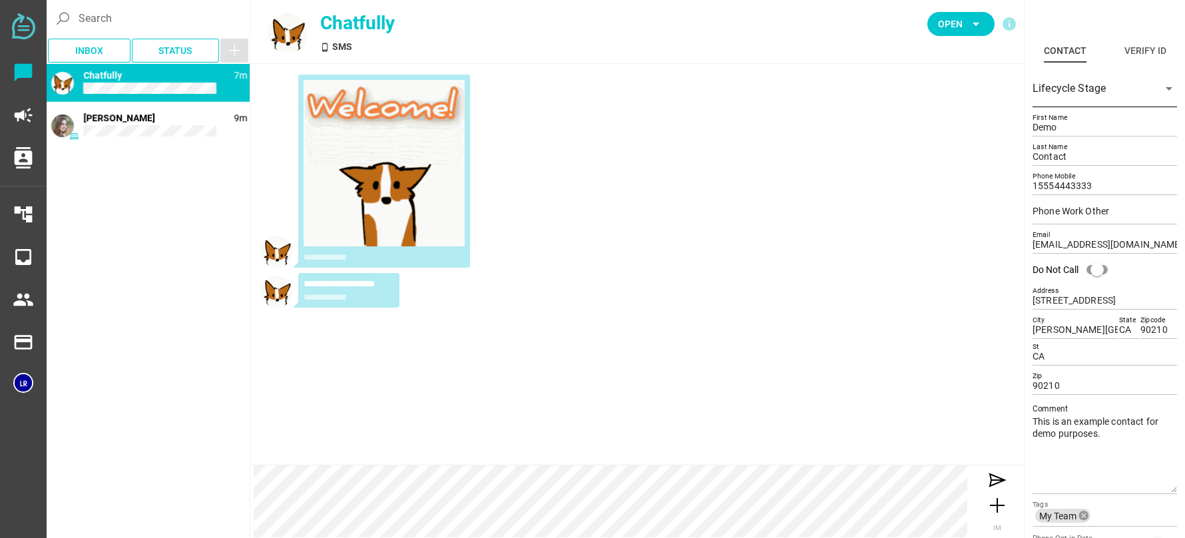
click at [1063, 101] on div at bounding box center [1093, 96] width 121 height 21
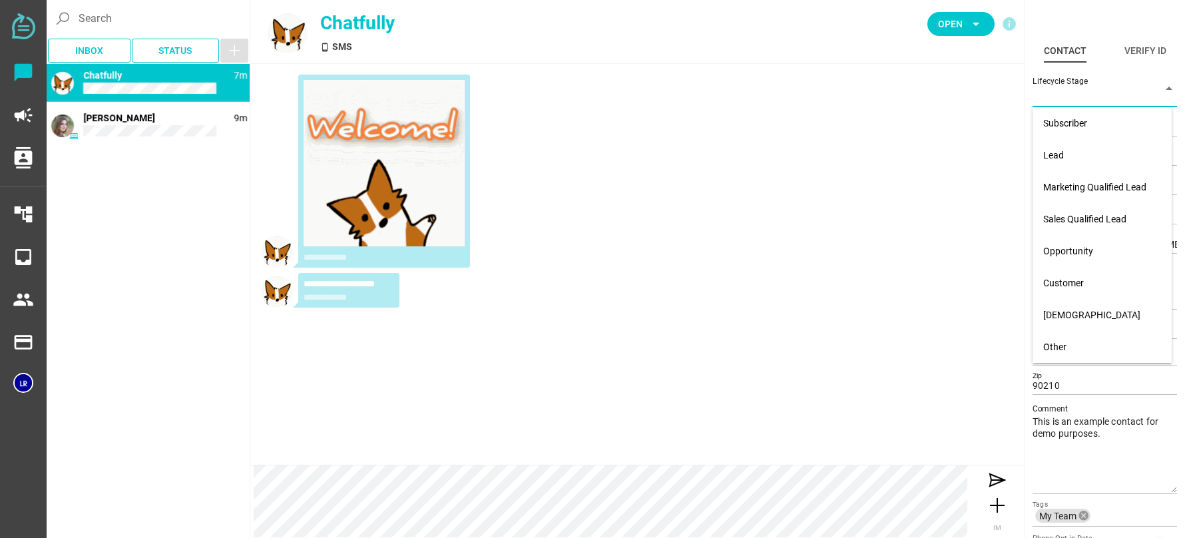
click at [1071, 23] on div "Contact Verify ID chevron_left chevron_right" at bounding box center [1105, 32] width 160 height 64
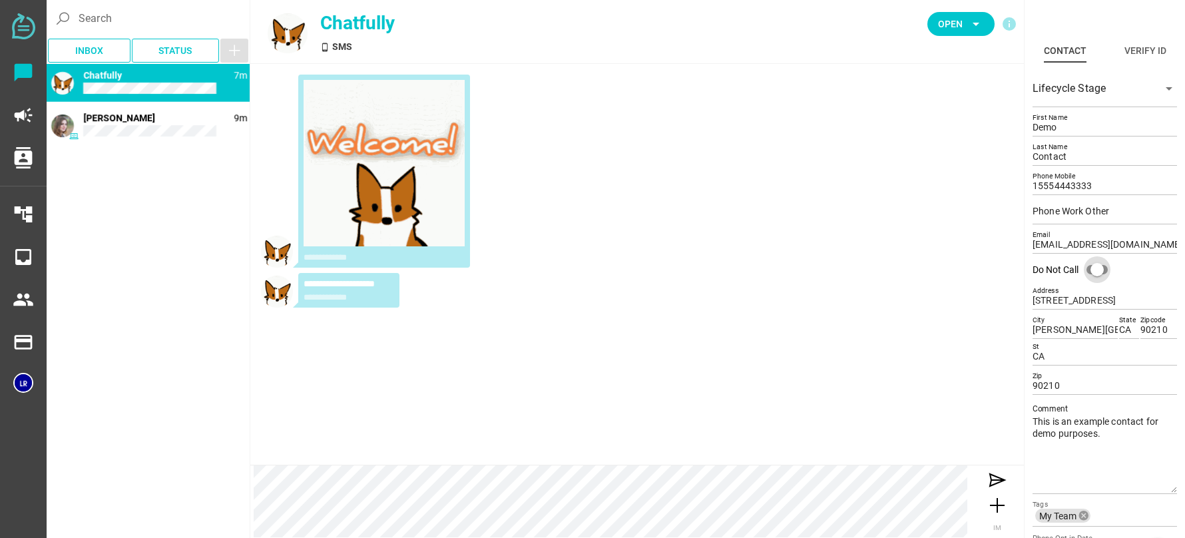
click at [1094, 267] on div "Do Not Call" at bounding box center [1097, 269] width 13 height 13
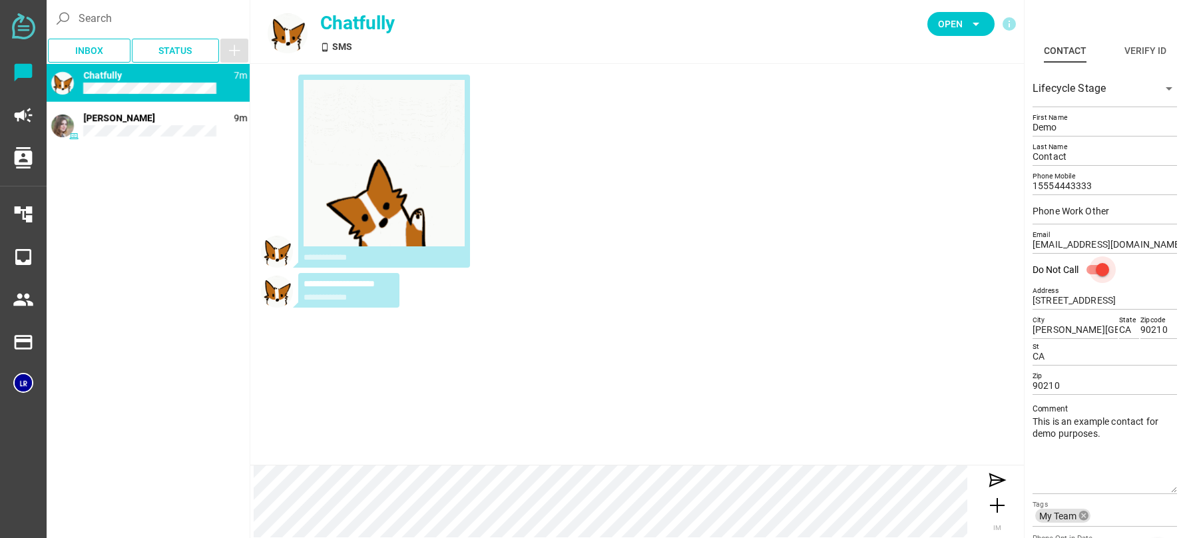
click at [1096, 267] on div "Do Not Call" at bounding box center [1102, 269] width 13 height 13
click at [1094, 267] on div "Do Not Call" at bounding box center [1097, 269] width 13 height 13
click at [1096, 267] on div "Do Not Call" at bounding box center [1102, 269] width 13 height 13
click at [145, 50] on span "Status" at bounding box center [175, 50] width 67 height 19
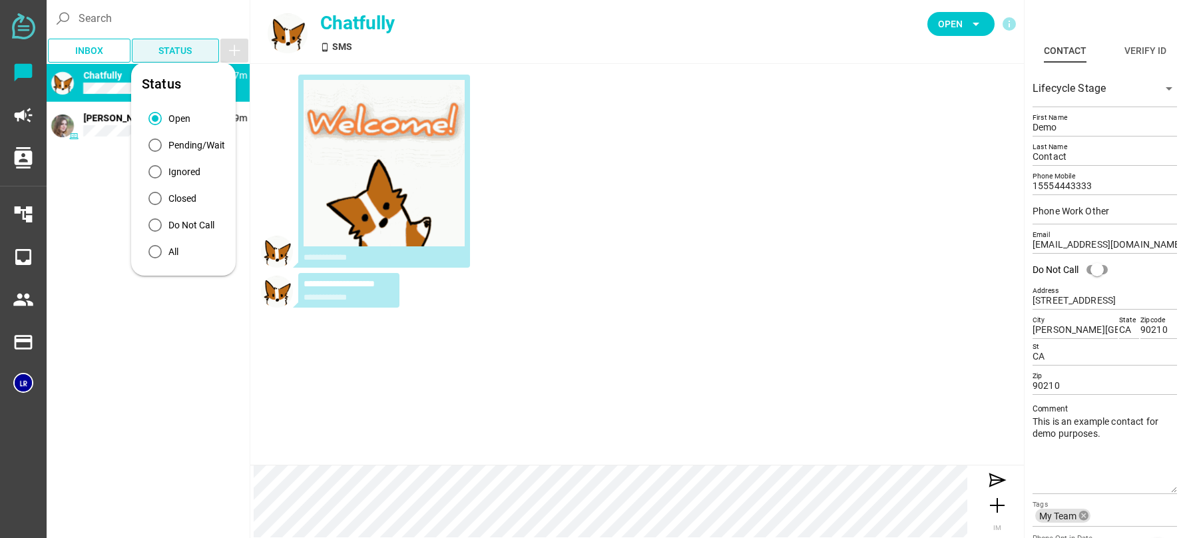
click at [145, 50] on span "Status" at bounding box center [175, 50] width 67 height 19
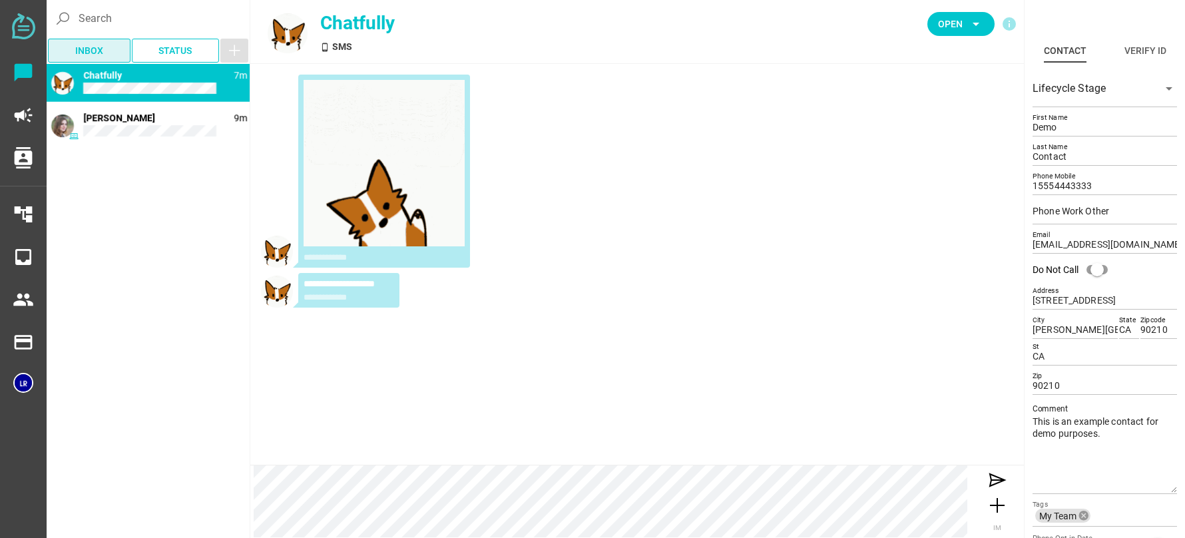
click at [103, 39] on span "Inbox" at bounding box center [89, 51] width 83 height 24
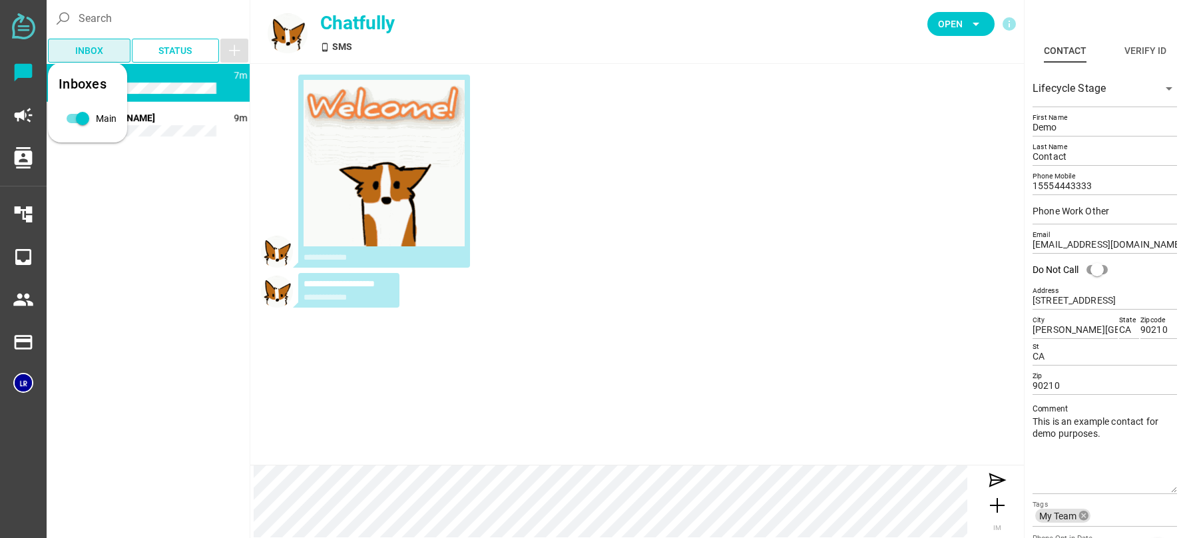
click at [103, 39] on span "Inbox" at bounding box center [89, 51] width 83 height 24
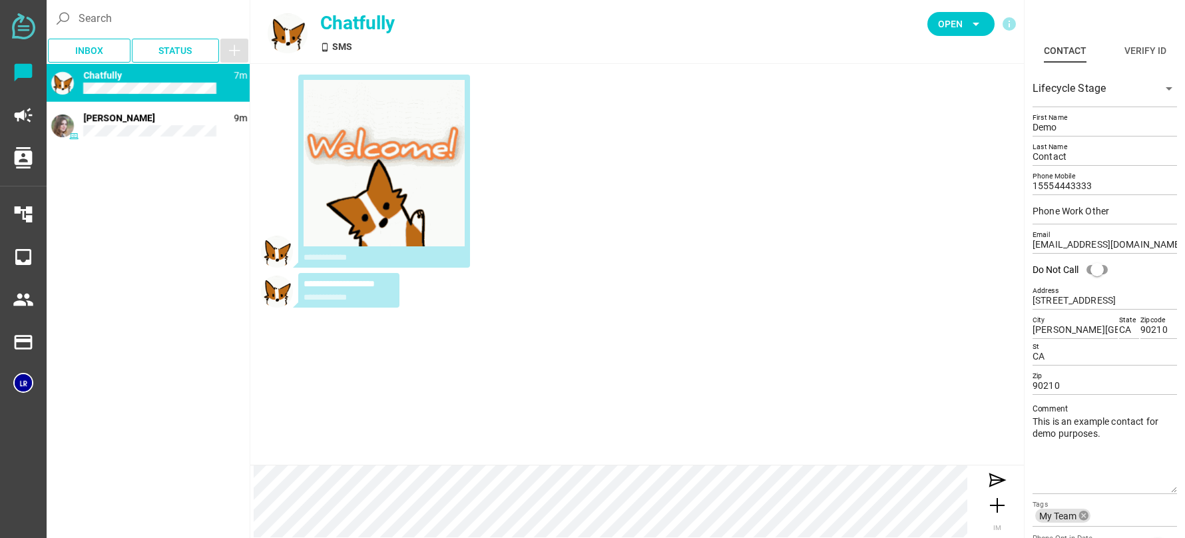
click at [166, 37] on div "Search Inbox Status" at bounding box center [148, 31] width 203 height 63
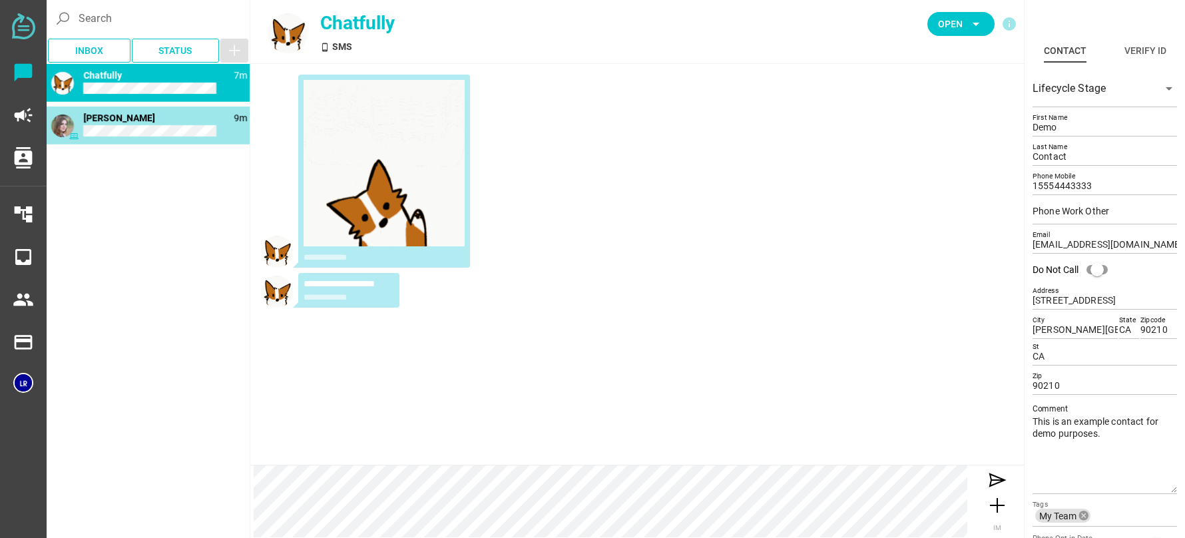
click at [142, 115] on div "9m Jane Doe" at bounding box center [148, 125] width 203 height 37
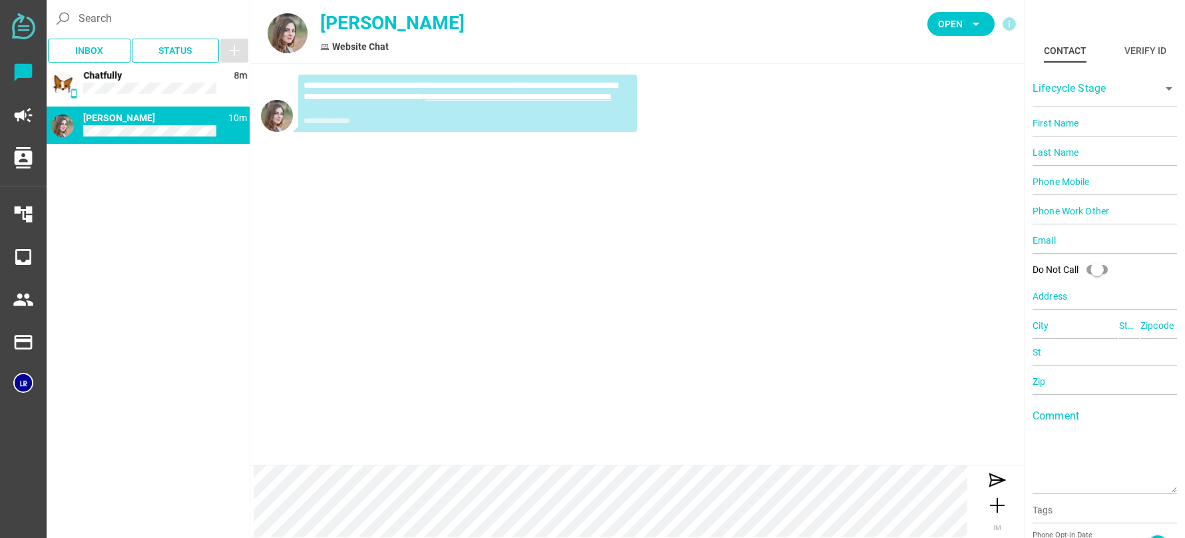
click at [425, 101] on link "**********" at bounding box center [518, 96] width 187 height 9
click at [1011, 27] on icon "info" at bounding box center [1009, 24] width 16 height 16
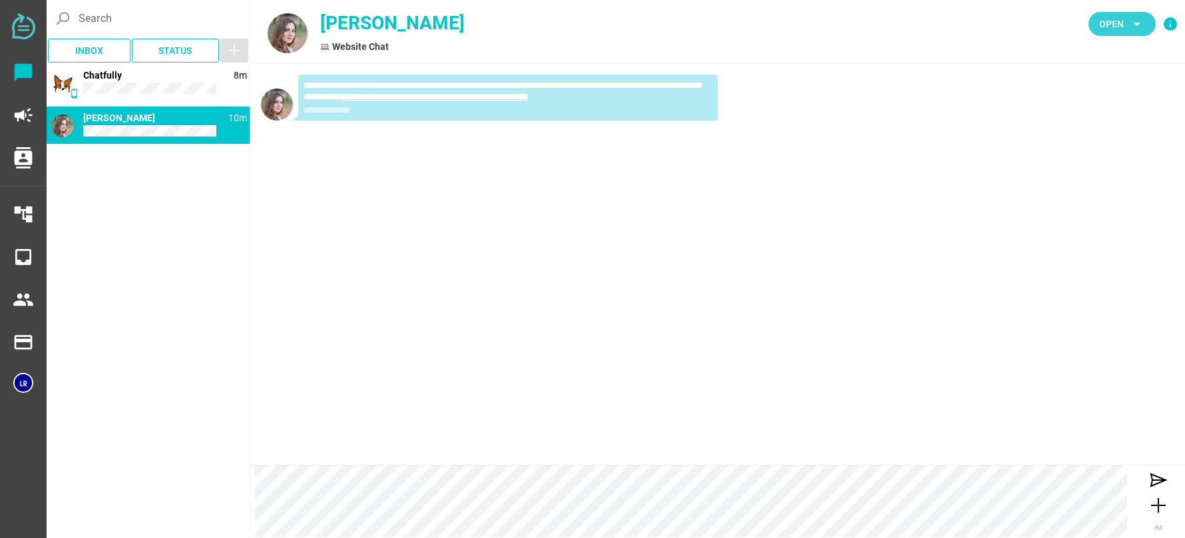
click at [1120, 26] on span "Open" at bounding box center [1111, 24] width 25 height 16
click at [1112, 40] on div "Open" at bounding box center [1118, 52] width 78 height 32
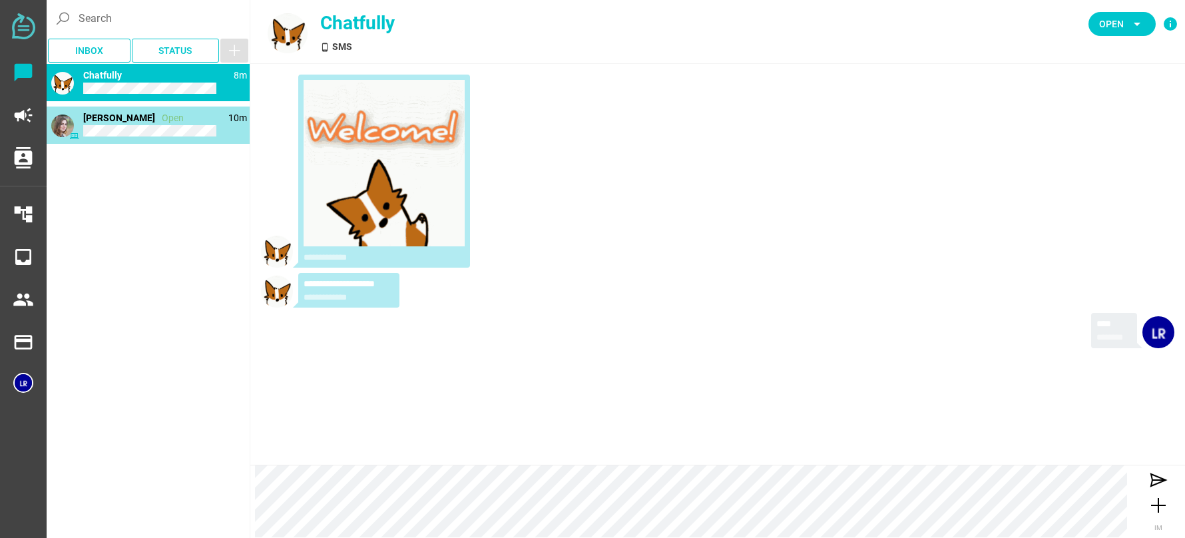
click at [120, 125] on div "10m Jane Doe Open" at bounding box center [148, 125] width 203 height 37
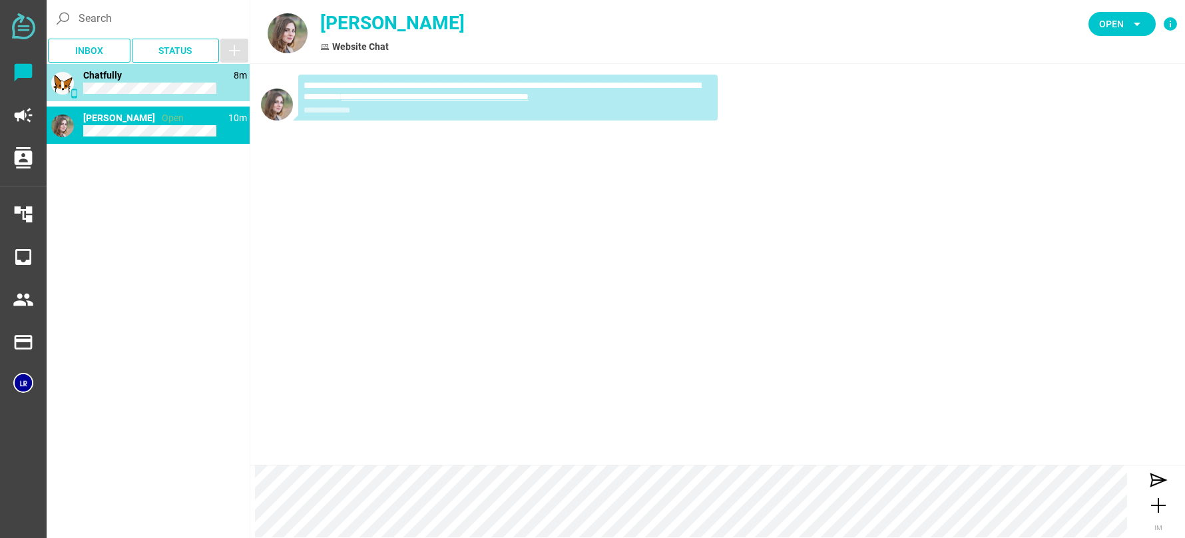
click at [153, 82] on div "phone_android 8m Chatfully" at bounding box center [148, 82] width 203 height 37
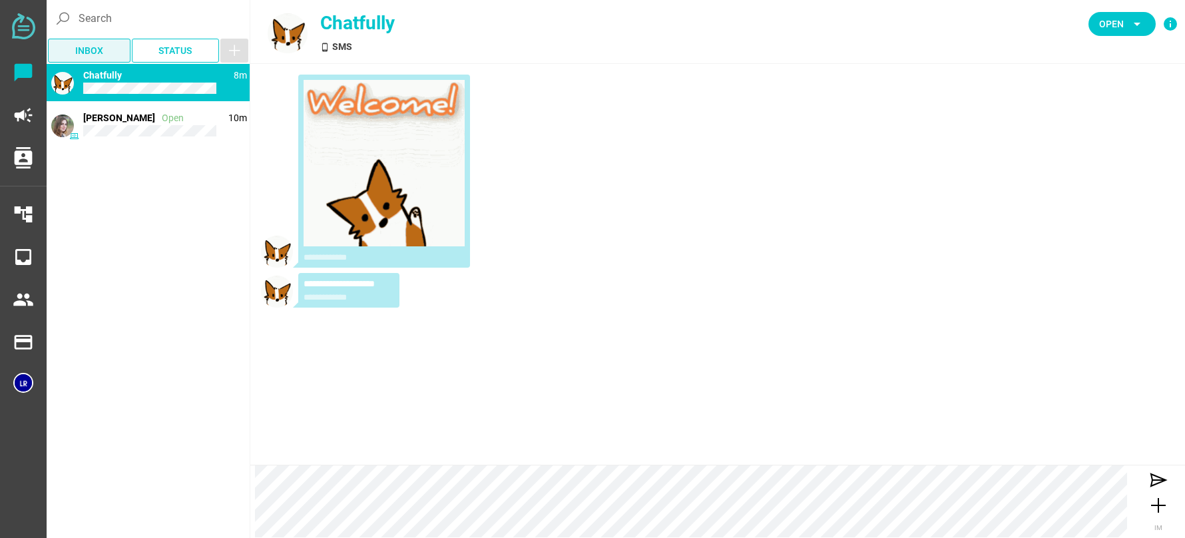
click at [95, 43] on span "Inbox" at bounding box center [89, 51] width 28 height 16
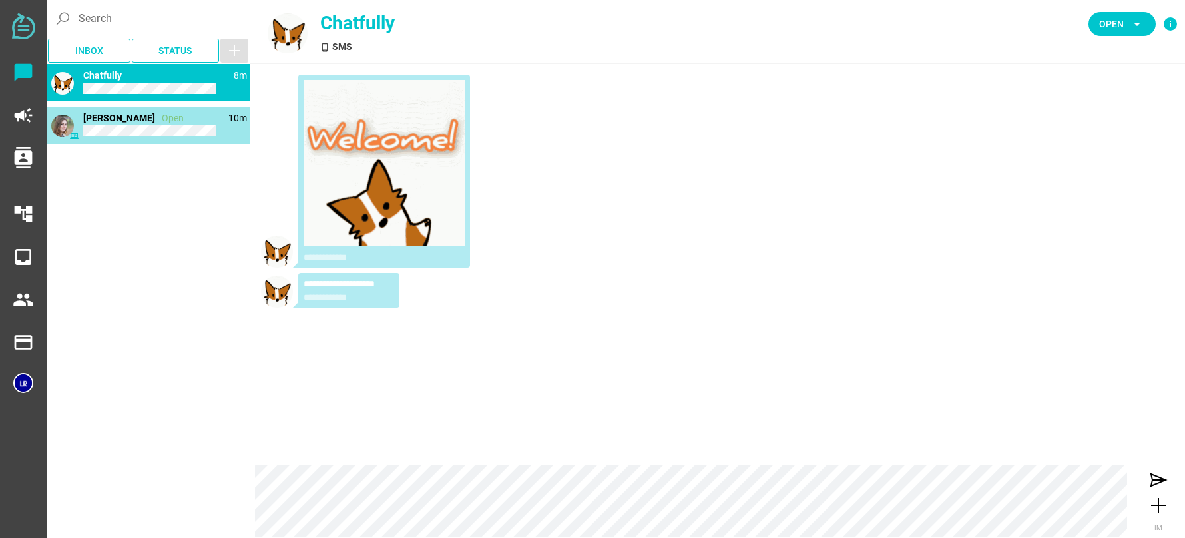
click at [166, 119] on div "10m Jane Doe Open" at bounding box center [148, 125] width 203 height 37
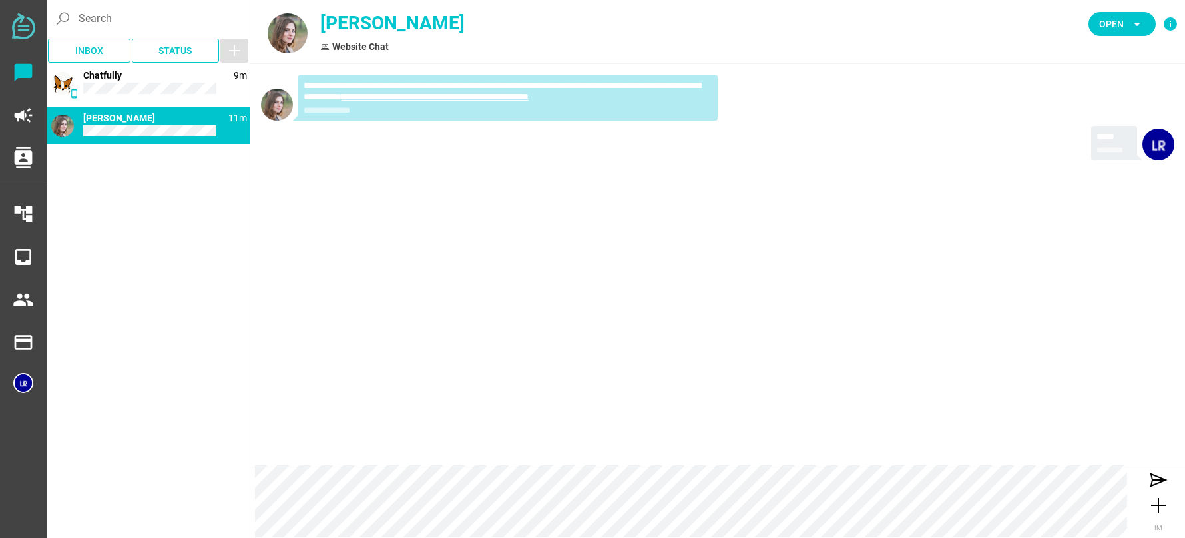
click at [385, 41] on div "Website Chat" at bounding box center [547, 47] width 455 height 14
click at [34, 159] on div "contacts" at bounding box center [23, 157] width 47 height 43
click at [24, 210] on icon "account_tree" at bounding box center [23, 214] width 21 height 21
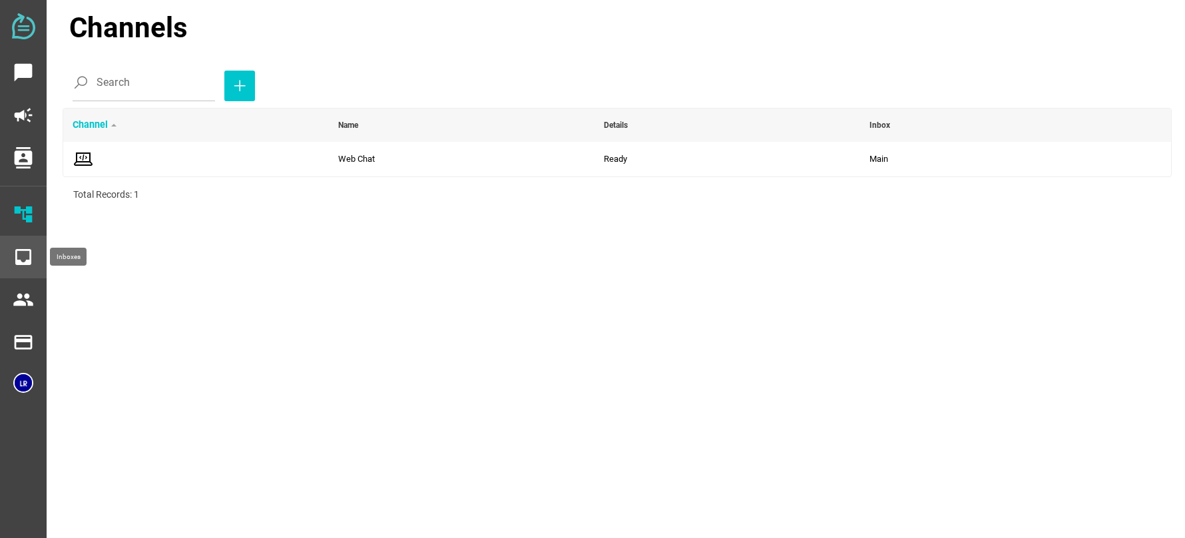
click at [23, 262] on icon "inbox" at bounding box center [23, 256] width 21 height 21
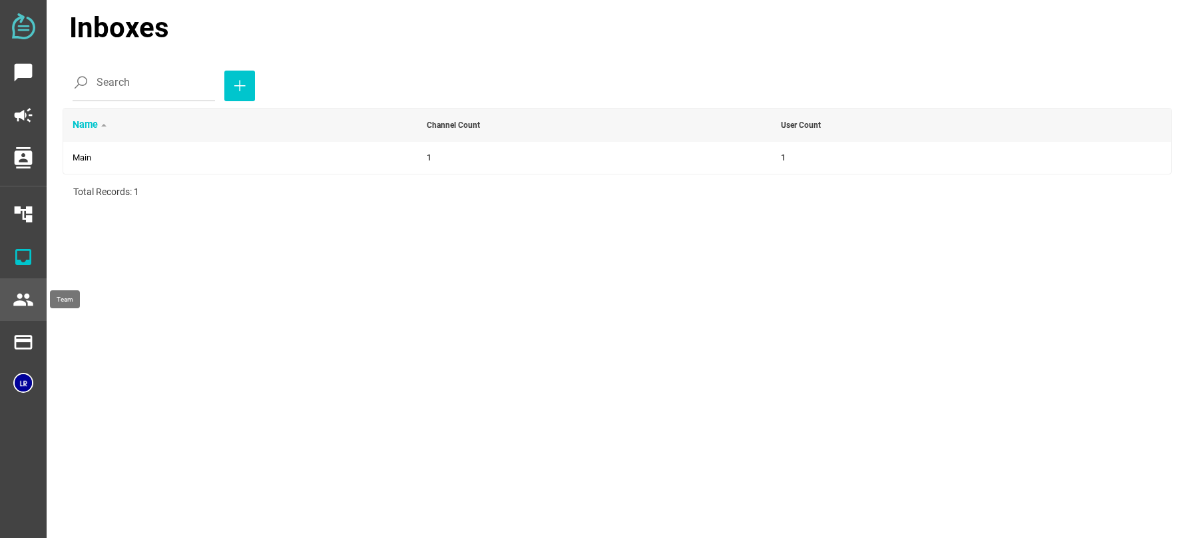
click at [17, 305] on icon "people" at bounding box center [23, 299] width 21 height 21
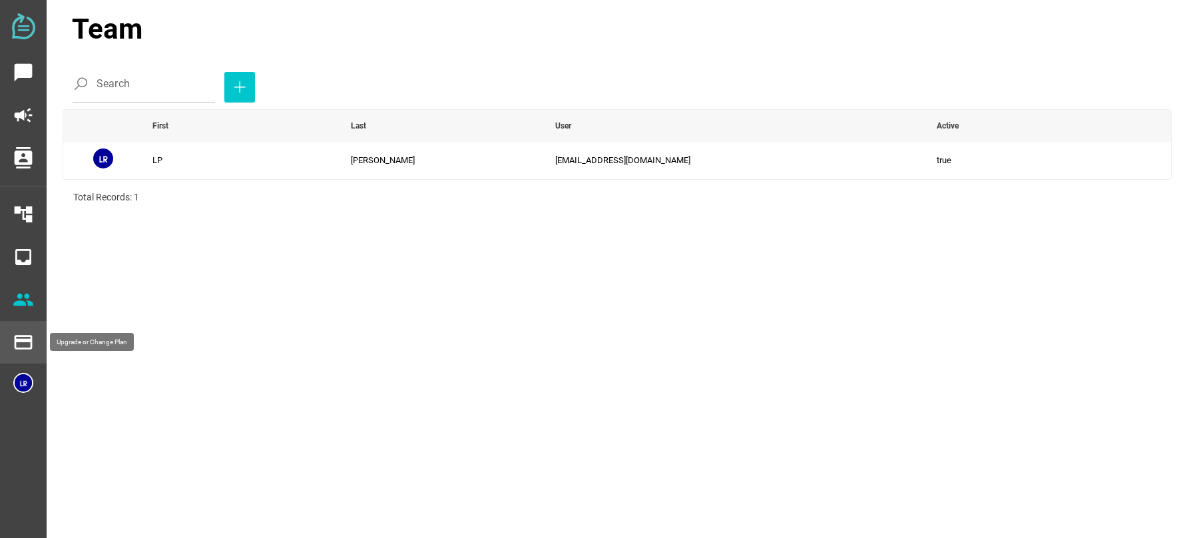
click at [20, 349] on icon "payment" at bounding box center [23, 342] width 21 height 21
